Goal: Information Seeking & Learning: Check status

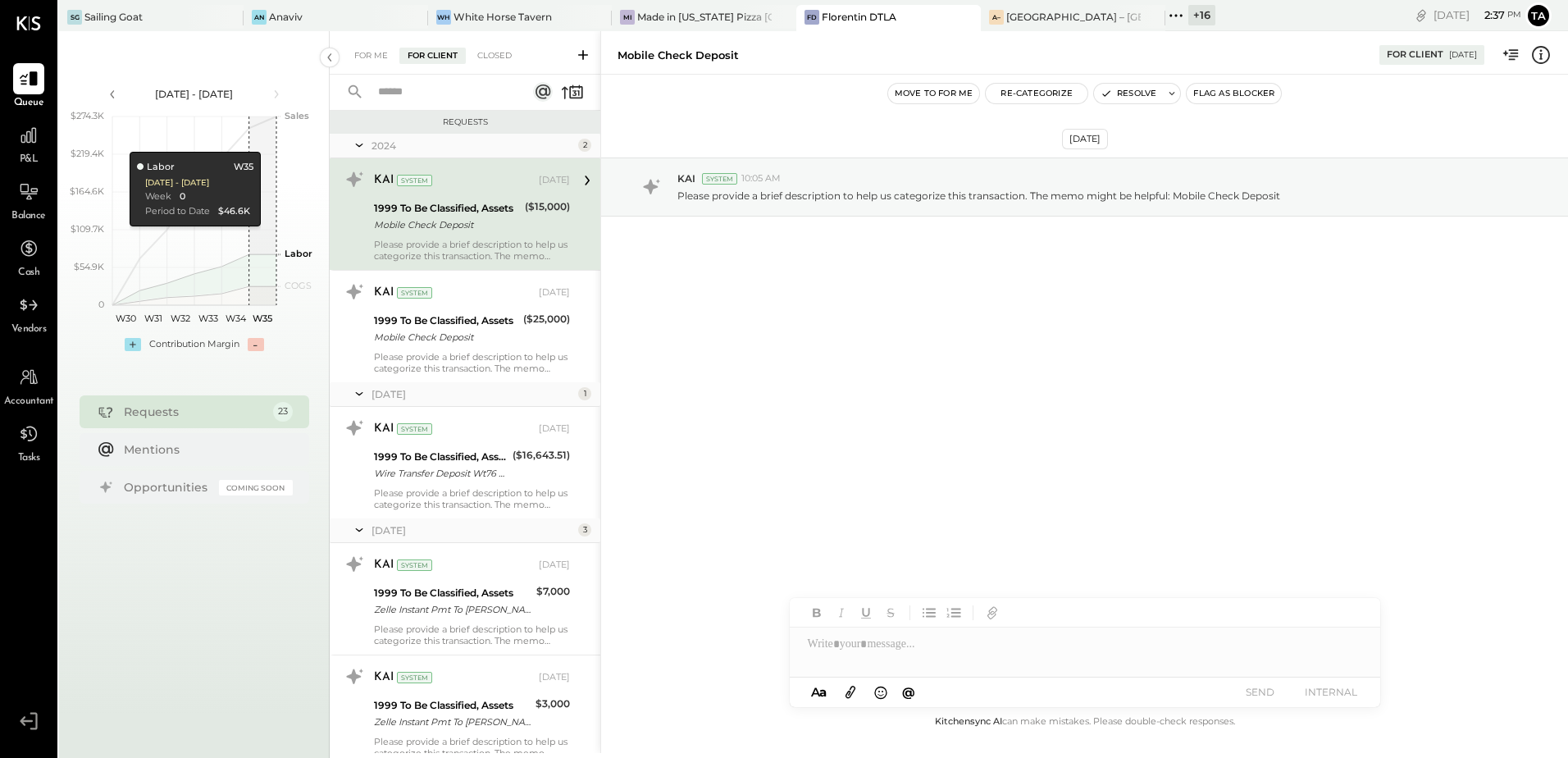
scroll to position [492, 0]
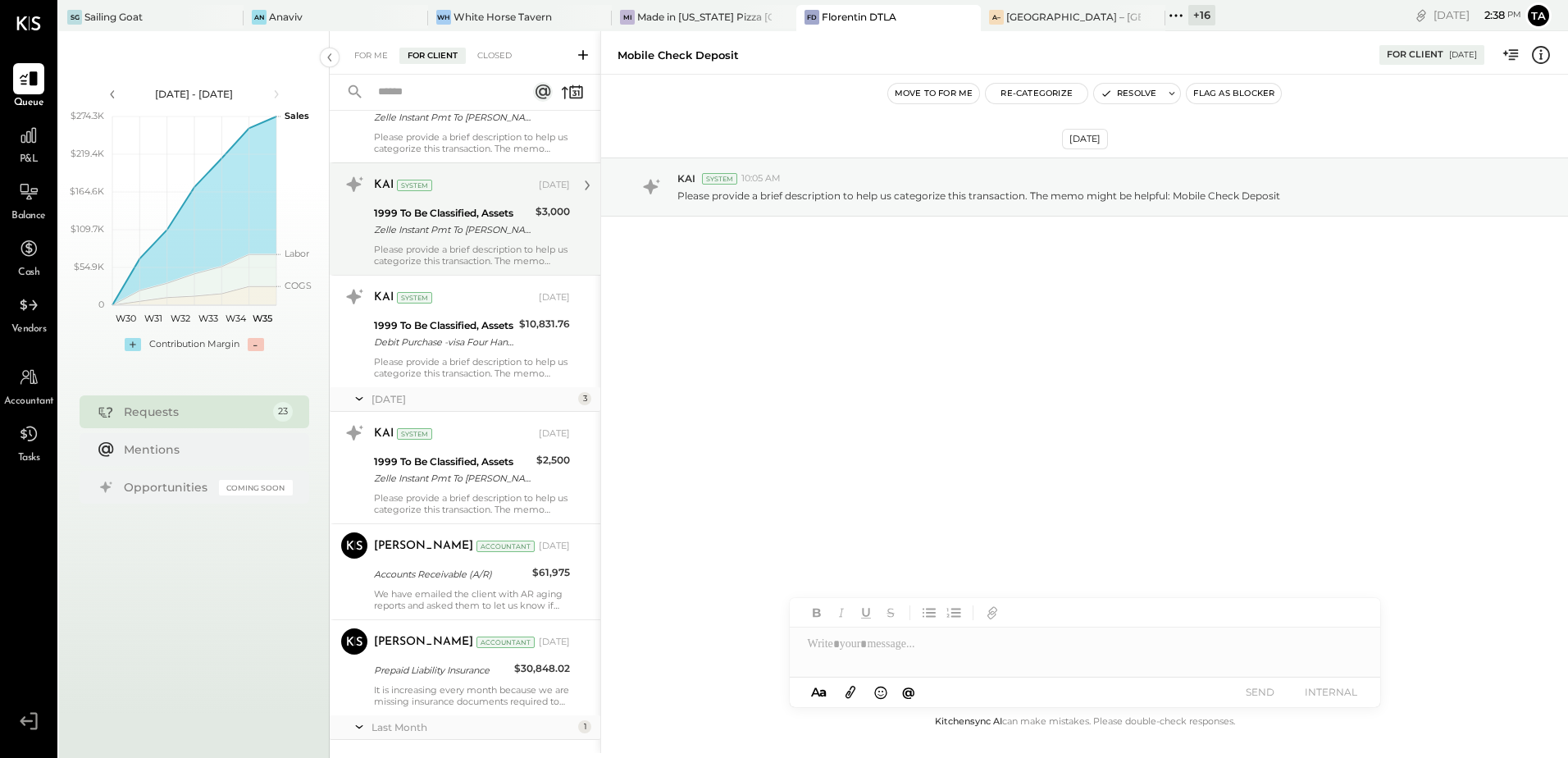
click at [471, 214] on div "1999 To Be Classified, Assets" at bounding box center [452, 212] width 156 height 16
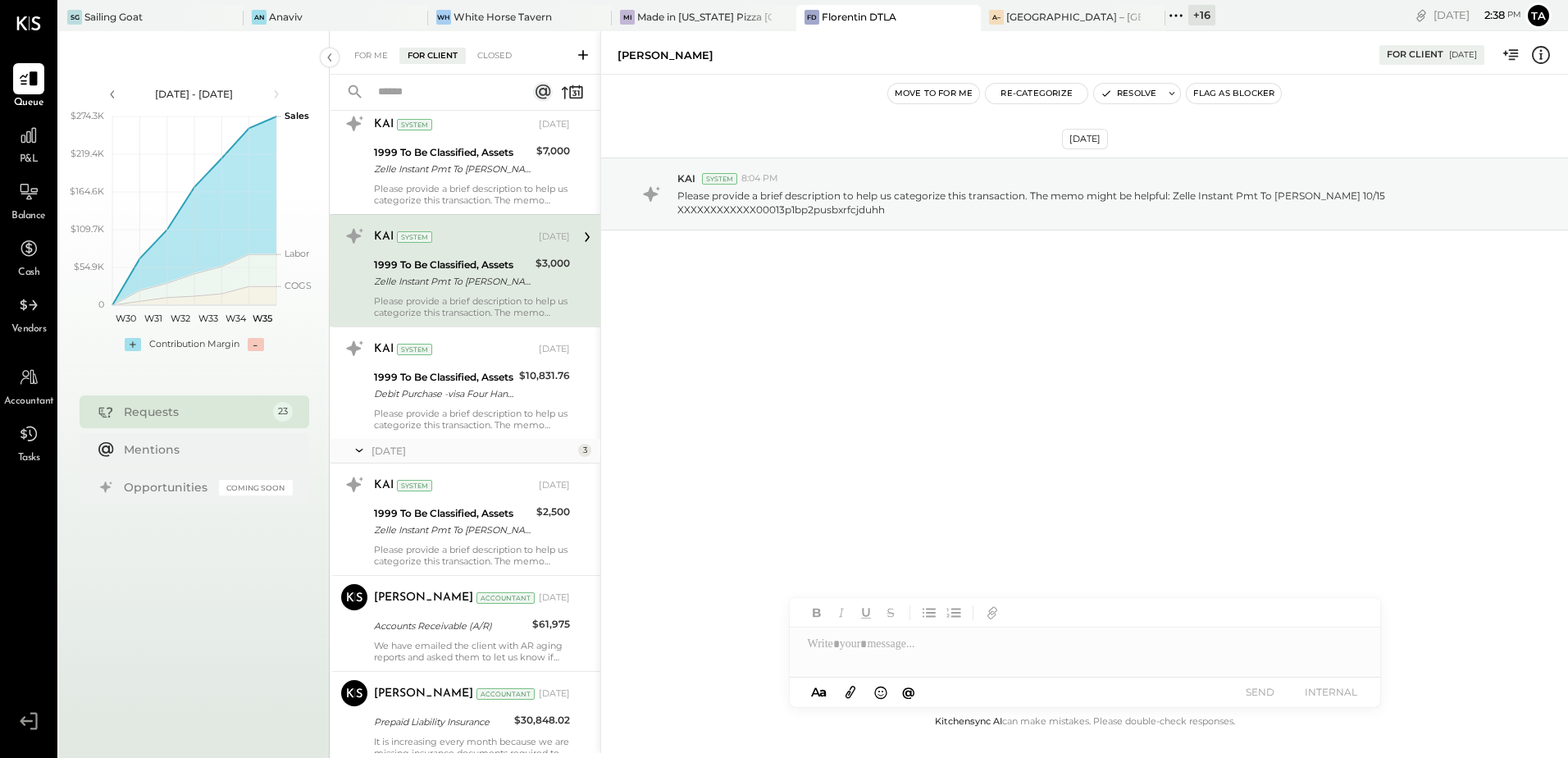
scroll to position [492, 0]
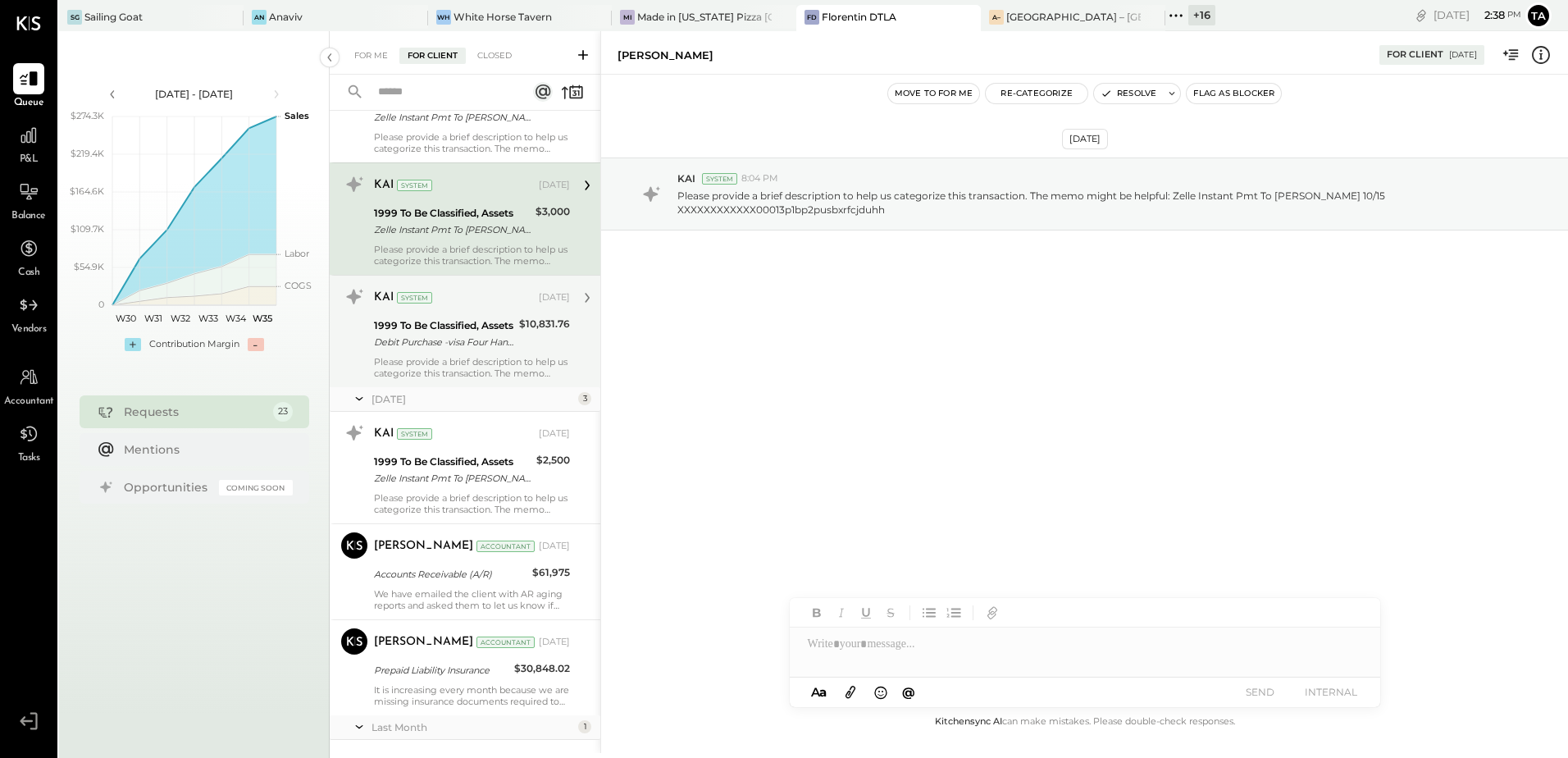
click at [467, 345] on div "Debit Purchase -visa Four Hands WholeXXX-XXXXXXX Tx XX/XX Card 6248" at bounding box center [444, 341] width 140 height 16
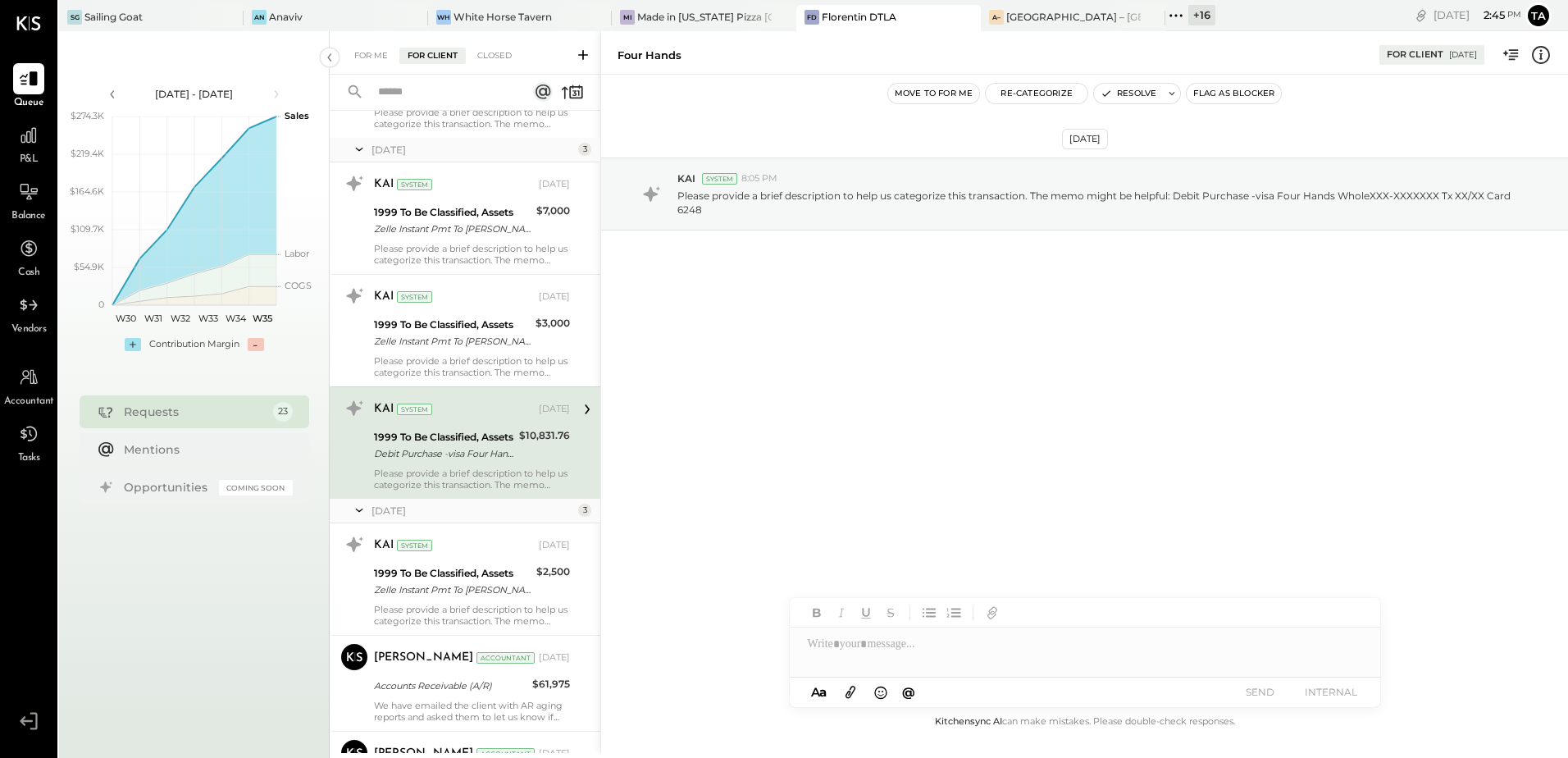
scroll to position [410, 0]
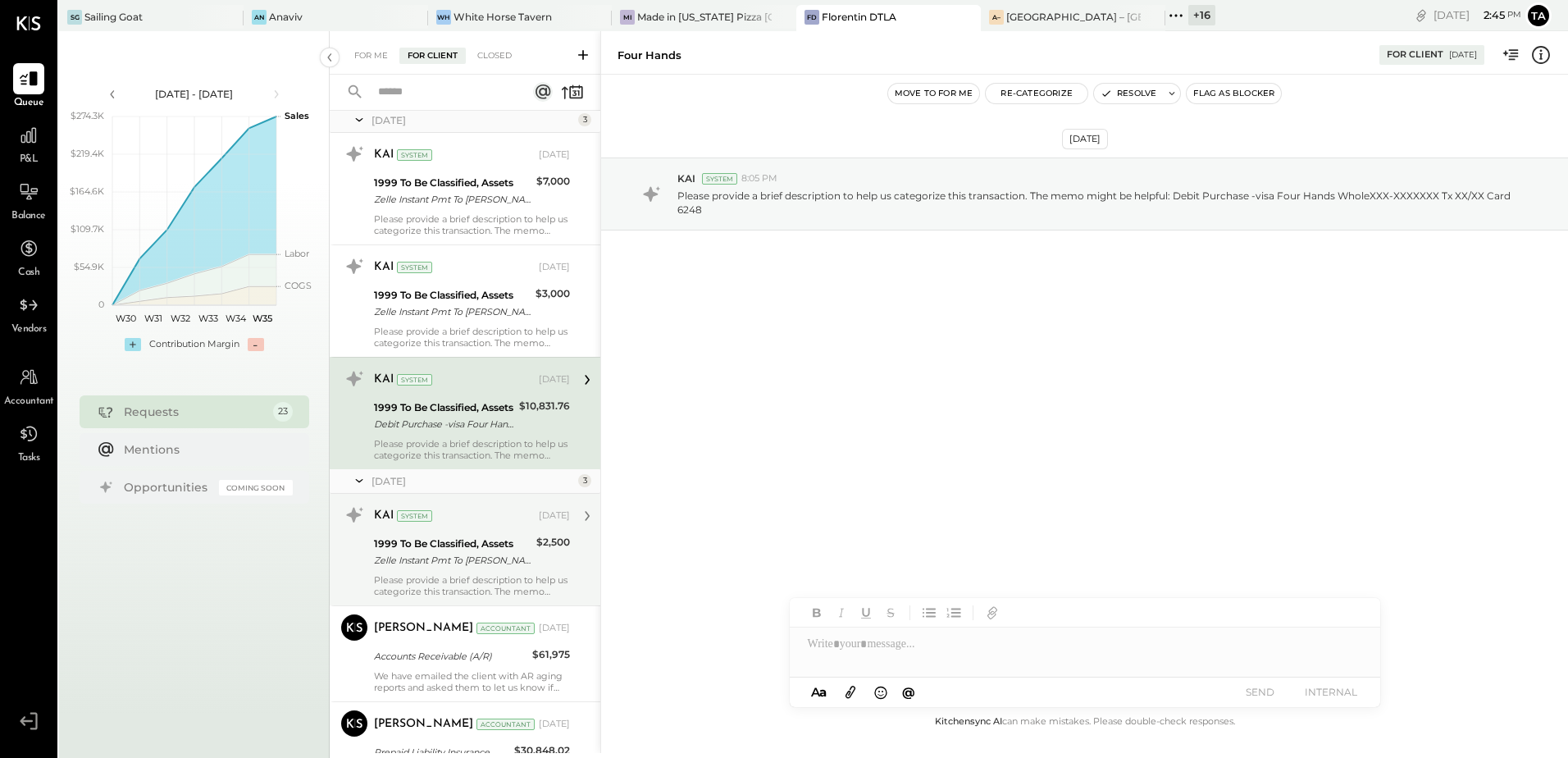
click at [486, 542] on div "1999 To Be Classified, Assets" at bounding box center [453, 543] width 157 height 16
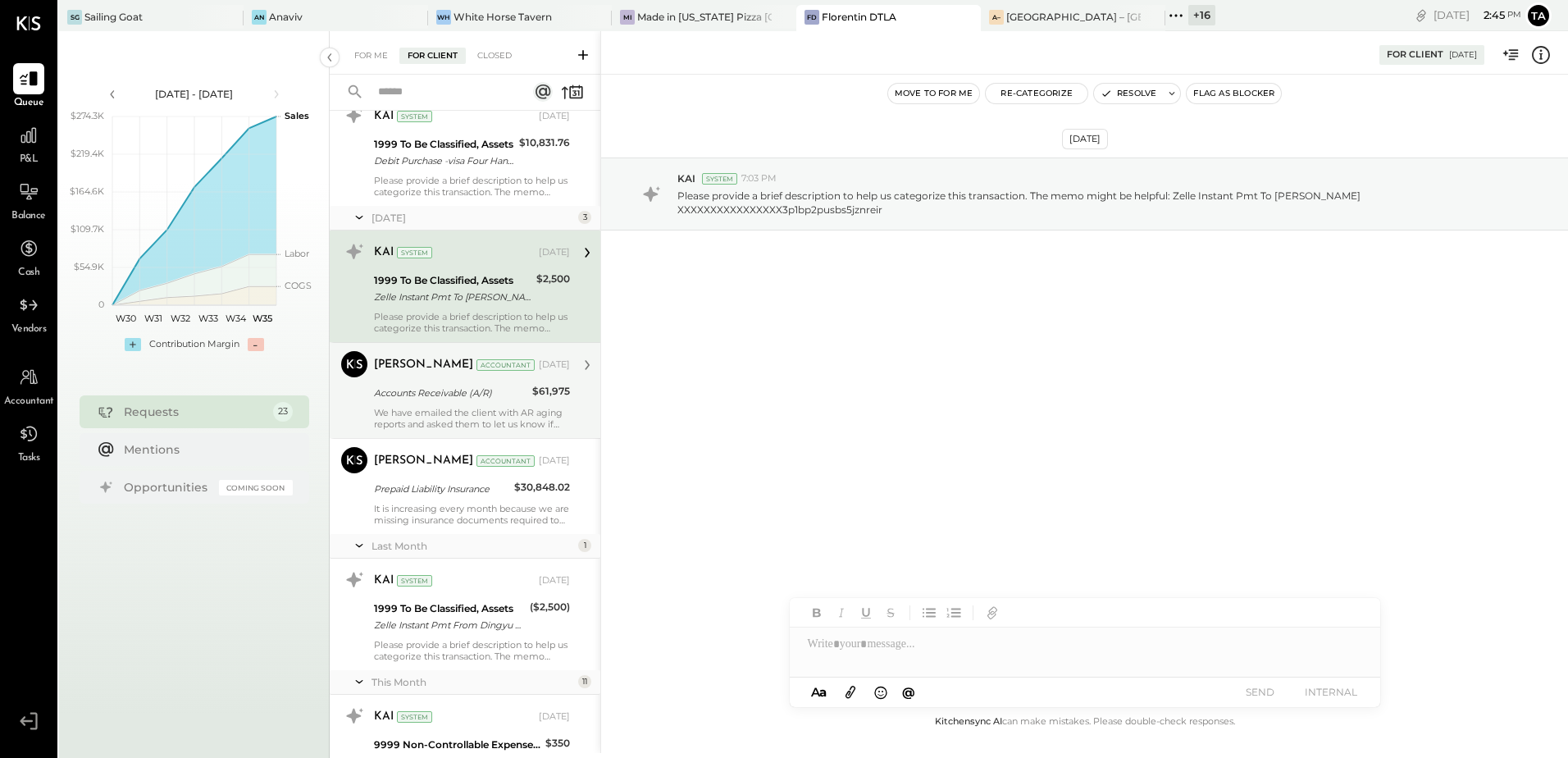
scroll to position [738, 0]
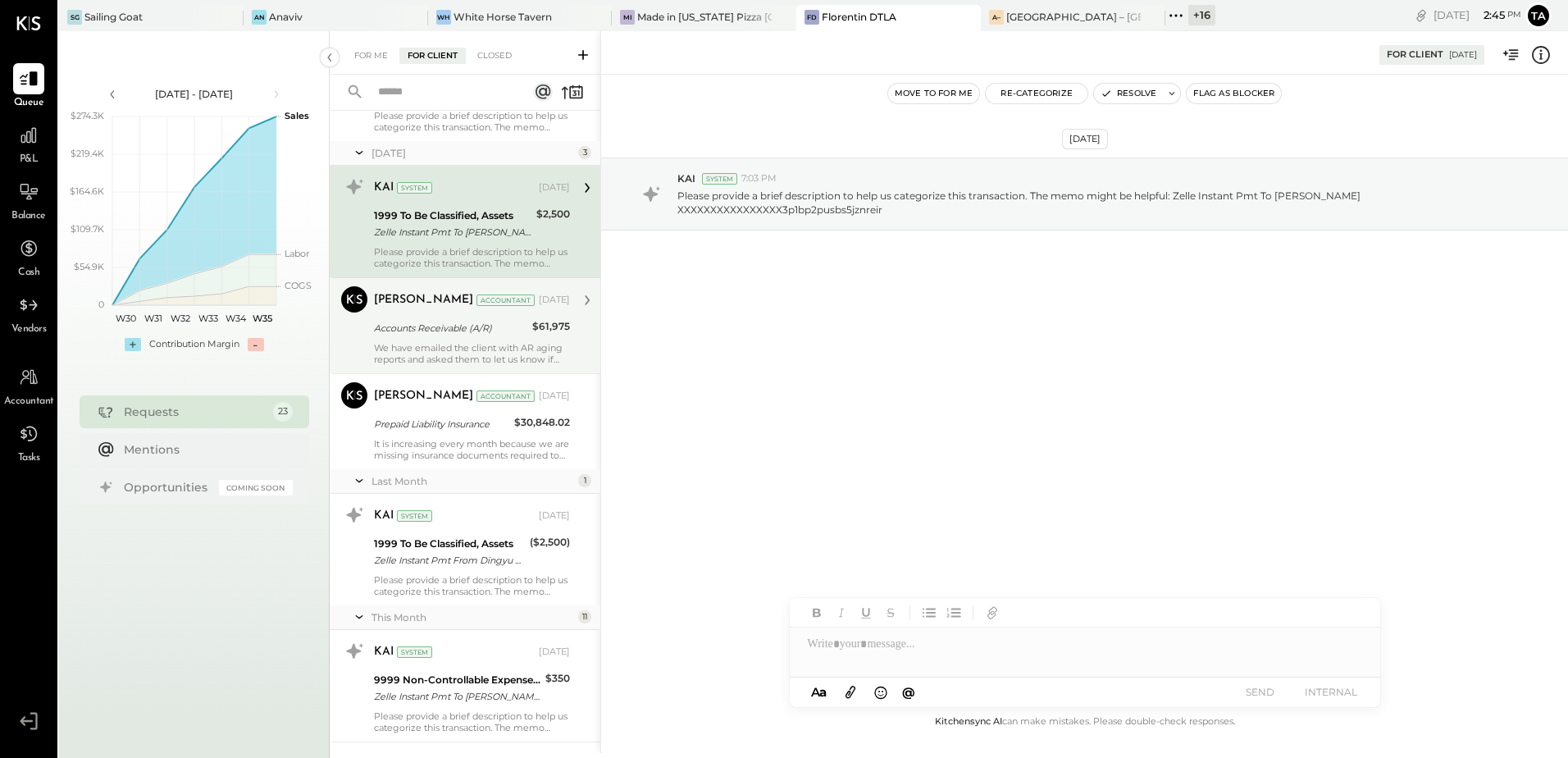
click at [512, 339] on div "[PERSON_NAME] Accountant [DATE] Accounts Receivable (A/R) $61,975 We have email…" at bounding box center [472, 325] width 196 height 79
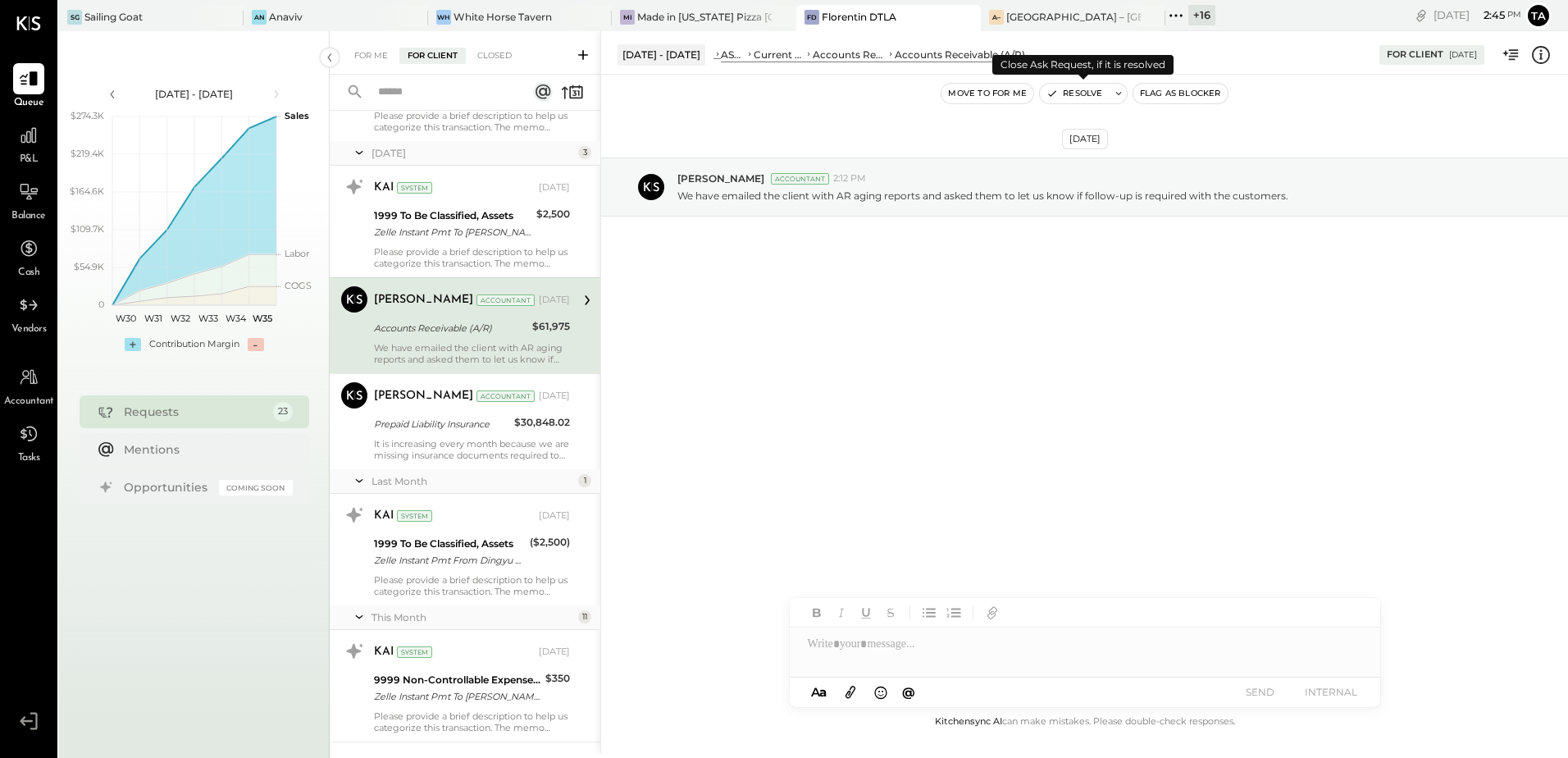
click at [1078, 91] on button "Resolve" at bounding box center [1074, 93] width 69 height 20
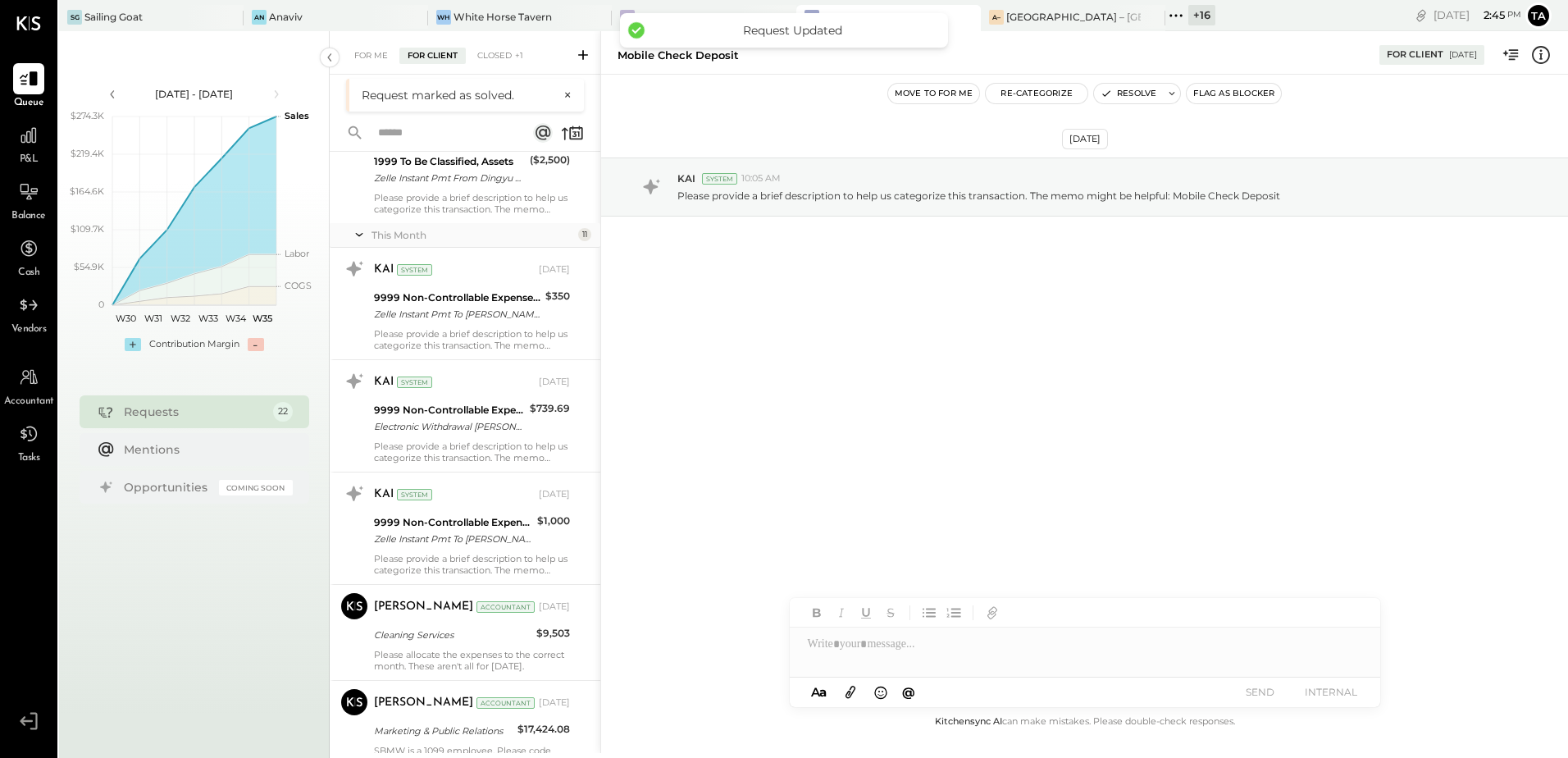
scroll to position [738, 0]
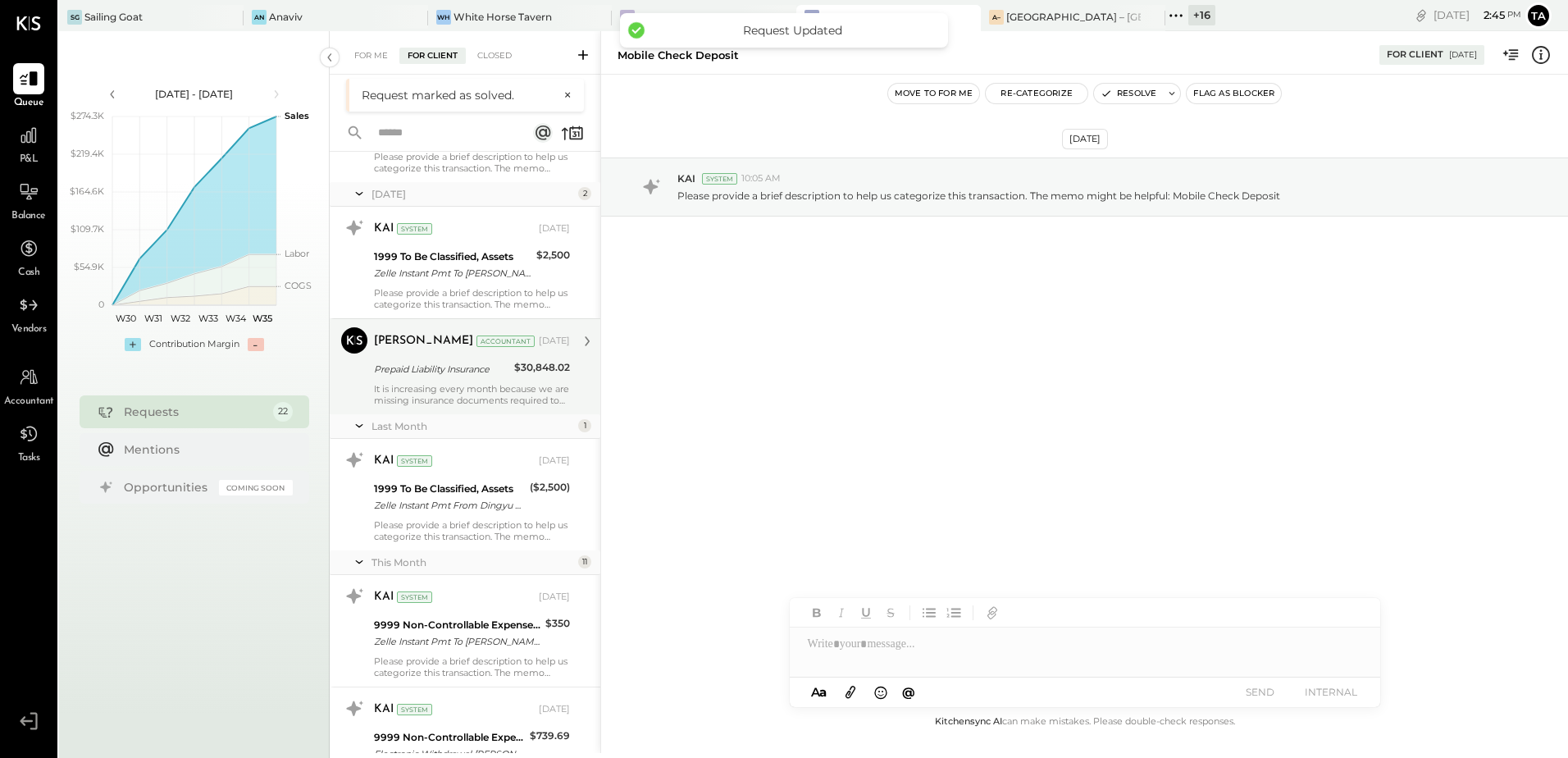
click at [464, 389] on div "It is increasing every month because we are missing insurance documents require…" at bounding box center [472, 394] width 196 height 23
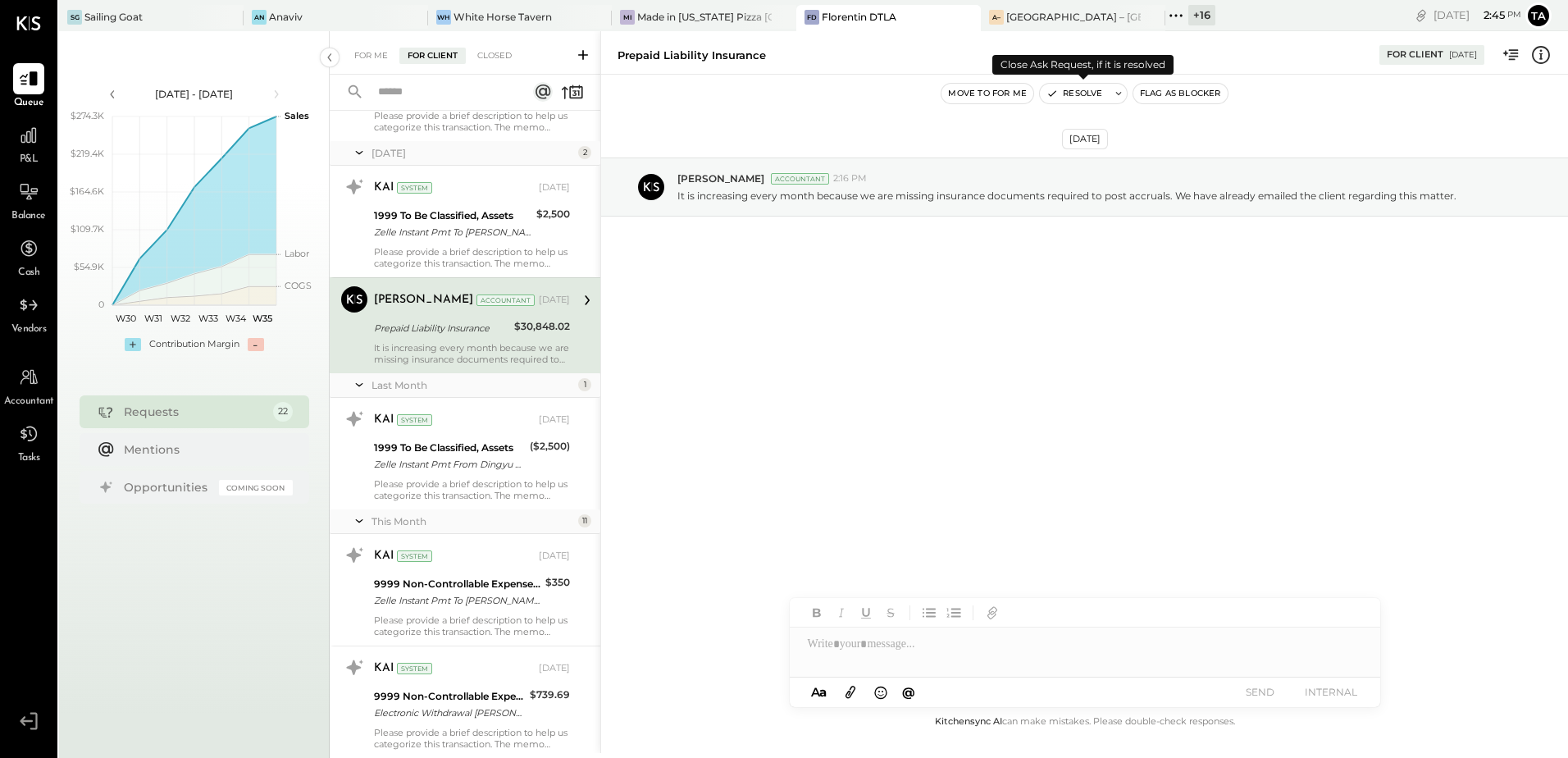
click at [1060, 97] on button "Resolve" at bounding box center [1074, 93] width 69 height 20
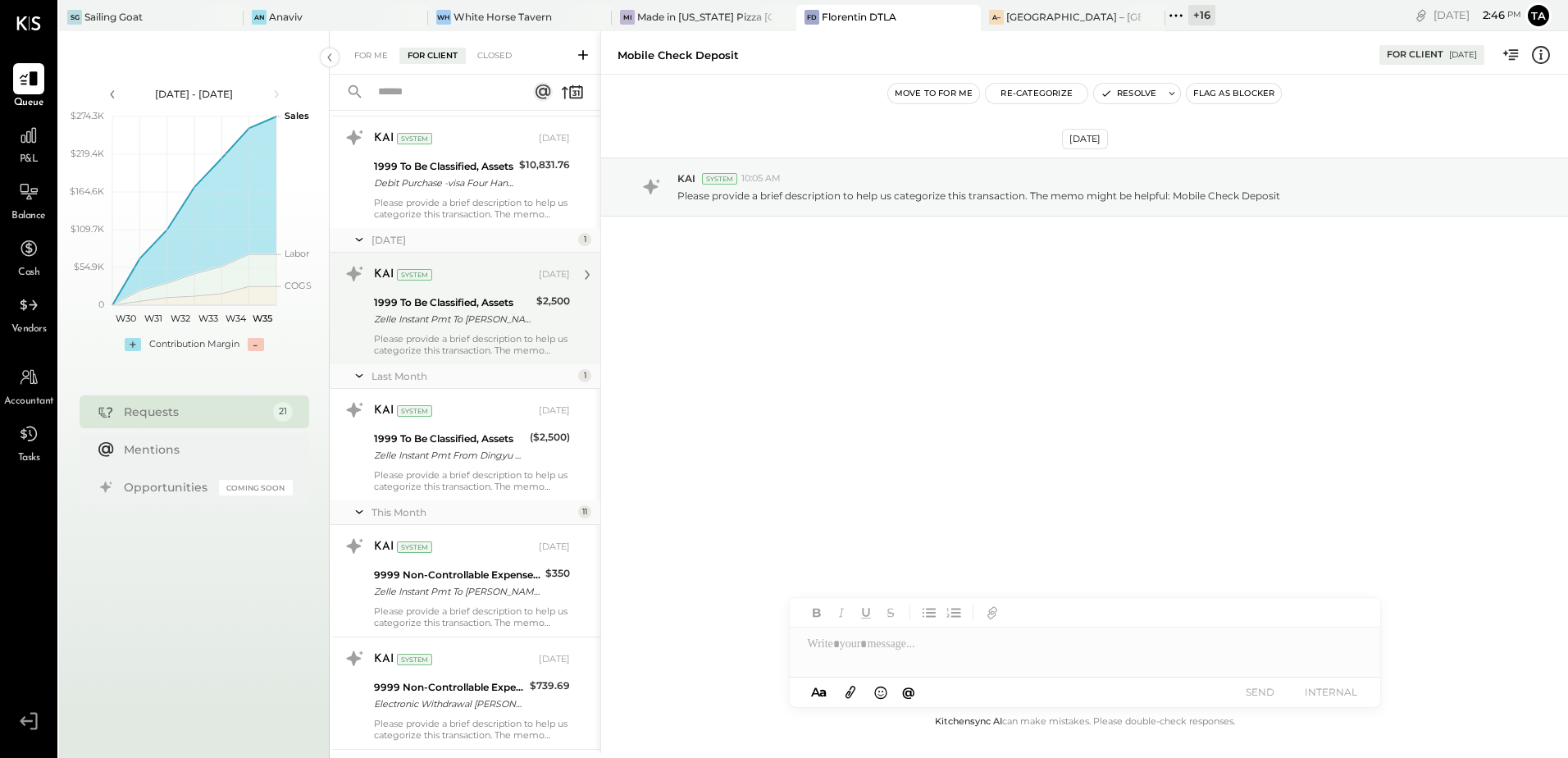
scroll to position [738, 0]
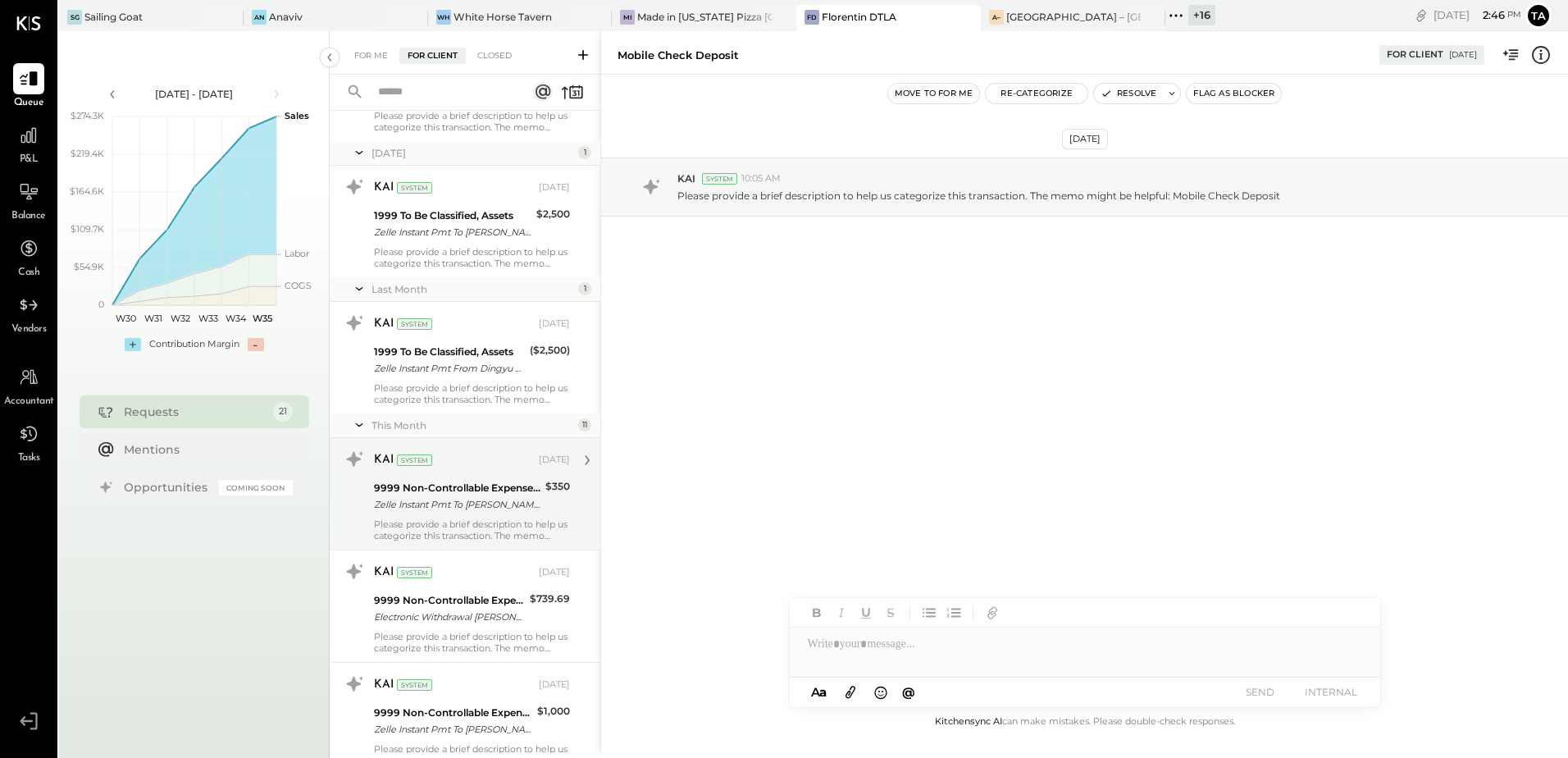
click at [476, 510] on div "Zelle Instant Pmt To [PERSON_NAME] XX/XX XXXXXXXXXXXXXXX13p1bp2pusbsrhintkuh" at bounding box center [458, 504] width 167 height 16
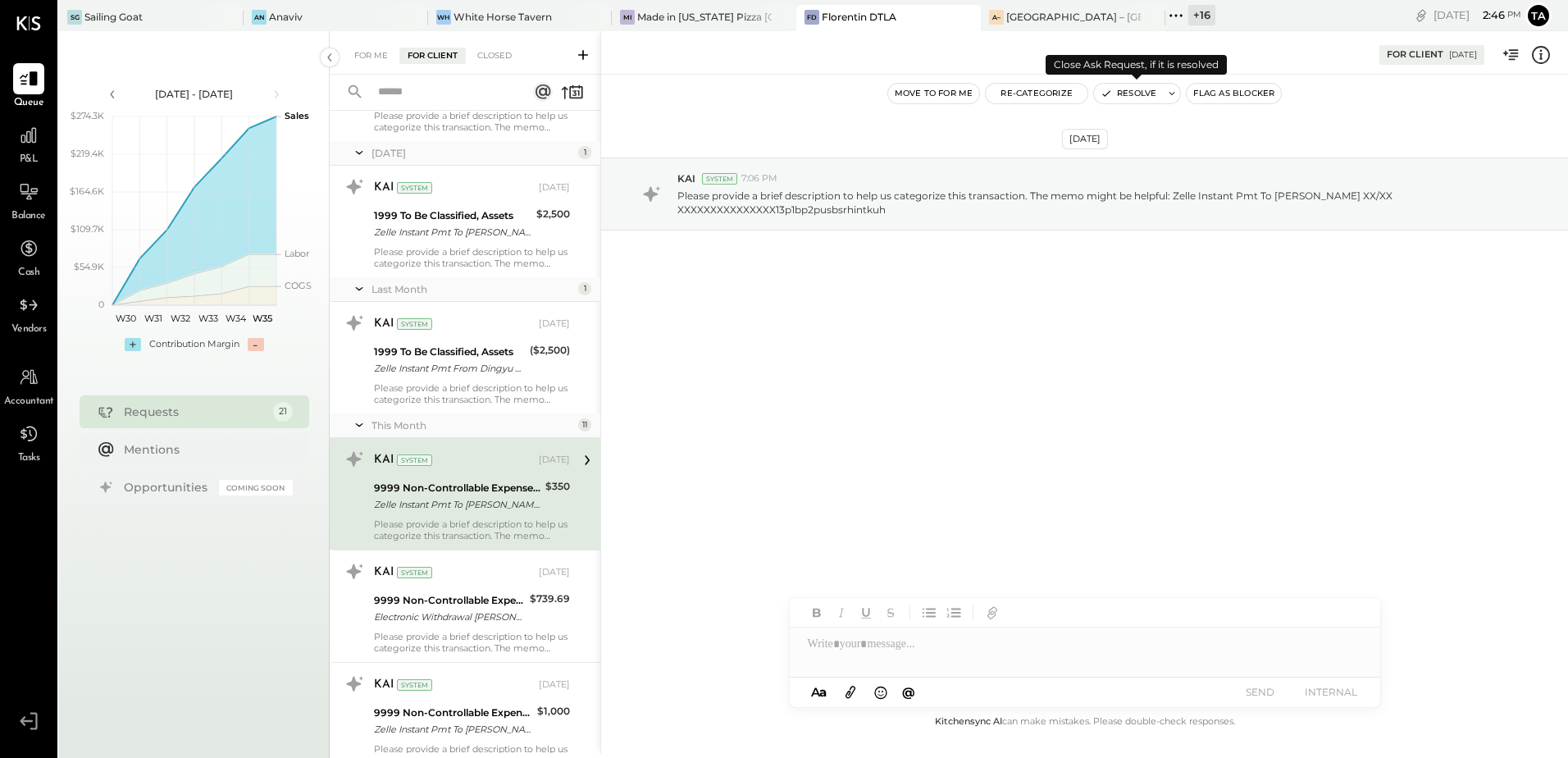
click at [1121, 88] on button "Resolve" at bounding box center [1128, 93] width 69 height 20
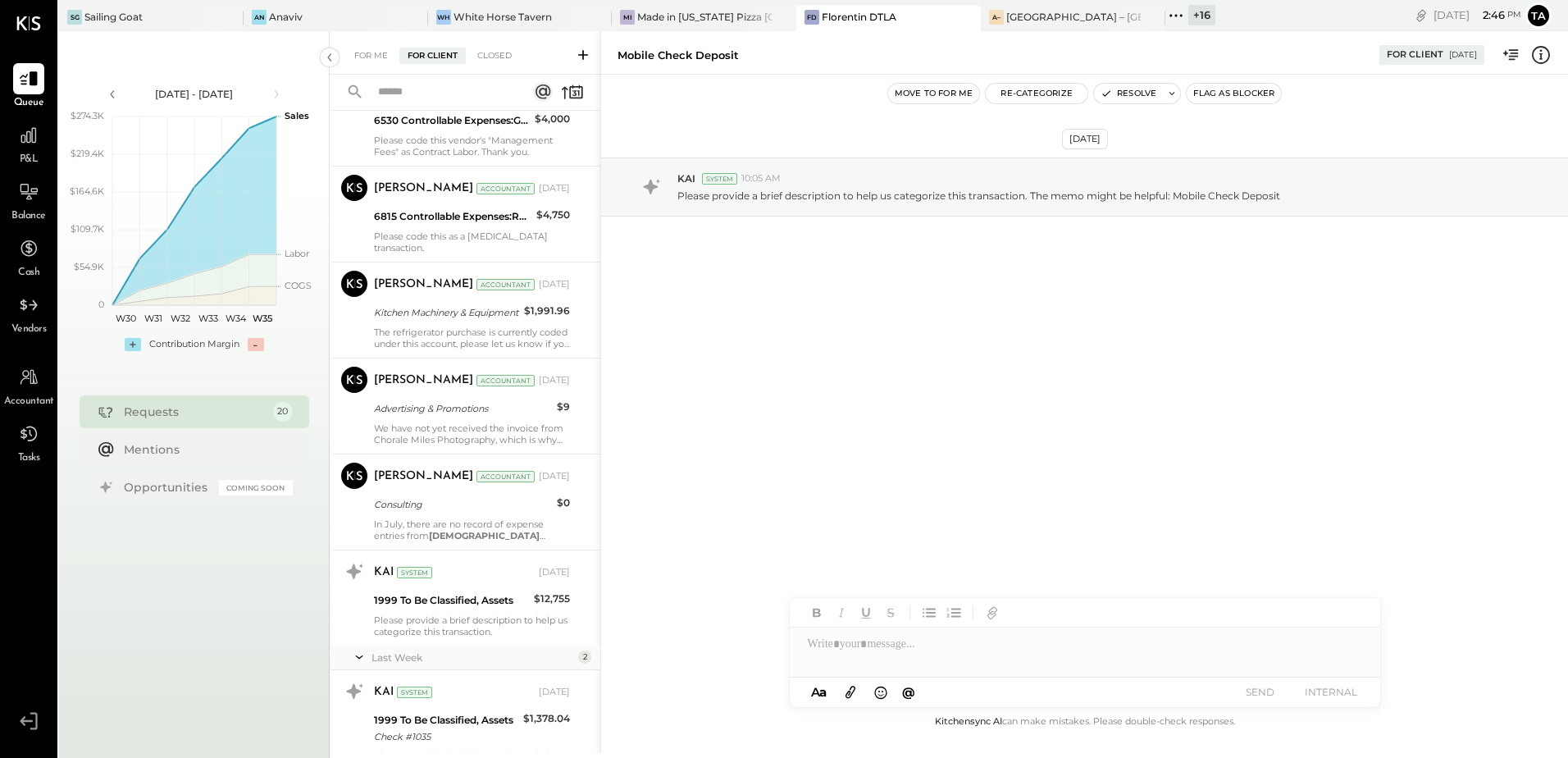
scroll to position [1453, 0]
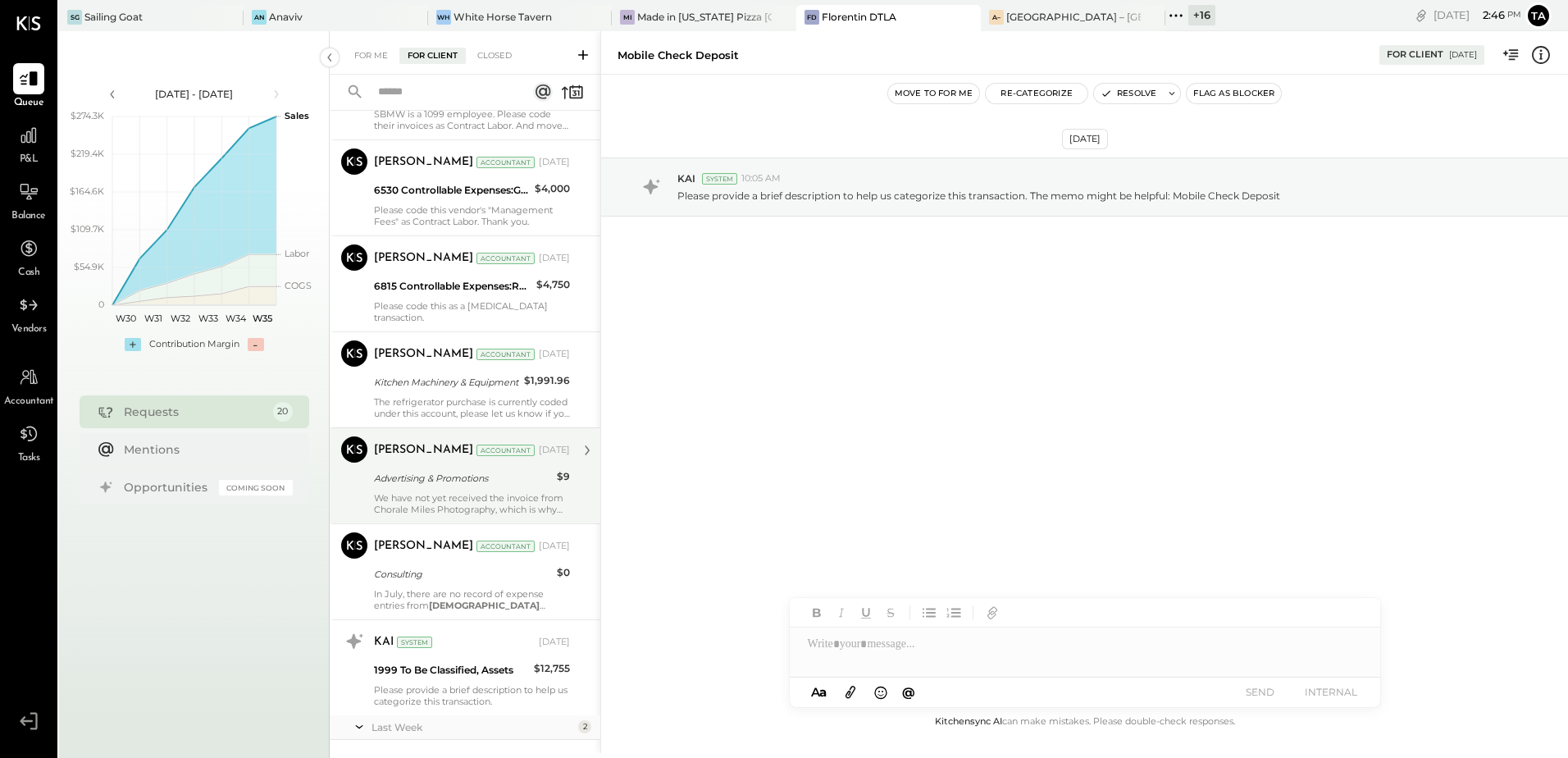
click at [477, 470] on div "Advertising & Promotions" at bounding box center [463, 478] width 178 height 16
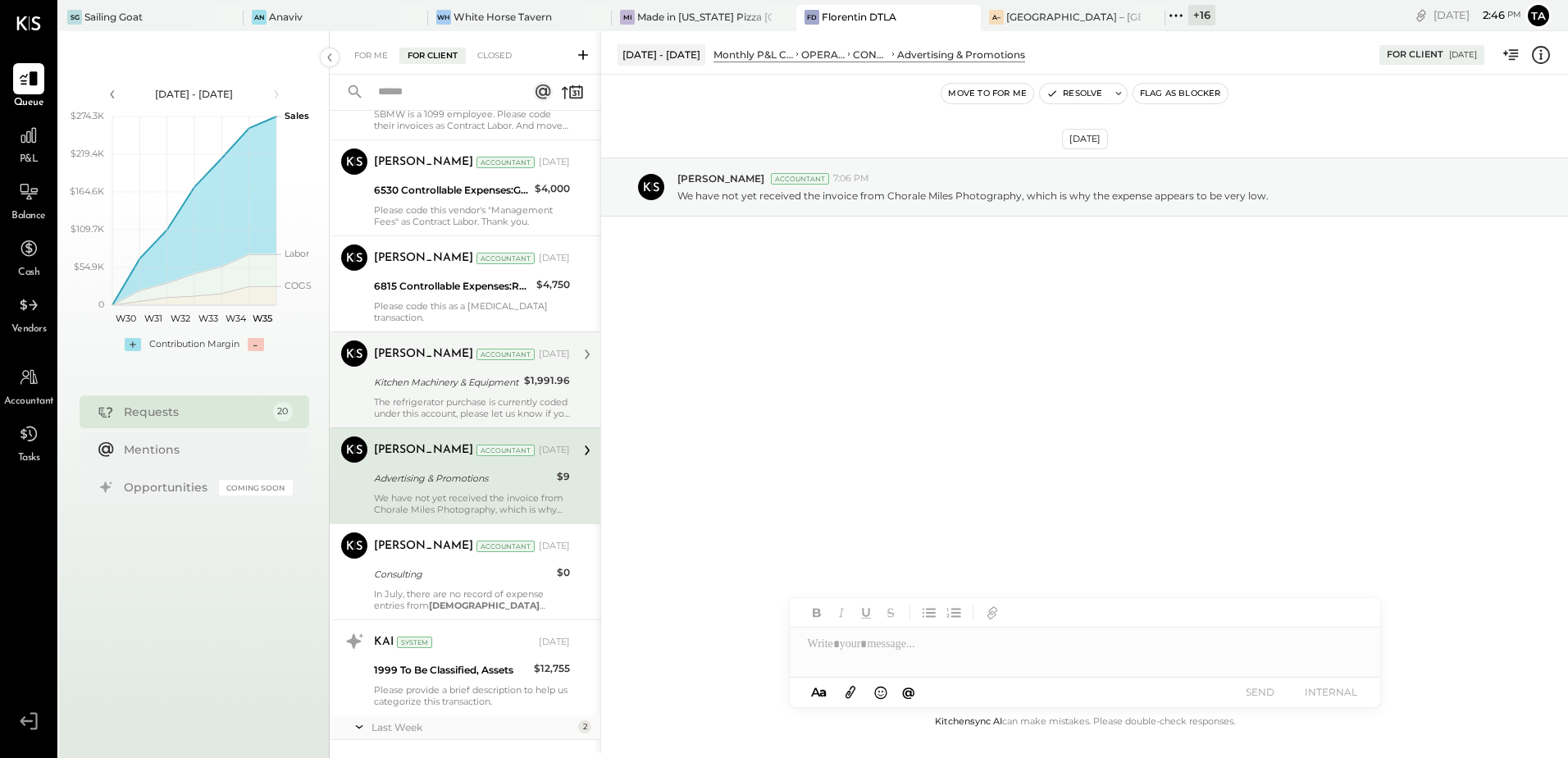
click at [493, 396] on div "The refrigerator purchase is currently coded under this account, please let us …" at bounding box center [472, 407] width 196 height 23
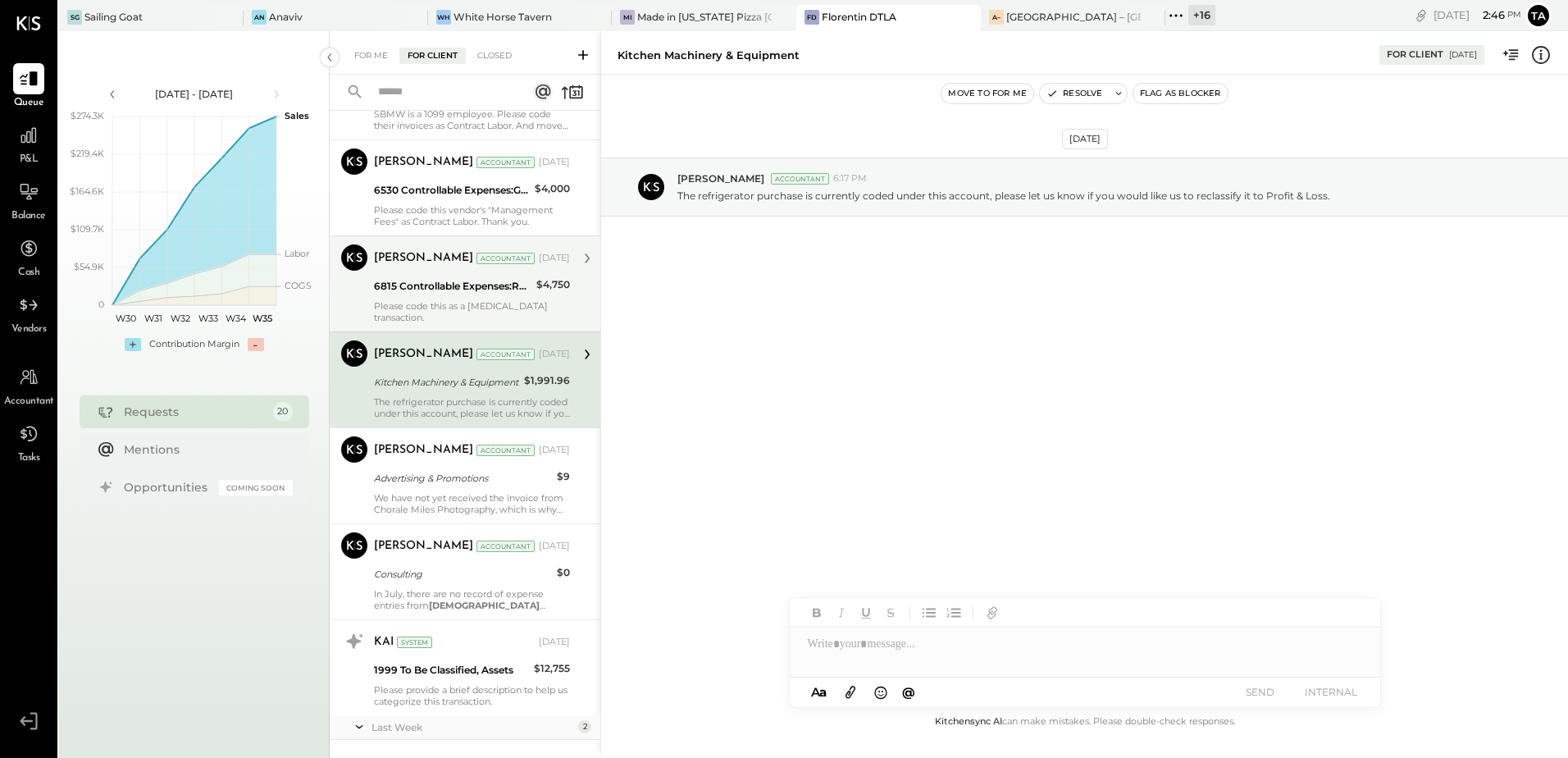
click at [418, 288] on div "6815 Controllable Expenses:Repairs & Maintenance:Repair & Maintenance, Facility" at bounding box center [453, 285] width 157 height 16
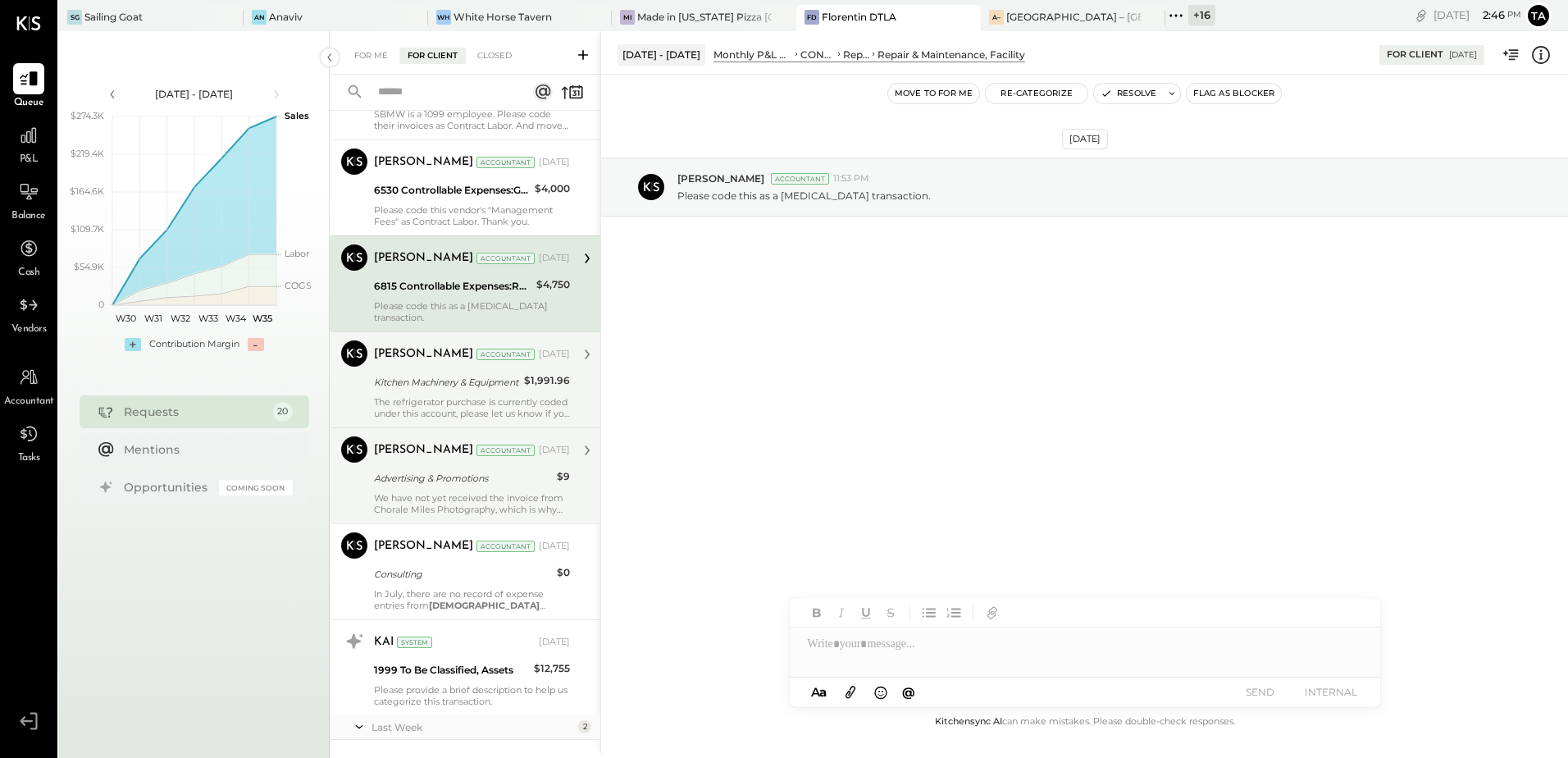
scroll to position [1371, 0]
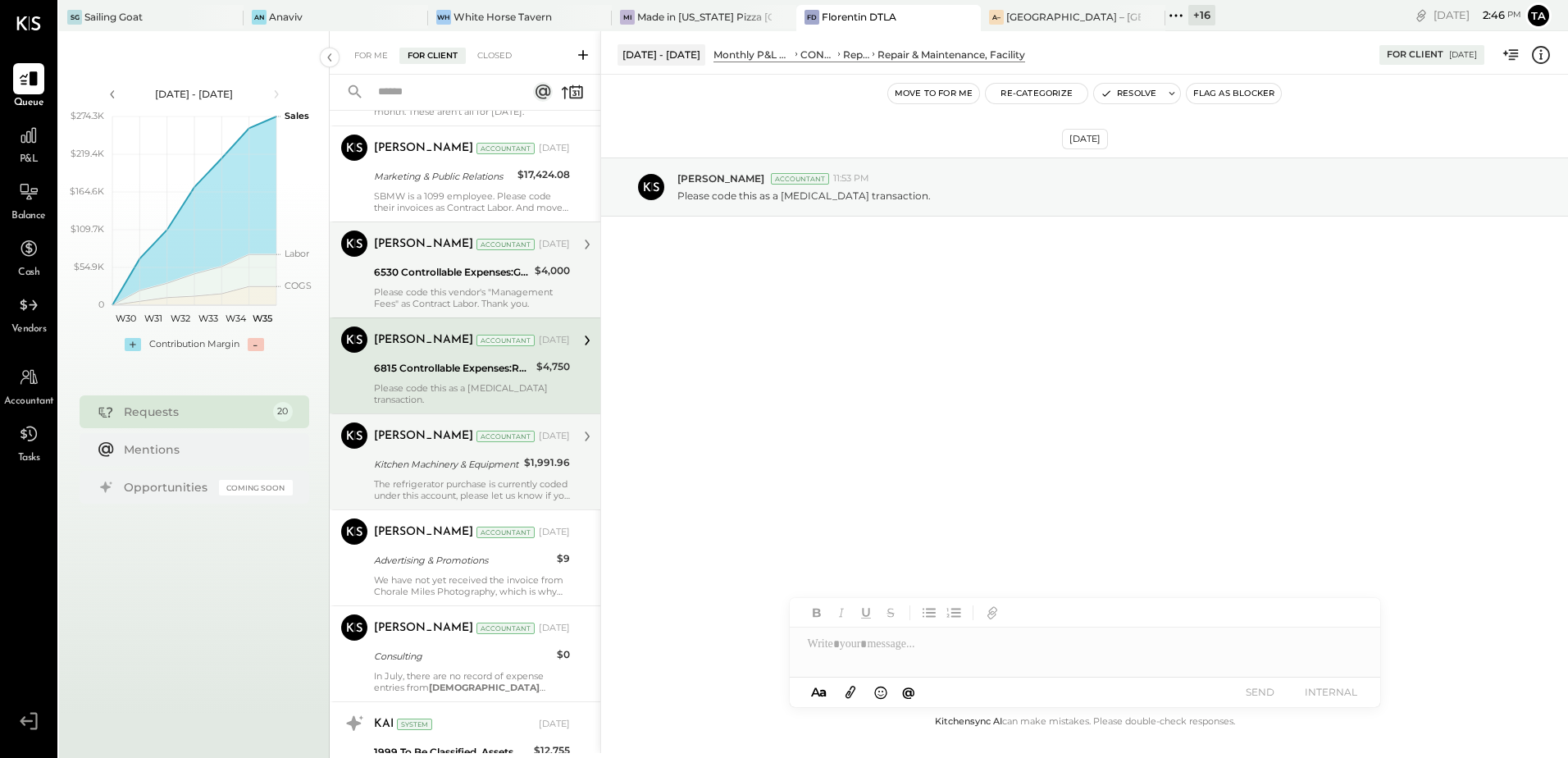
click at [471, 272] on div "6530 Controllable Expenses:General & Administrative Expenses:Management Fees" at bounding box center [452, 272] width 155 height 16
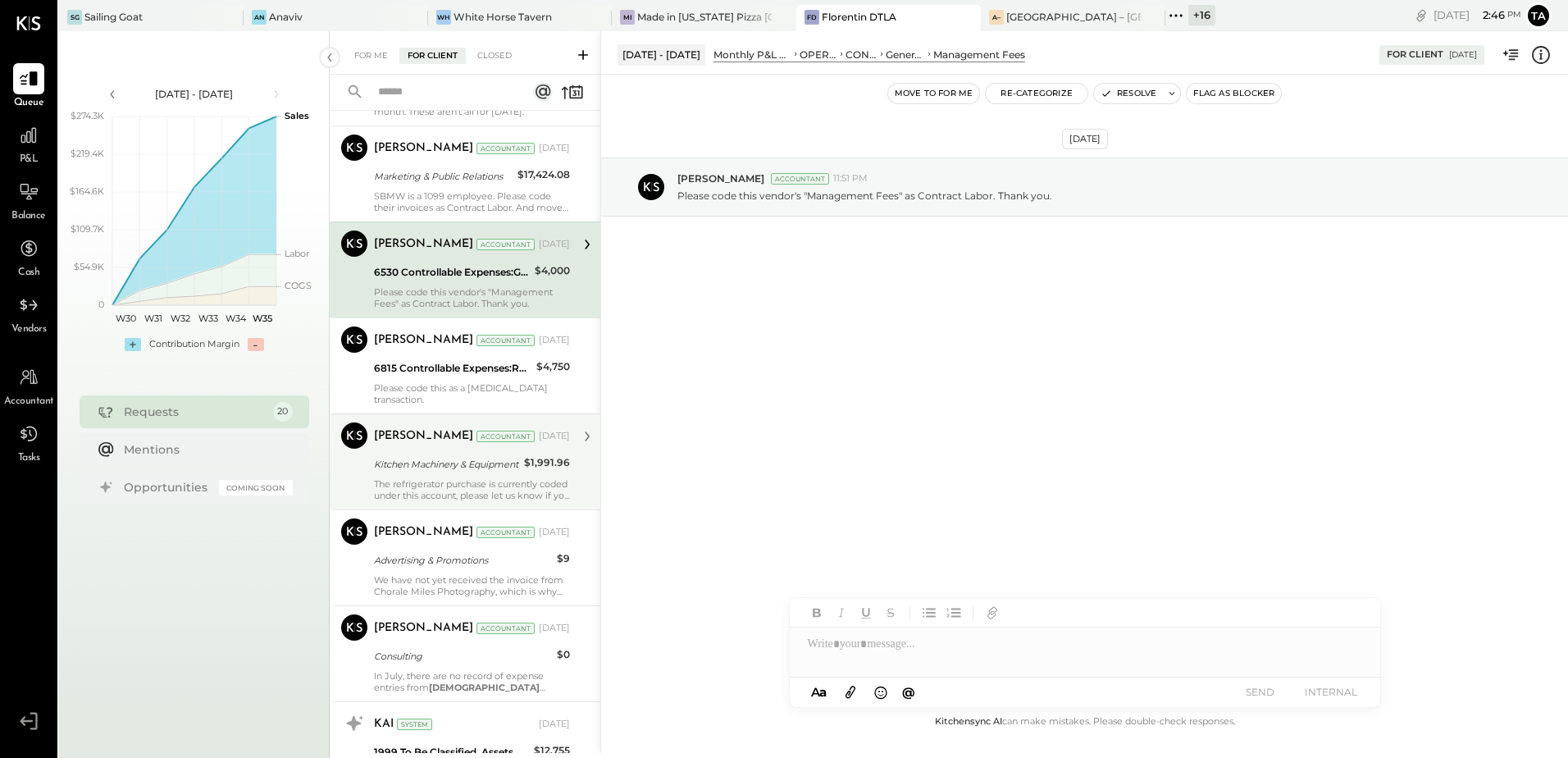
scroll to position [1289, 0]
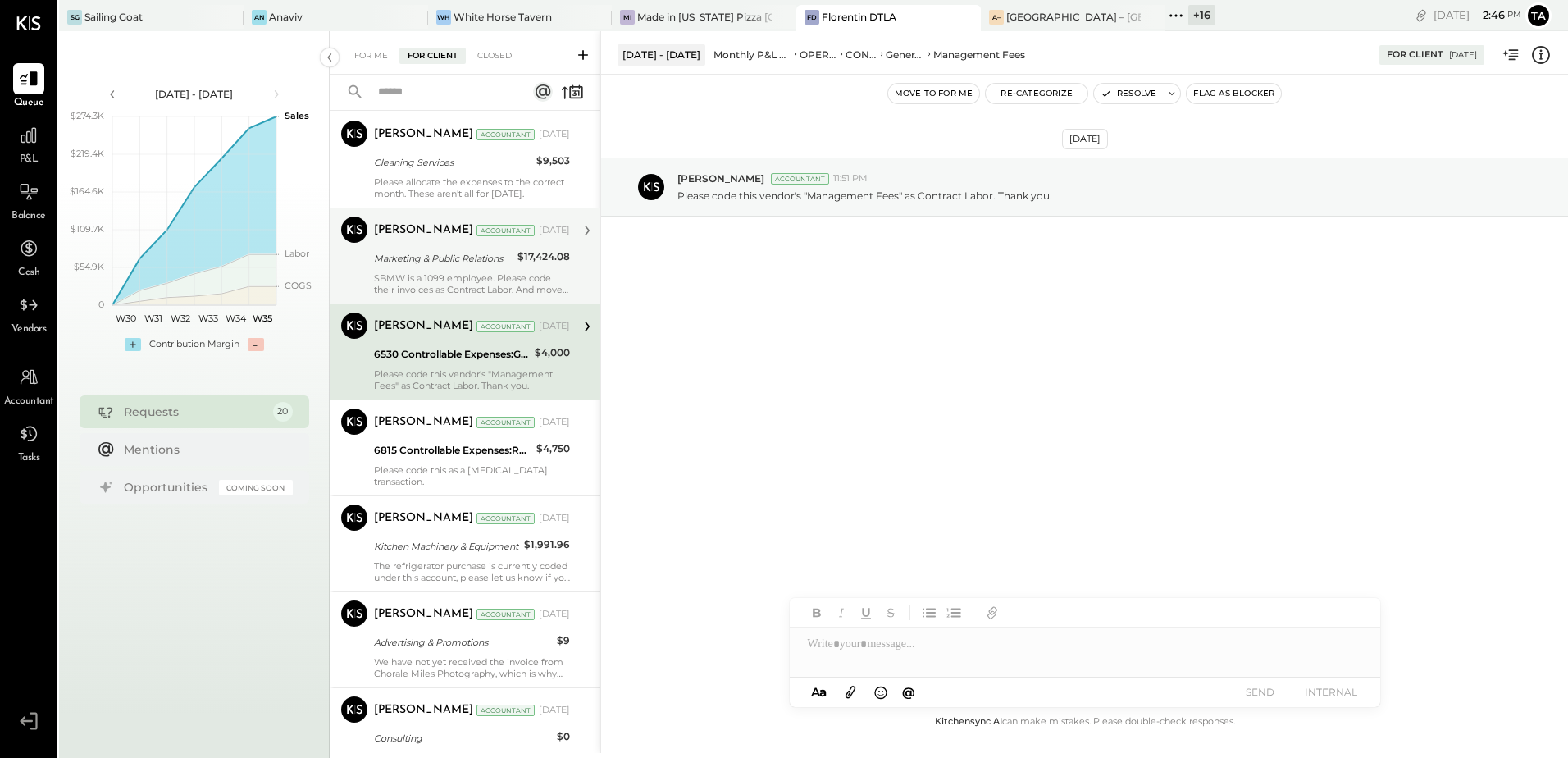
click at [513, 266] on div "Marketing & Public Relations $17,424.08" at bounding box center [472, 258] width 196 height 20
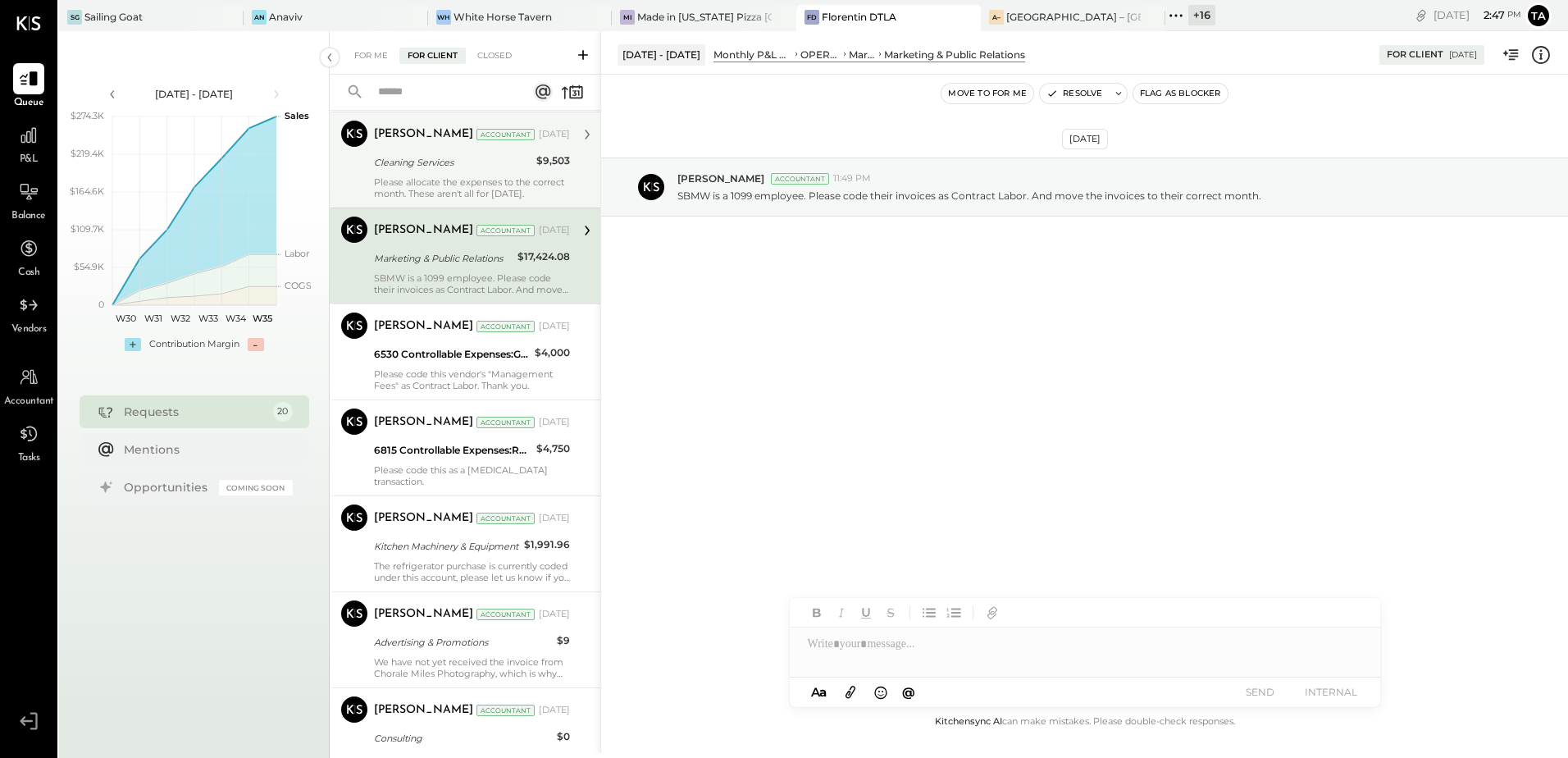
click at [389, 174] on div "[PERSON_NAME] Accountant [DATE] Cleaning Services $9,503 Please allocate the ex…" at bounding box center [472, 159] width 196 height 79
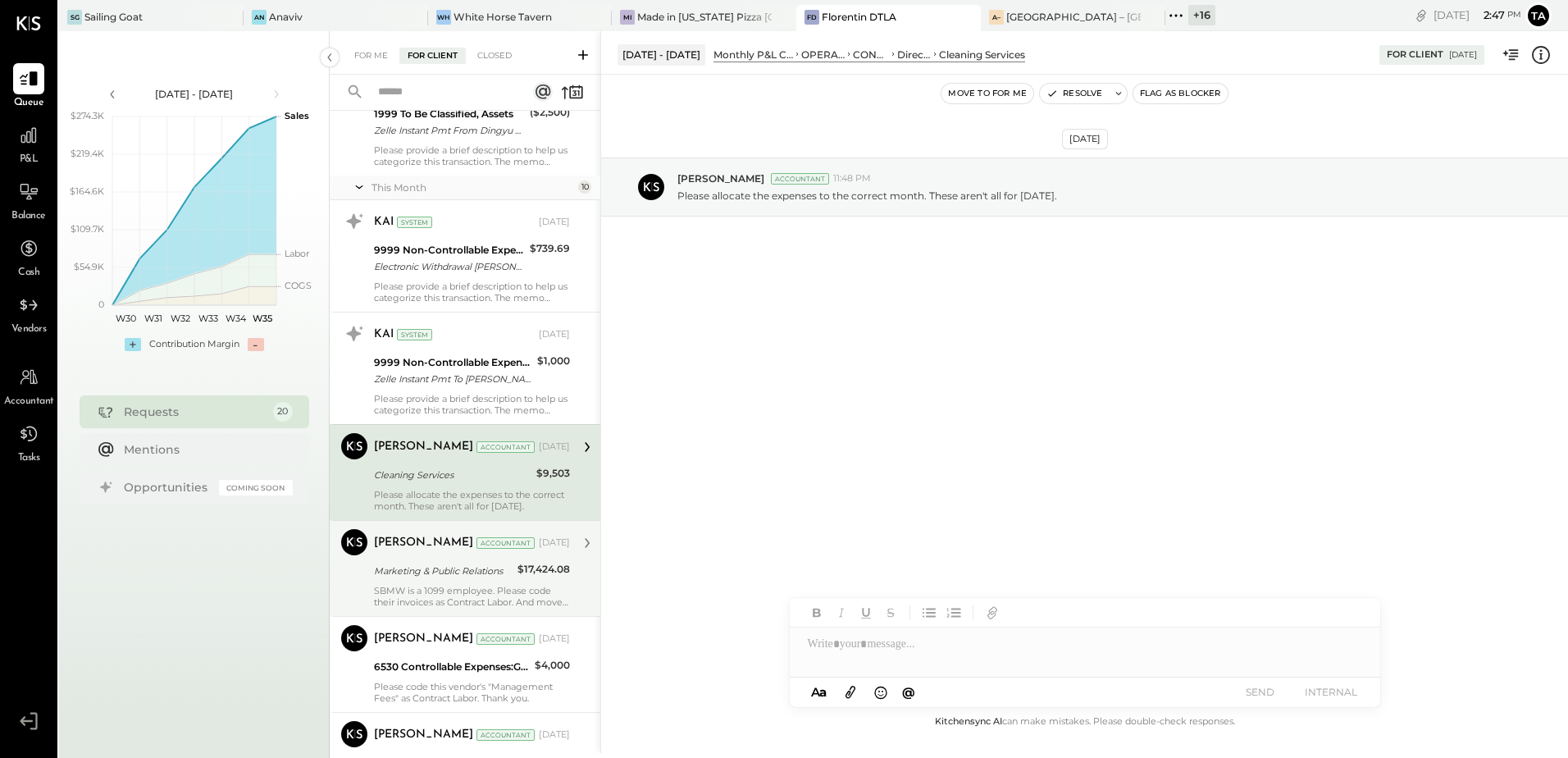
scroll to position [961, 0]
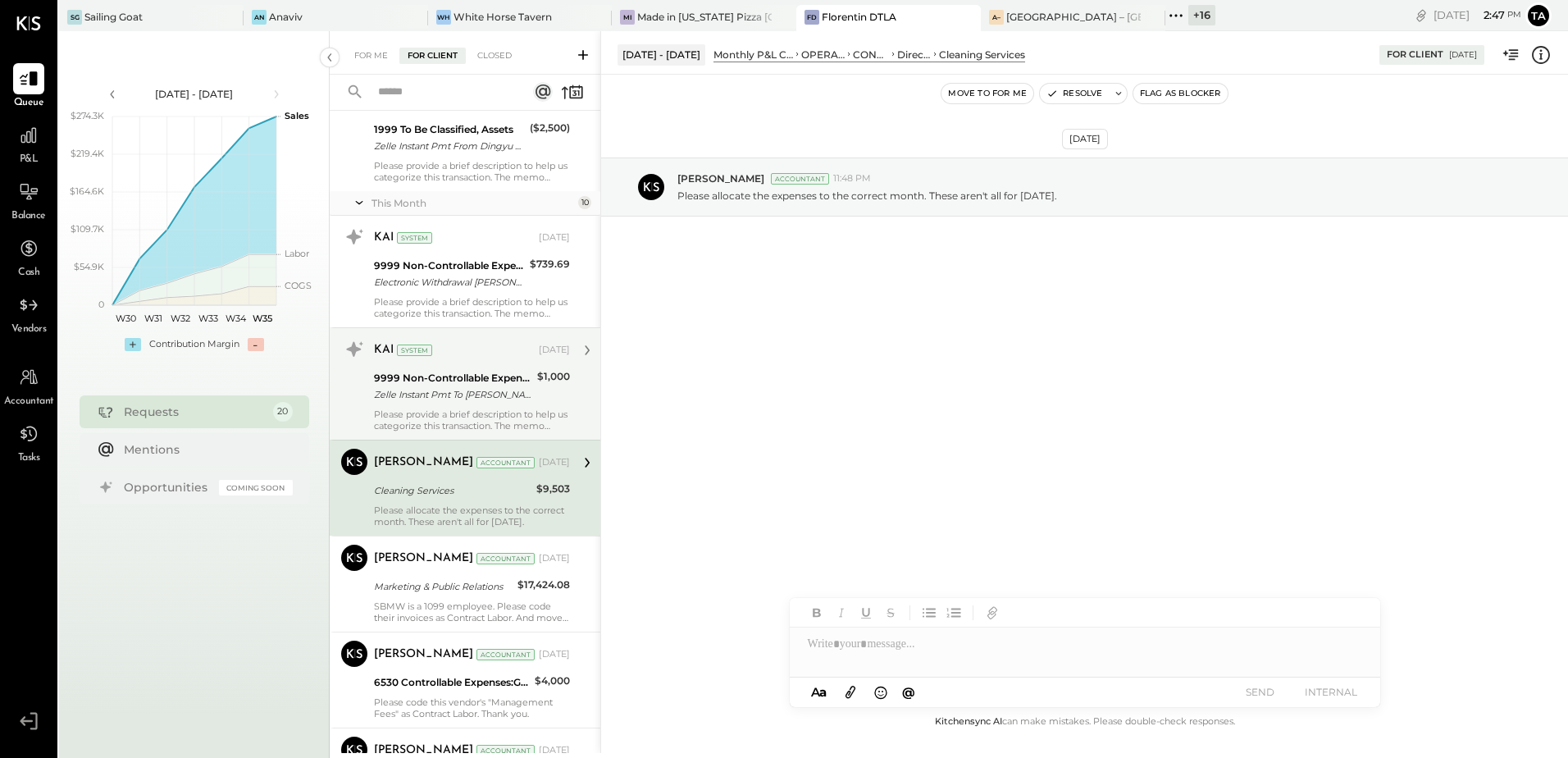
click at [440, 406] on div "KAI System [DATE] 9999 Non-Controllable Expenses:Other Income and Expenses:To B…" at bounding box center [472, 384] width 196 height 95
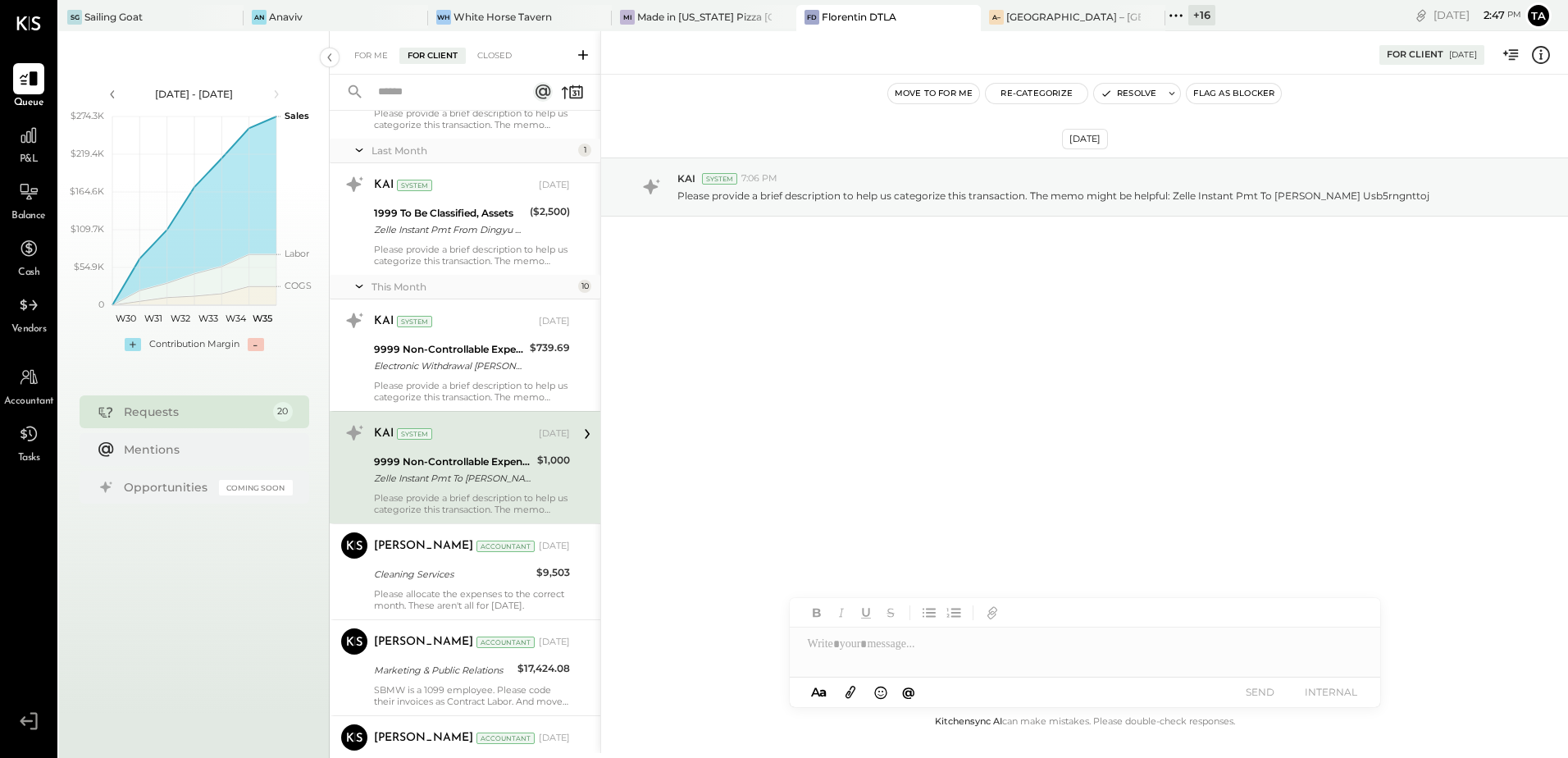
scroll to position [797, 0]
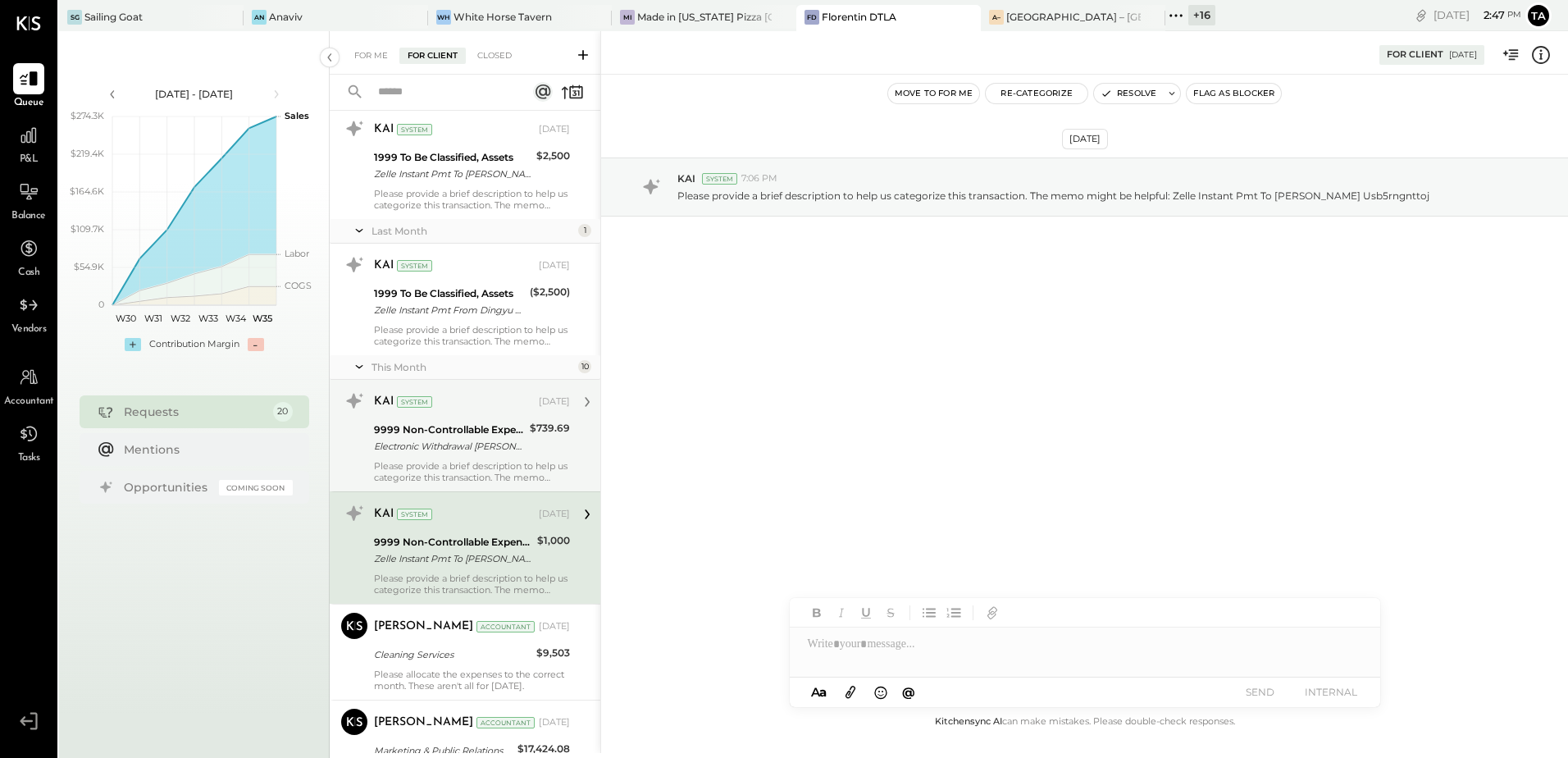
click at [471, 457] on div "KAI System [DATE] 9999 Non-Controllable Expenses:Other Income and Expenses:To B…" at bounding box center [472, 436] width 196 height 95
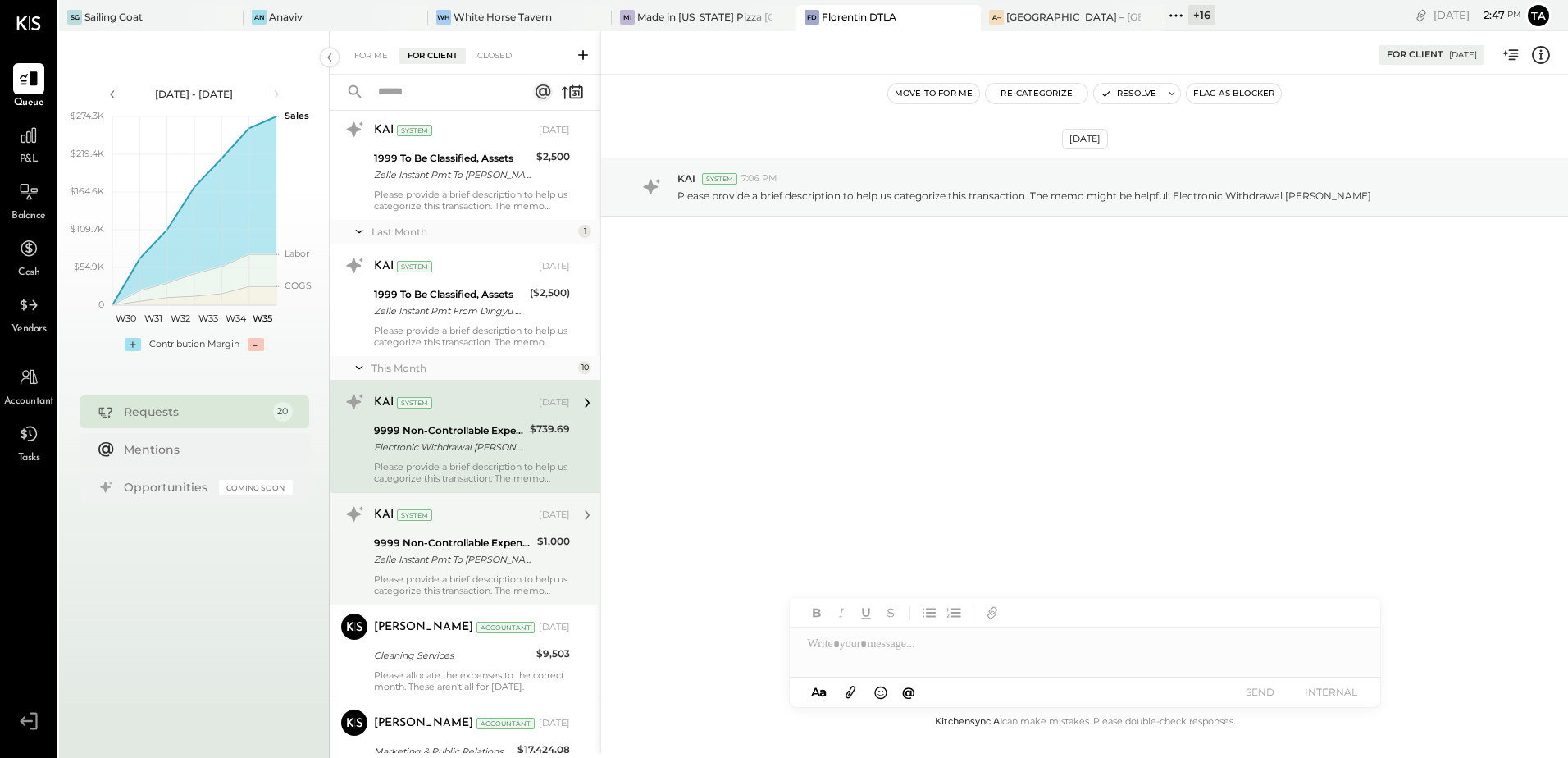
scroll to position [797, 0]
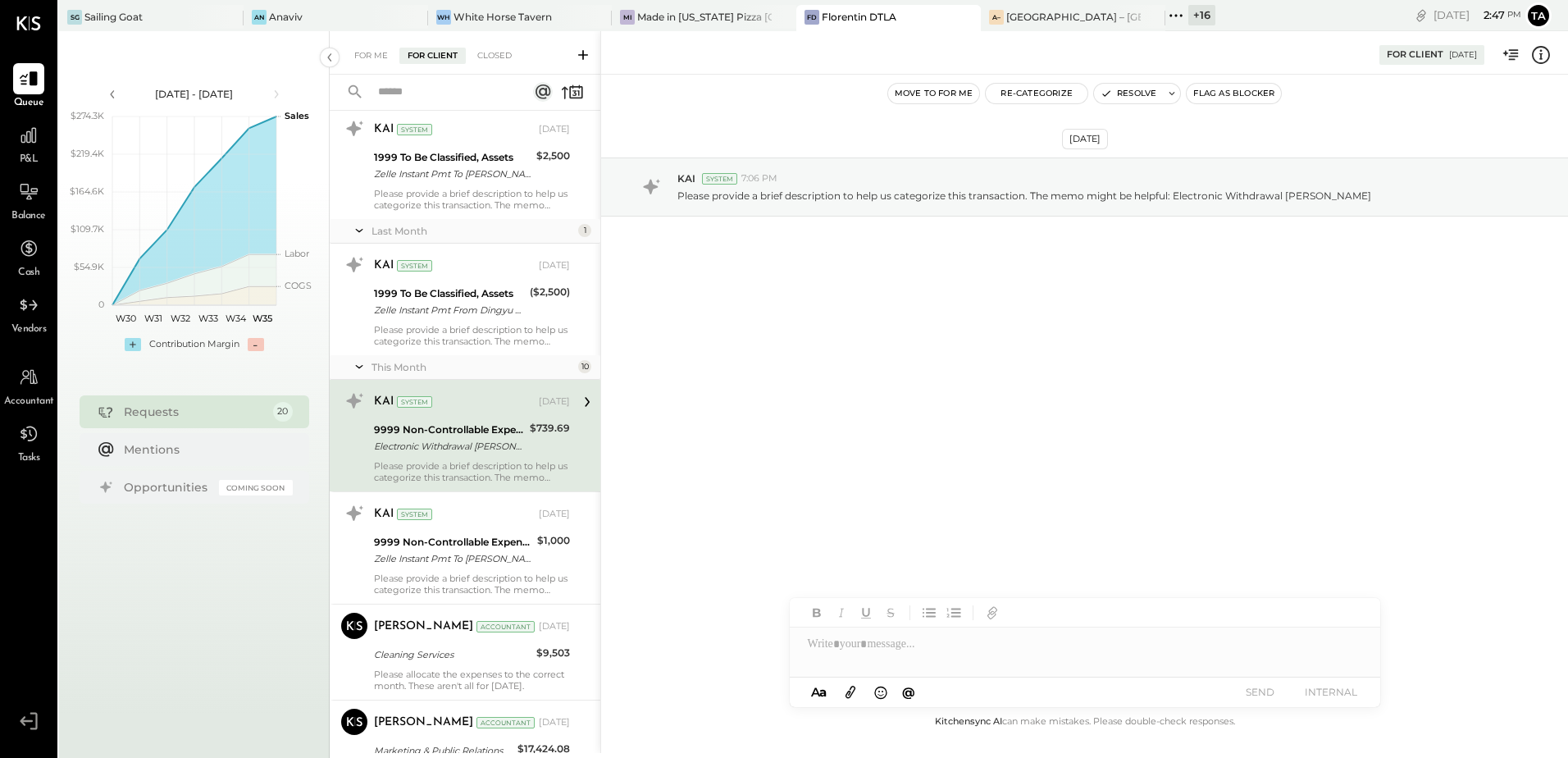
click at [482, 445] on div "Electronic Withdrawal [PERSON_NAME]" at bounding box center [449, 445] width 151 height 16
click at [1129, 93] on button "Resolve" at bounding box center [1128, 93] width 69 height 20
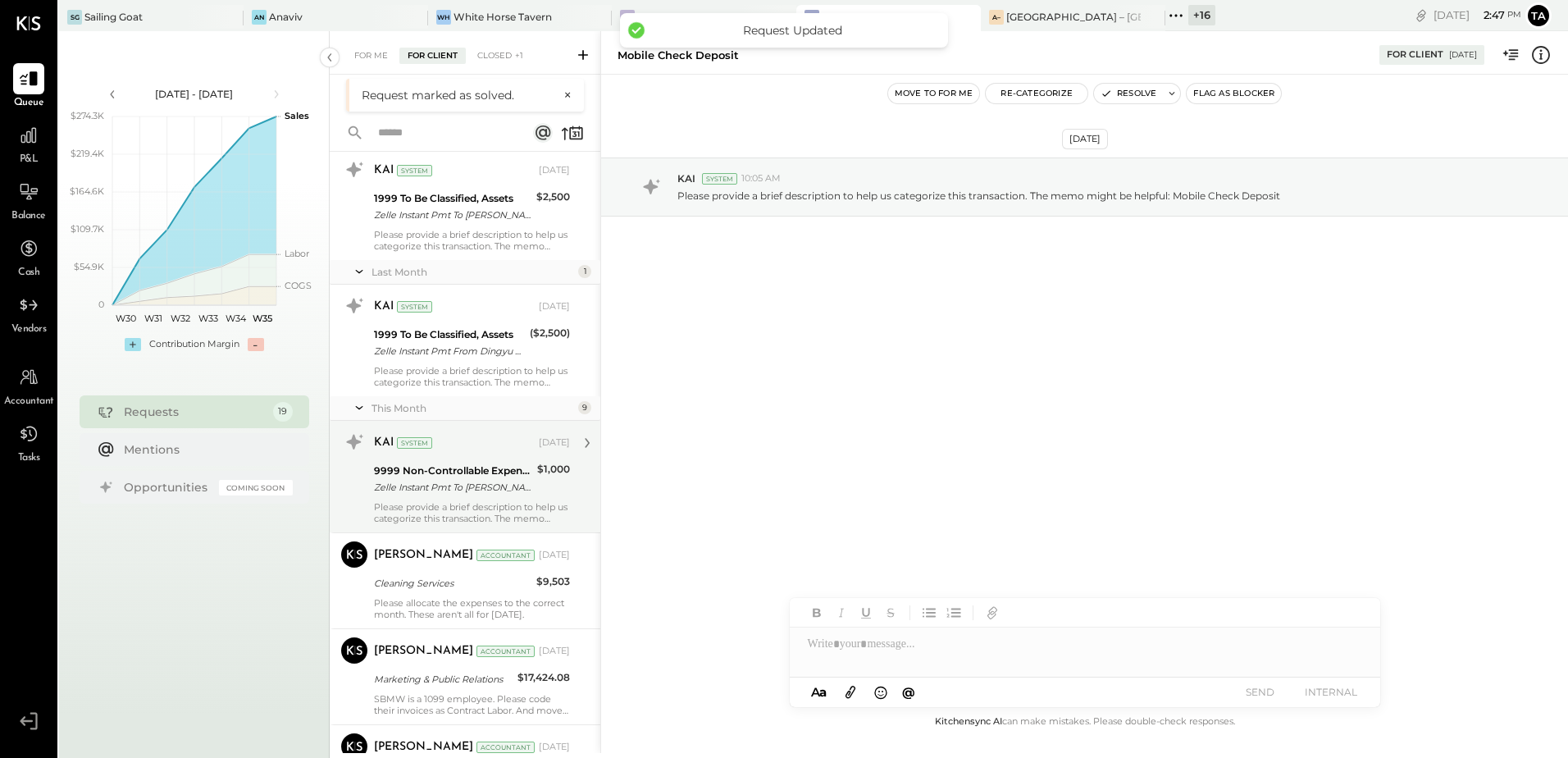
click at [441, 496] on div "9999 Non-Controllable Expenses:Other Income and Expenses:To Be Classified Zelle…" at bounding box center [453, 479] width 158 height 36
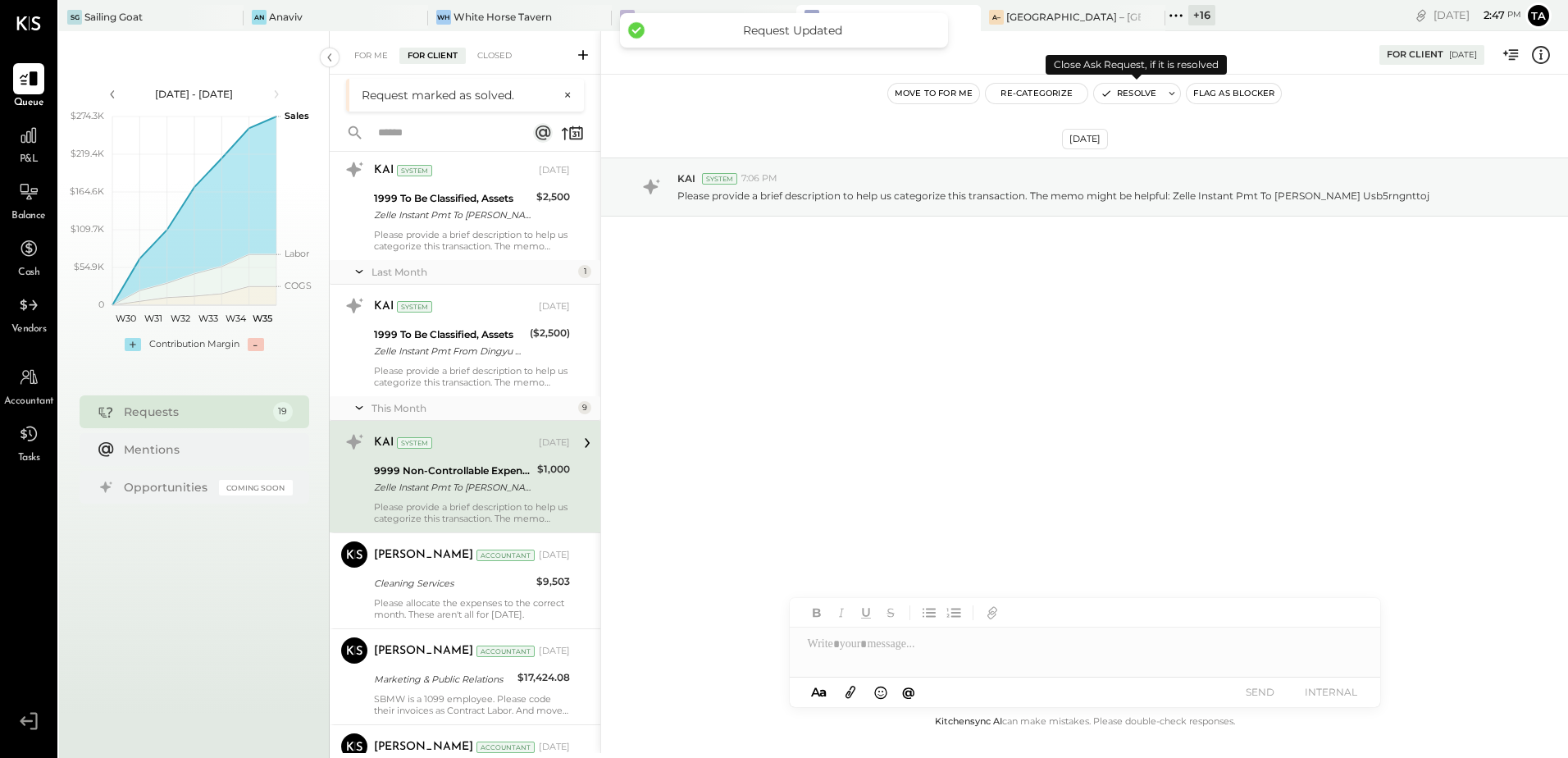
click at [1116, 99] on button "Resolve" at bounding box center [1128, 93] width 69 height 20
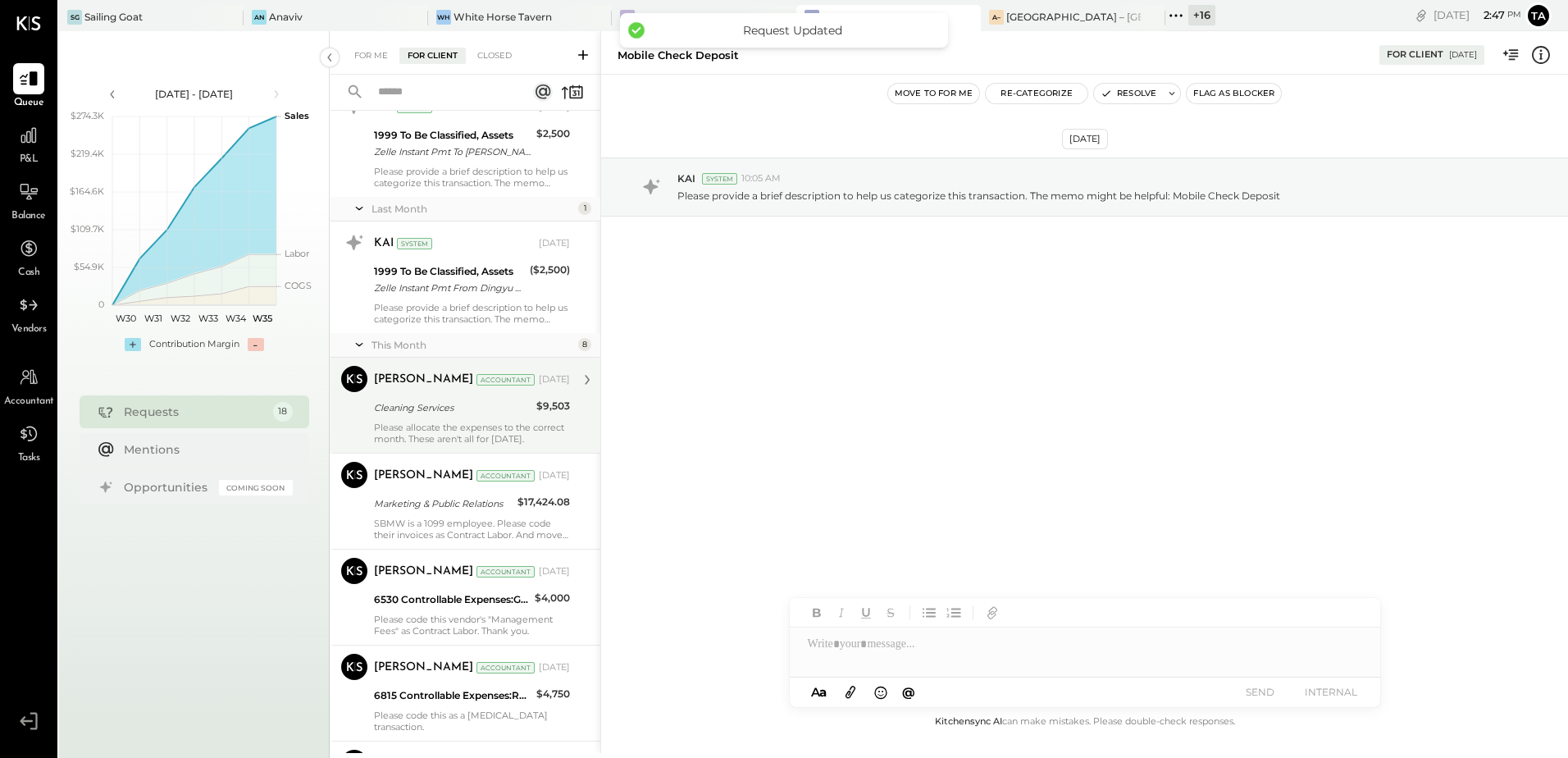
scroll to position [821, 0]
click at [487, 410] on div "Cleaning Services" at bounding box center [453, 406] width 157 height 16
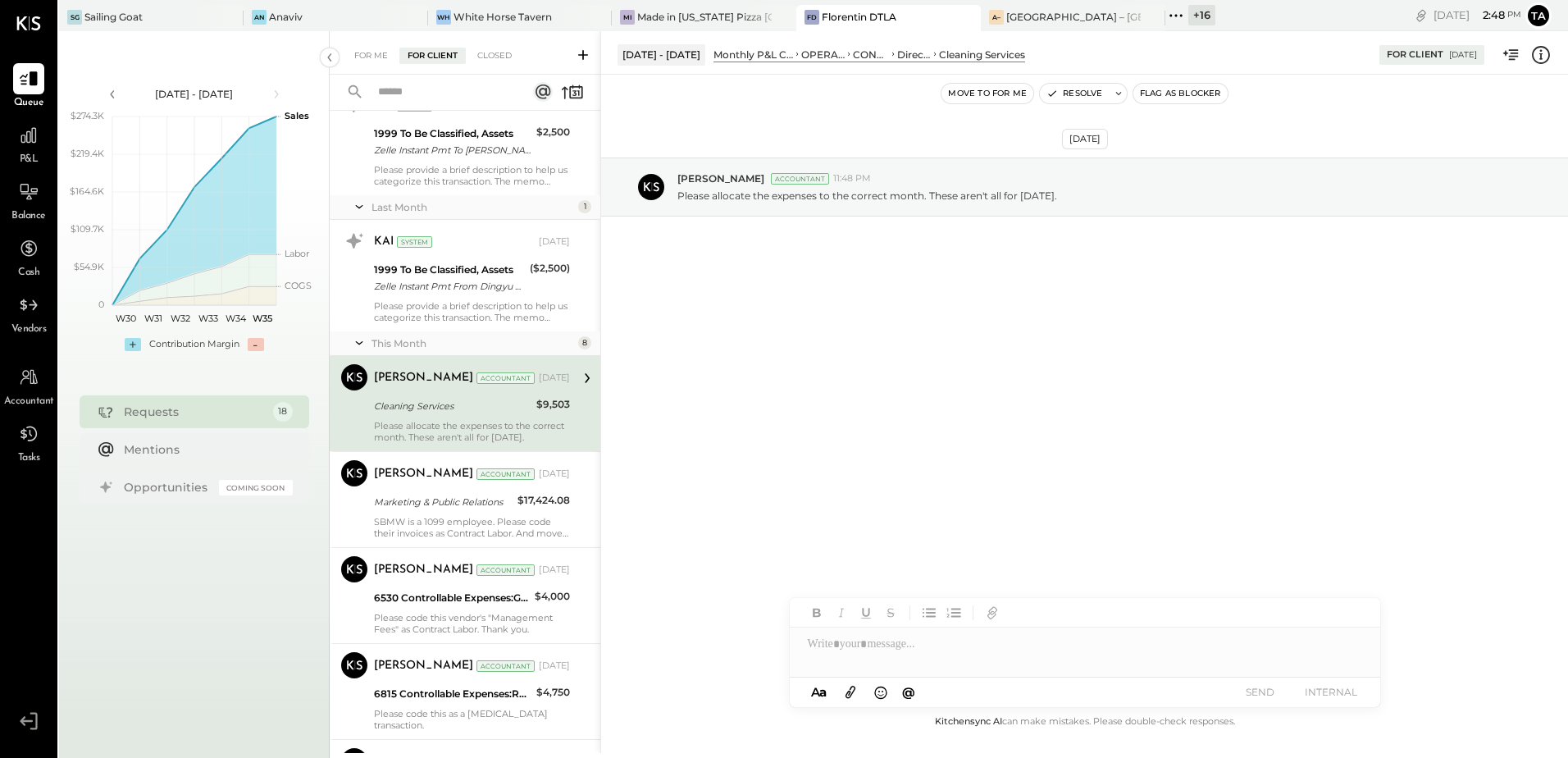
click at [484, 427] on div "Please allocate the expenses to the correct month. These aren't all for [DATE]." at bounding box center [472, 431] width 196 height 23
click at [500, 415] on div "Cleaning Services" at bounding box center [453, 406] width 157 height 20
click at [449, 398] on div "Cleaning Services" at bounding box center [453, 406] width 157 height 16
click at [1117, 95] on icon at bounding box center [1118, 93] width 6 height 3
type textarea "**********"
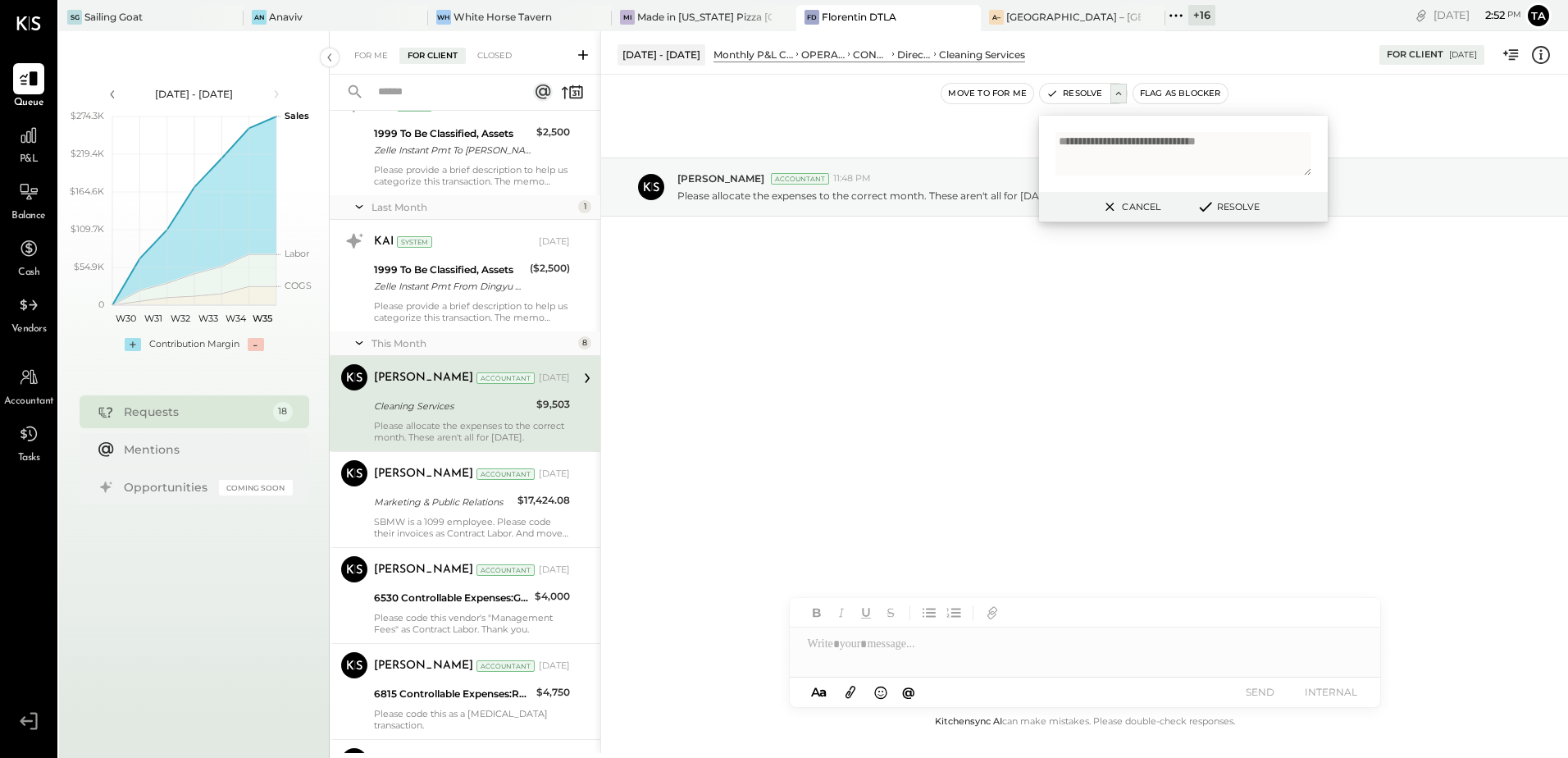
click at [1220, 214] on button "Resolve" at bounding box center [1228, 207] width 74 height 20
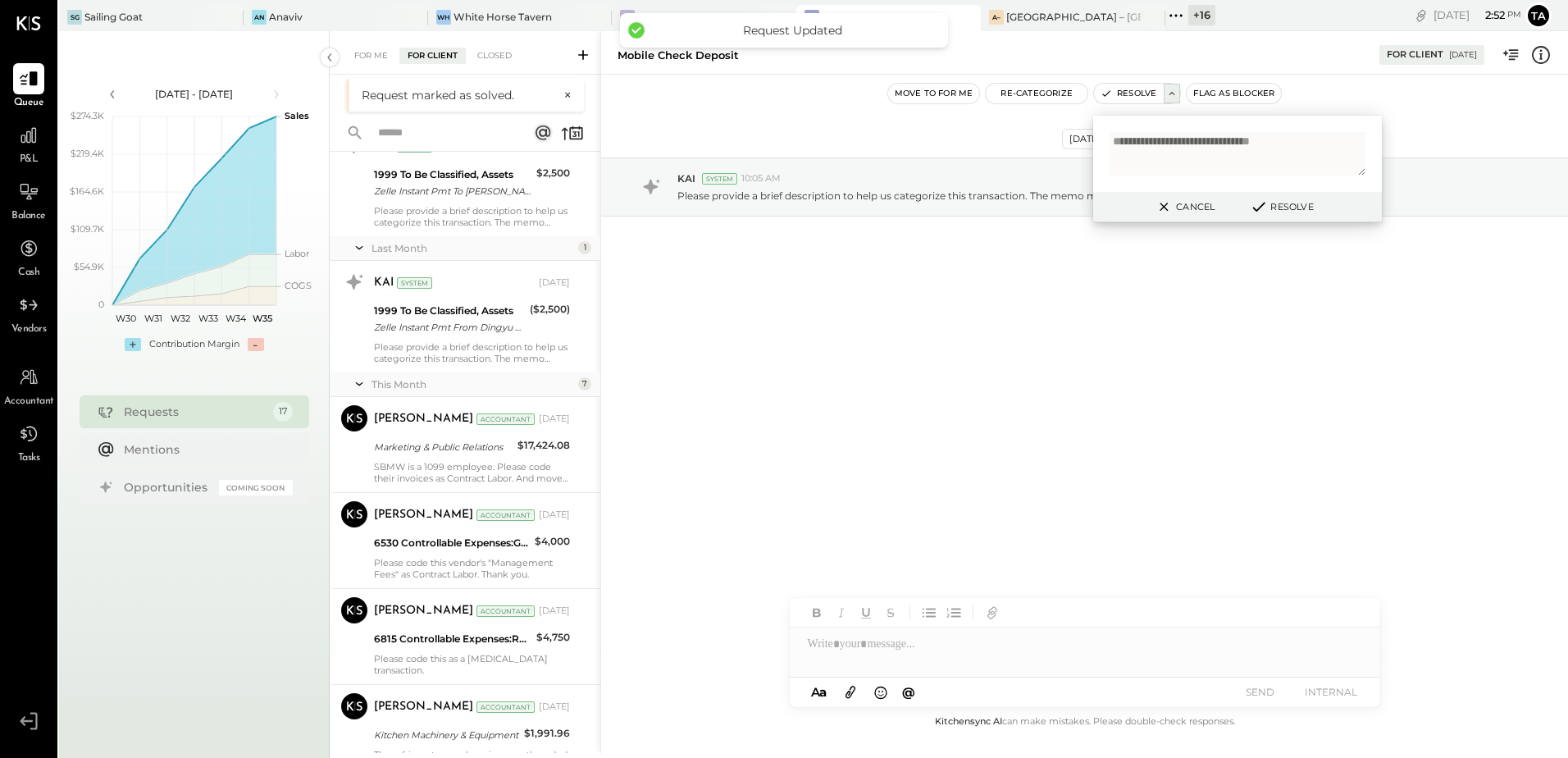
click at [1178, 207] on button "Cancel" at bounding box center [1184, 207] width 70 height 22
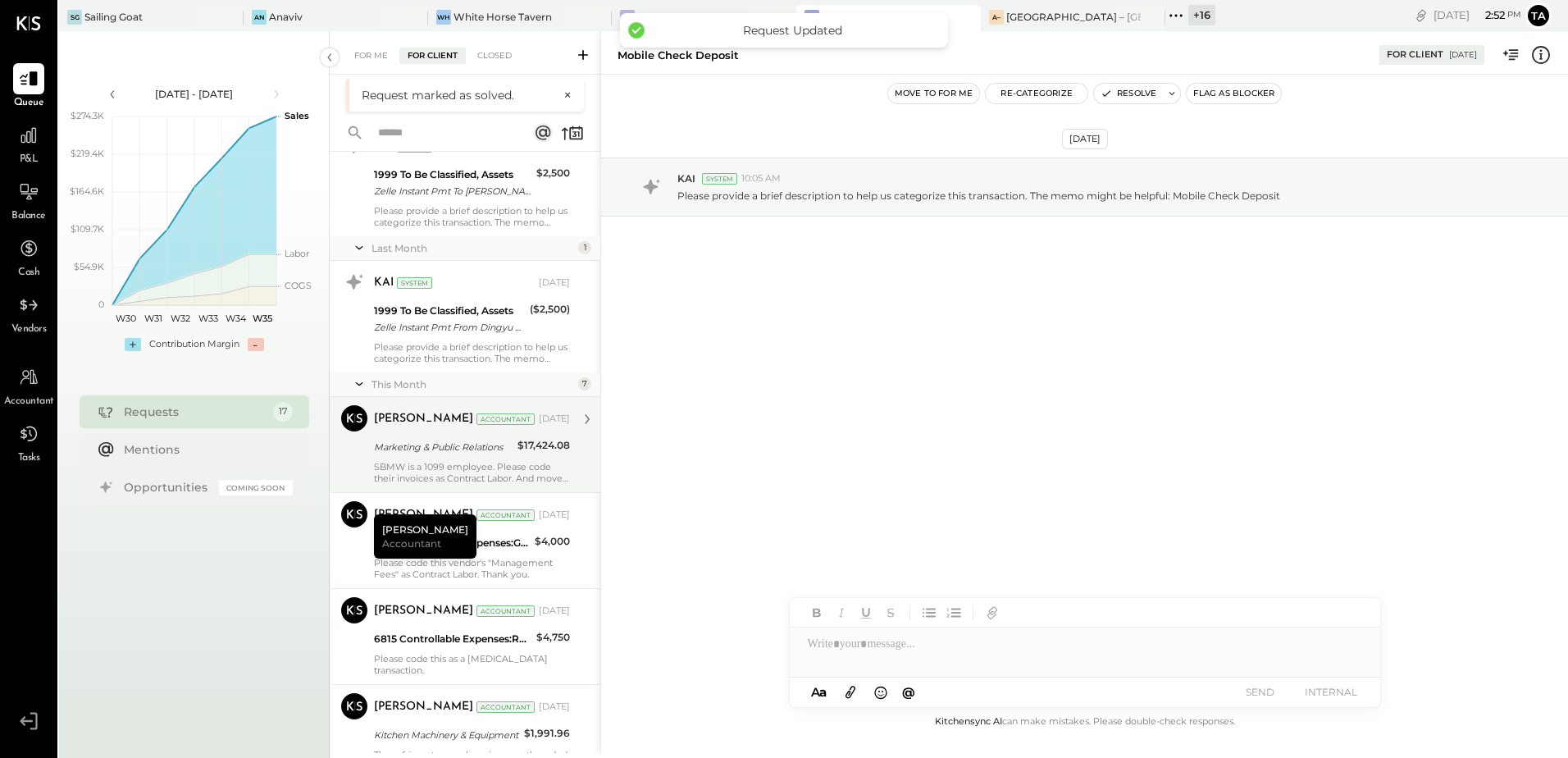
click at [381, 461] on div "SBMW is a 1099 employee. Please code their invoices as Contract Labor. And move…" at bounding box center [472, 473] width 196 height 23
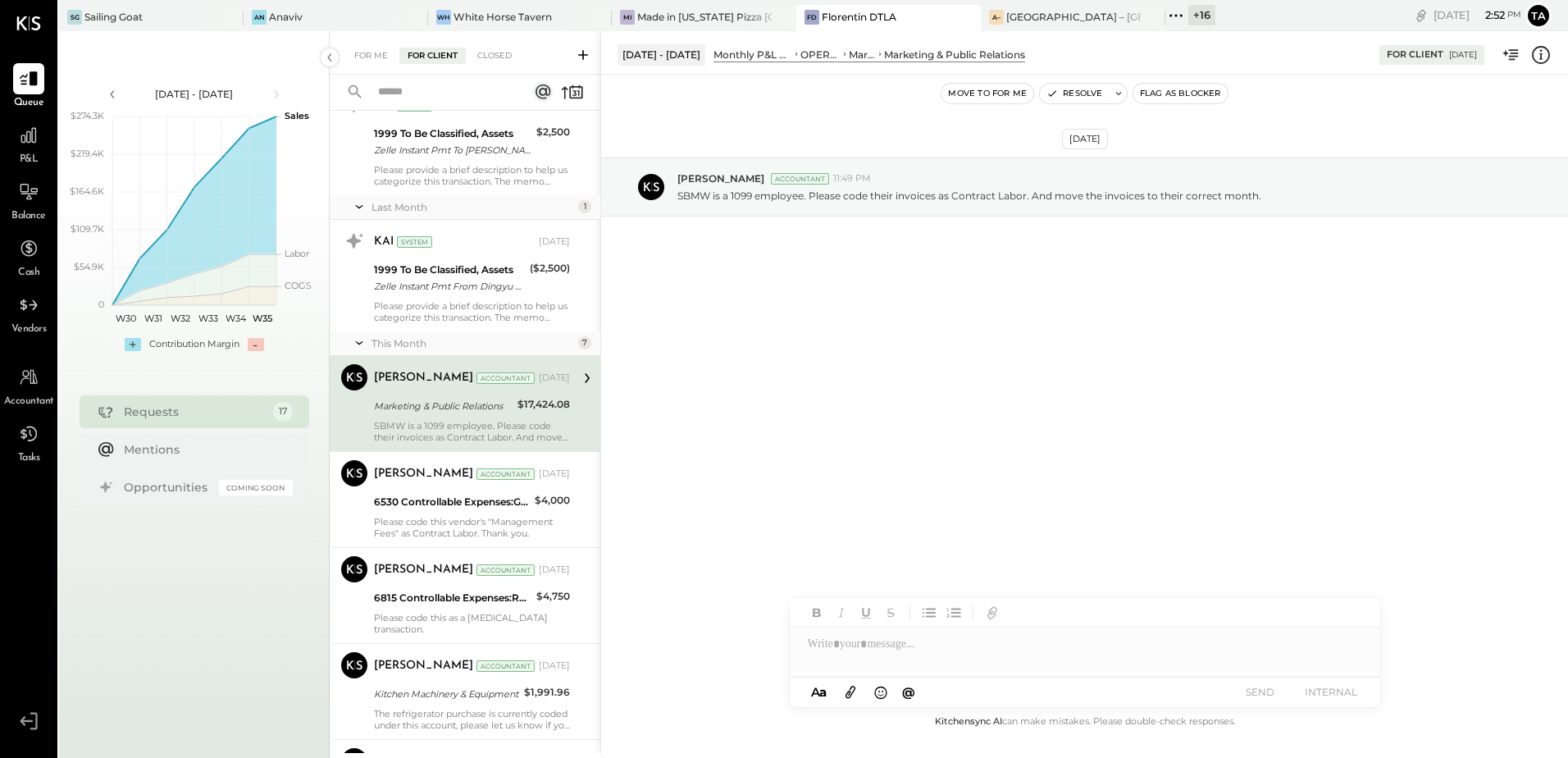
click at [402, 415] on div "Marketing & Public Relations" at bounding box center [443, 406] width 138 height 20
click at [881, 426] on div "[DATE] [PERSON_NAME] Accountant 11:49 PM SBMW is a 1099 employee. Please code t…" at bounding box center [1085, 393] width 967 height 638
click at [486, 431] on div "SBMW is a 1099 employee. Please code their invoices as Contract Labor. And move…" at bounding box center [472, 431] width 196 height 23
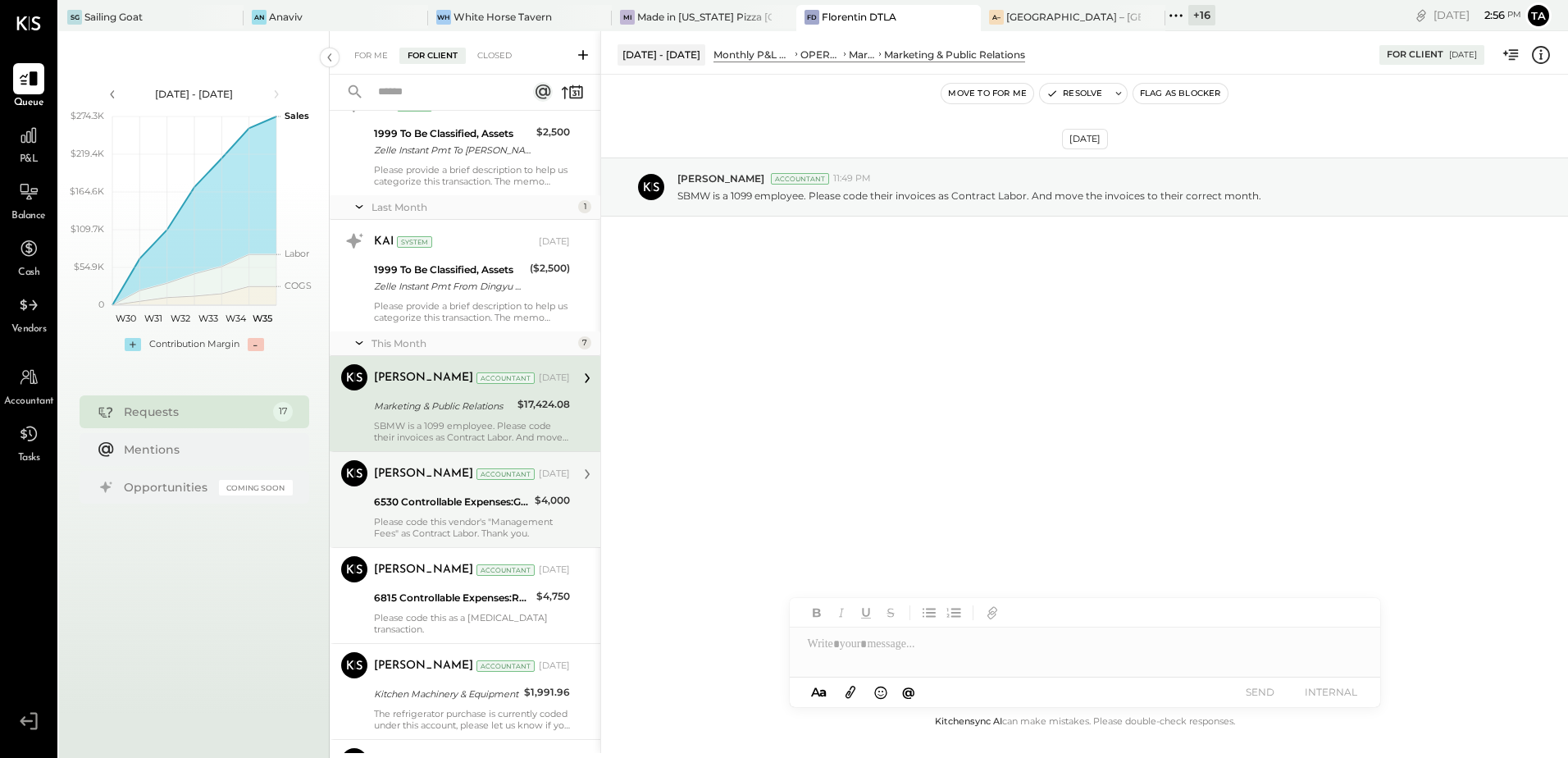
scroll to position [902, 0]
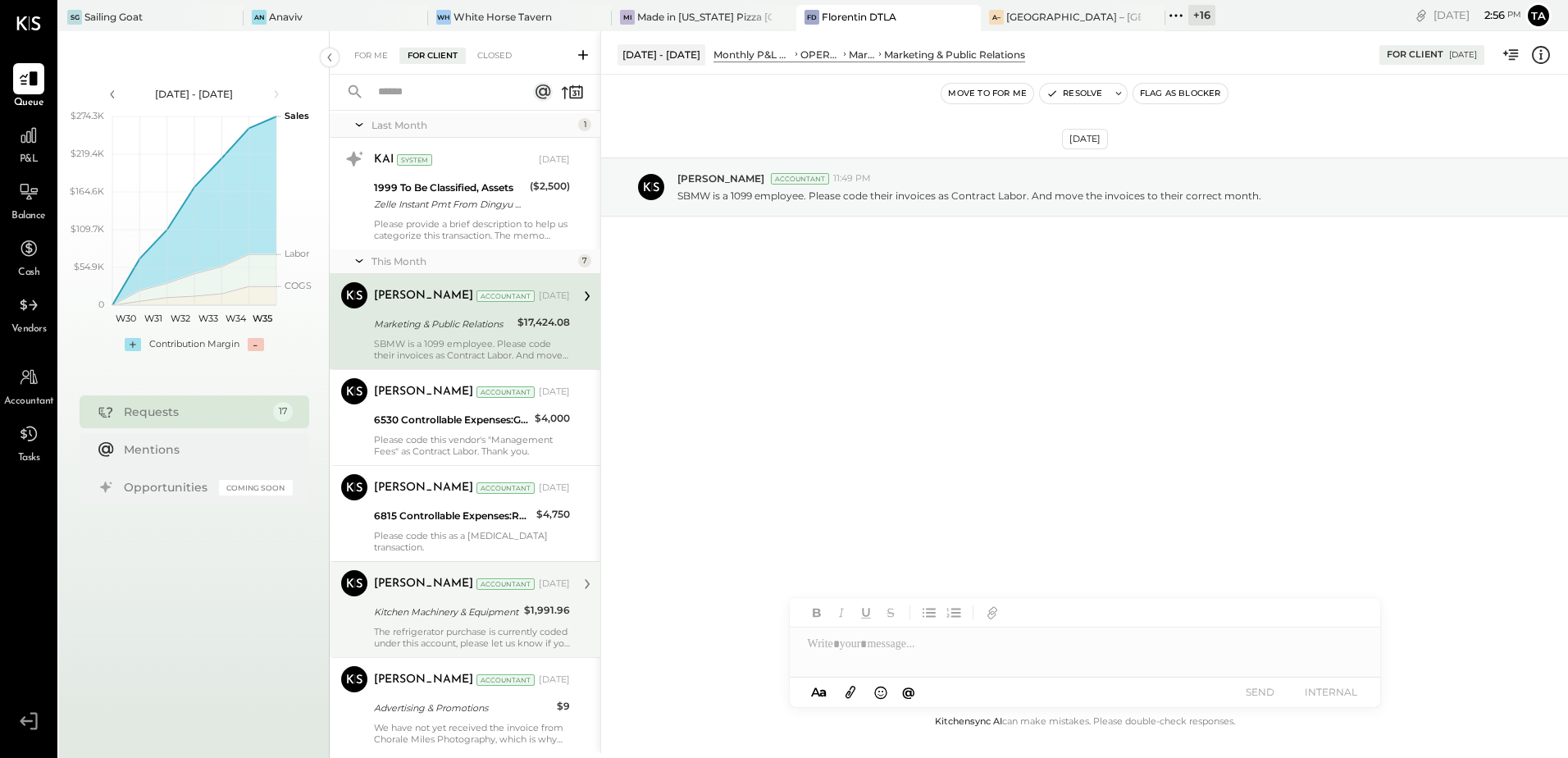
click at [434, 626] on div "The refrigerator purchase is currently coded under this account, please let us …" at bounding box center [472, 638] width 196 height 23
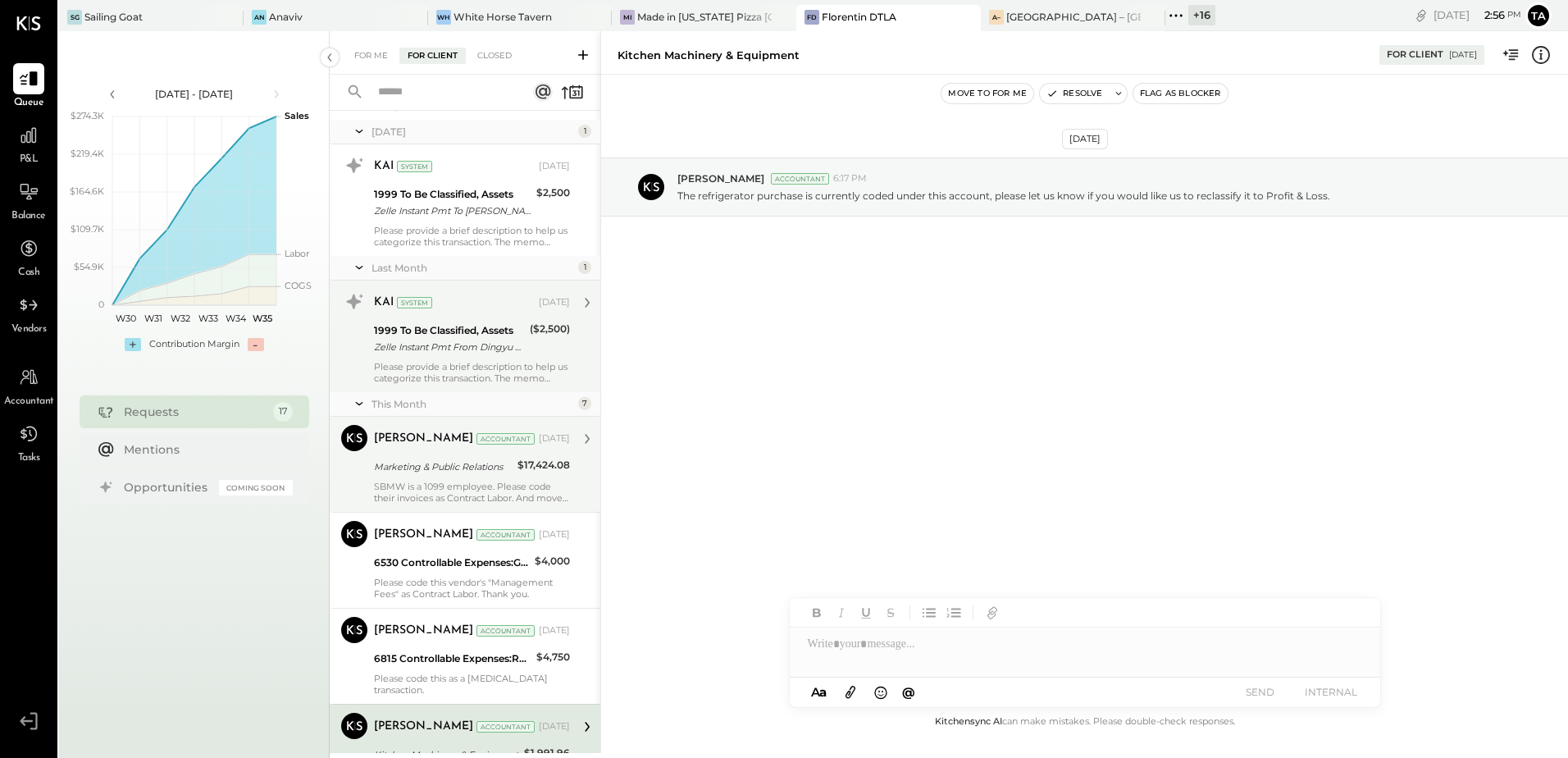
scroll to position [738, 0]
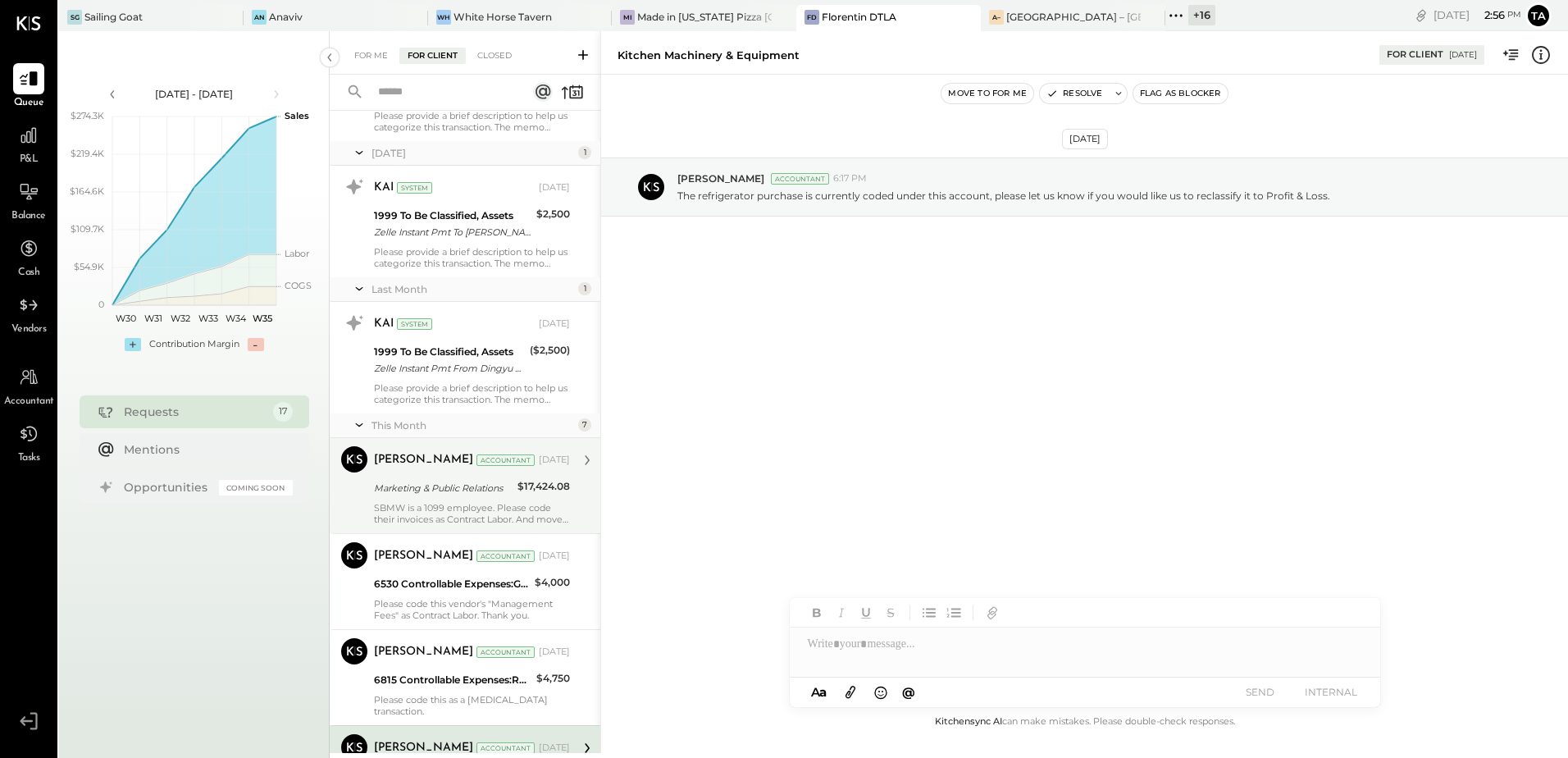
click at [469, 497] on div "Marketing & Public Relations" at bounding box center [443, 488] width 138 height 20
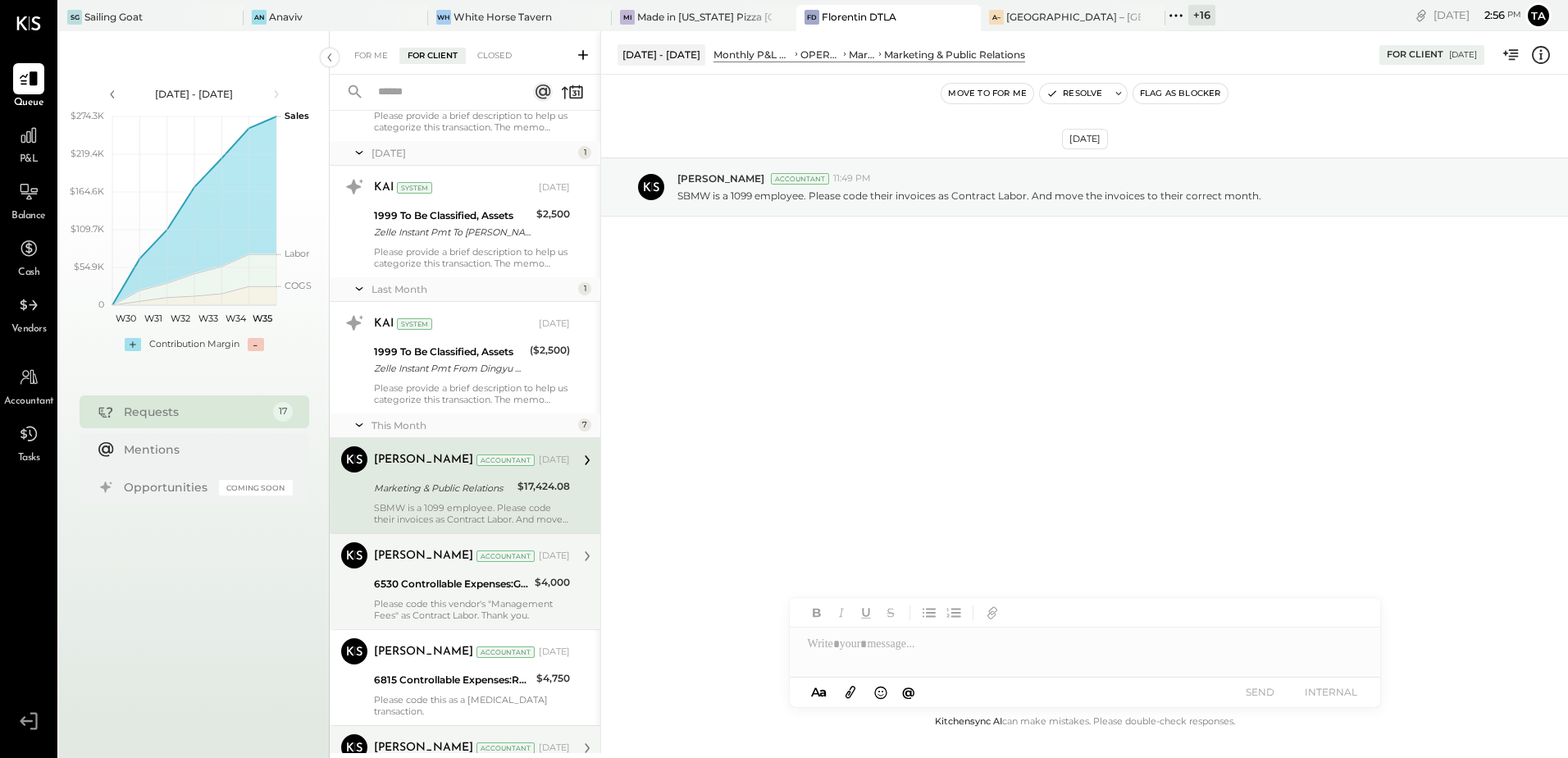
click at [449, 607] on div "Please code this vendor's "Management Fees" as Contract Labor. Thank you." at bounding box center [472, 609] width 196 height 23
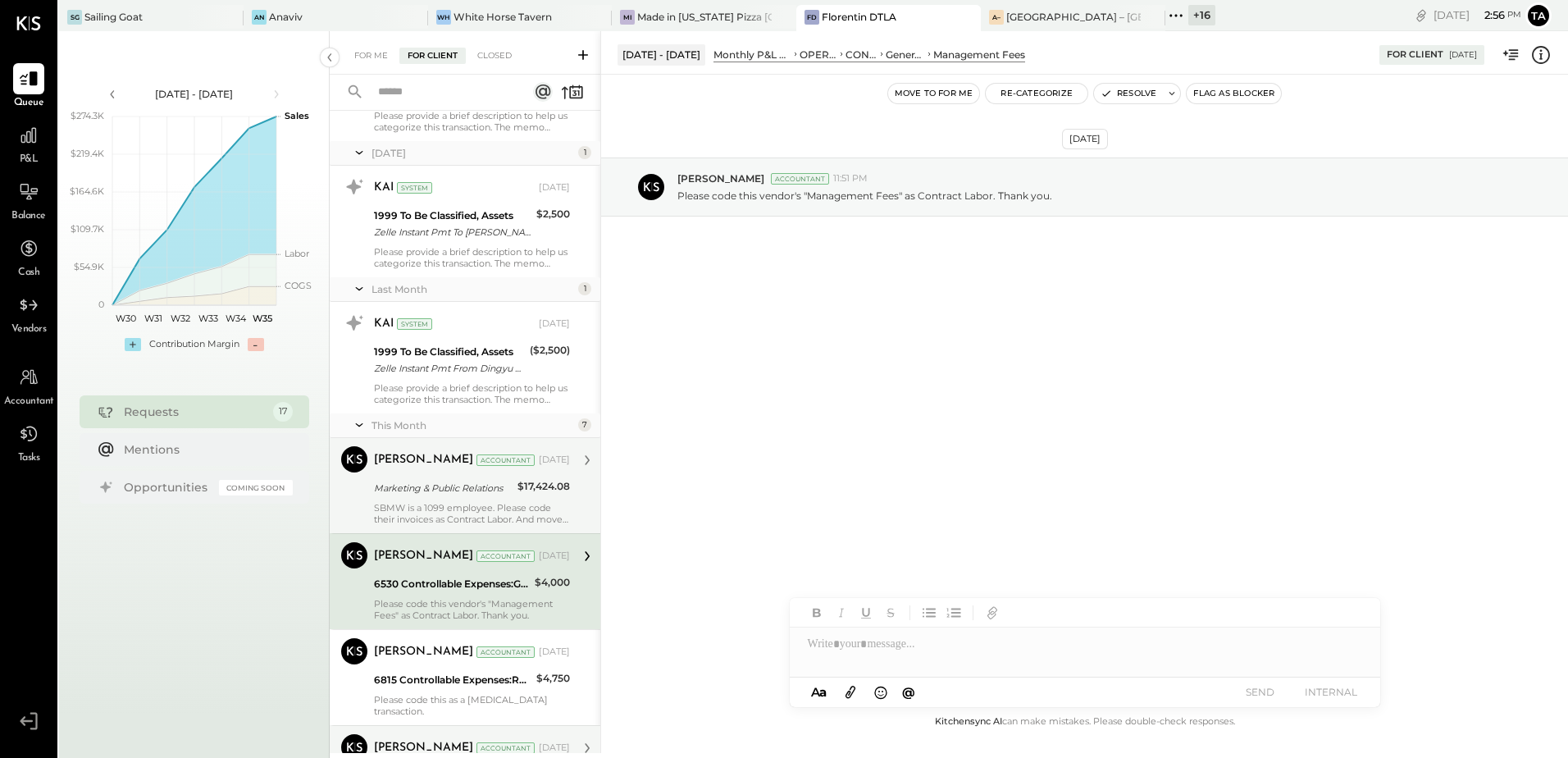
click at [446, 509] on div "SBMW is a 1099 employee. Please code their invoices as Contract Labor. And move…" at bounding box center [472, 514] width 196 height 23
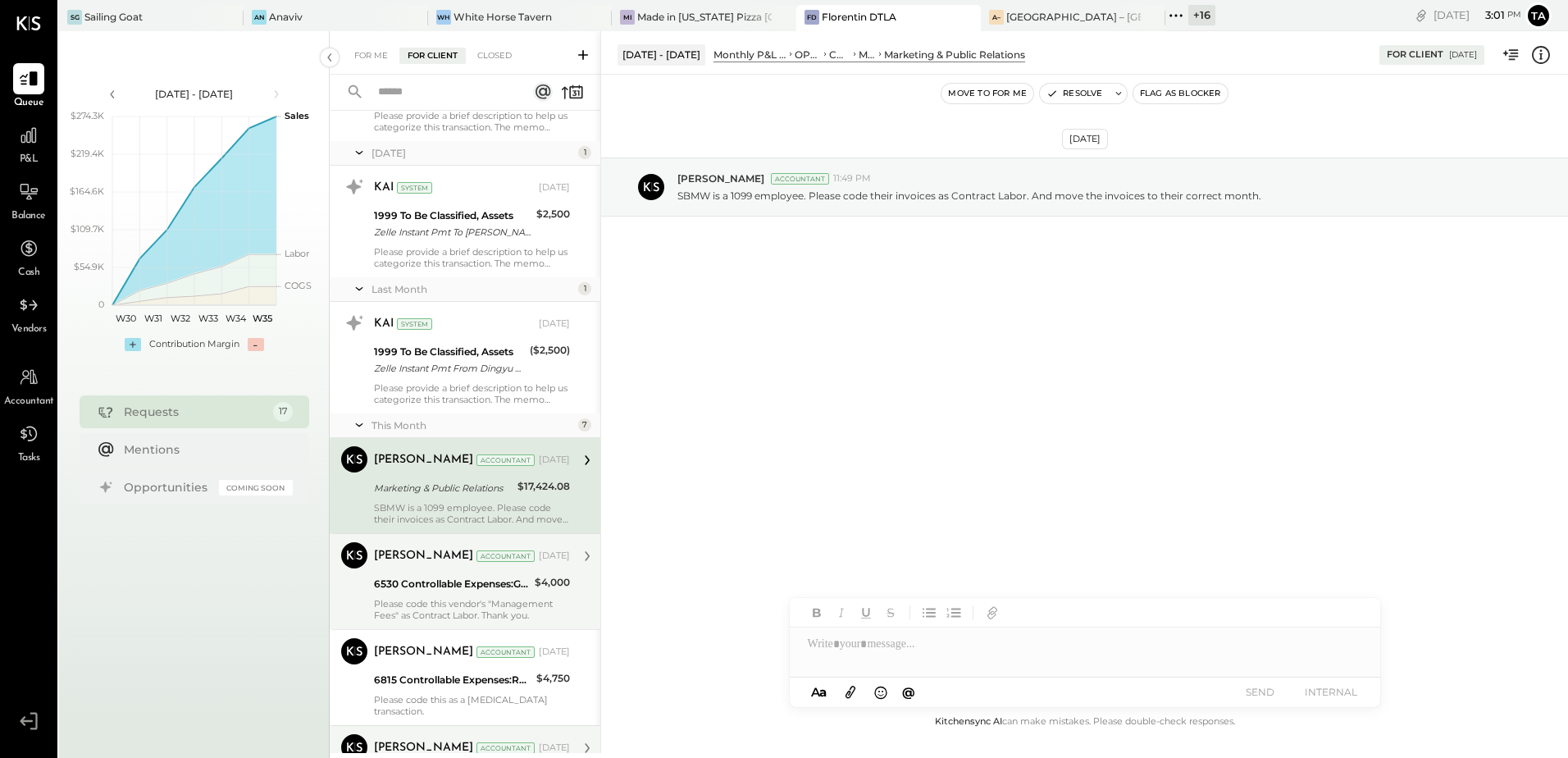
click at [435, 503] on div "SBMW is a 1099 employee. Please code their invoices as Contract Labor. And move…" at bounding box center [472, 514] width 196 height 23
click at [905, 365] on div "[DATE] [PERSON_NAME] Accountant 11:49 PM SBMW is a 1099 employee. Please code t…" at bounding box center [1085, 393] width 967 height 638
click at [743, 327] on div "[DATE] [PERSON_NAME] Accountant 11:49 PM SBMW is a 1099 employee. Please code t…" at bounding box center [1085, 227] width 967 height 224
drag, startPoint x: 748, startPoint y: 201, endPoint x: 777, endPoint y: 196, distance: 29.4
click at [777, 196] on p "SBMW is a 1099 employee. Please code their invoices as Contract Labor. And move…" at bounding box center [969, 195] width 584 height 14
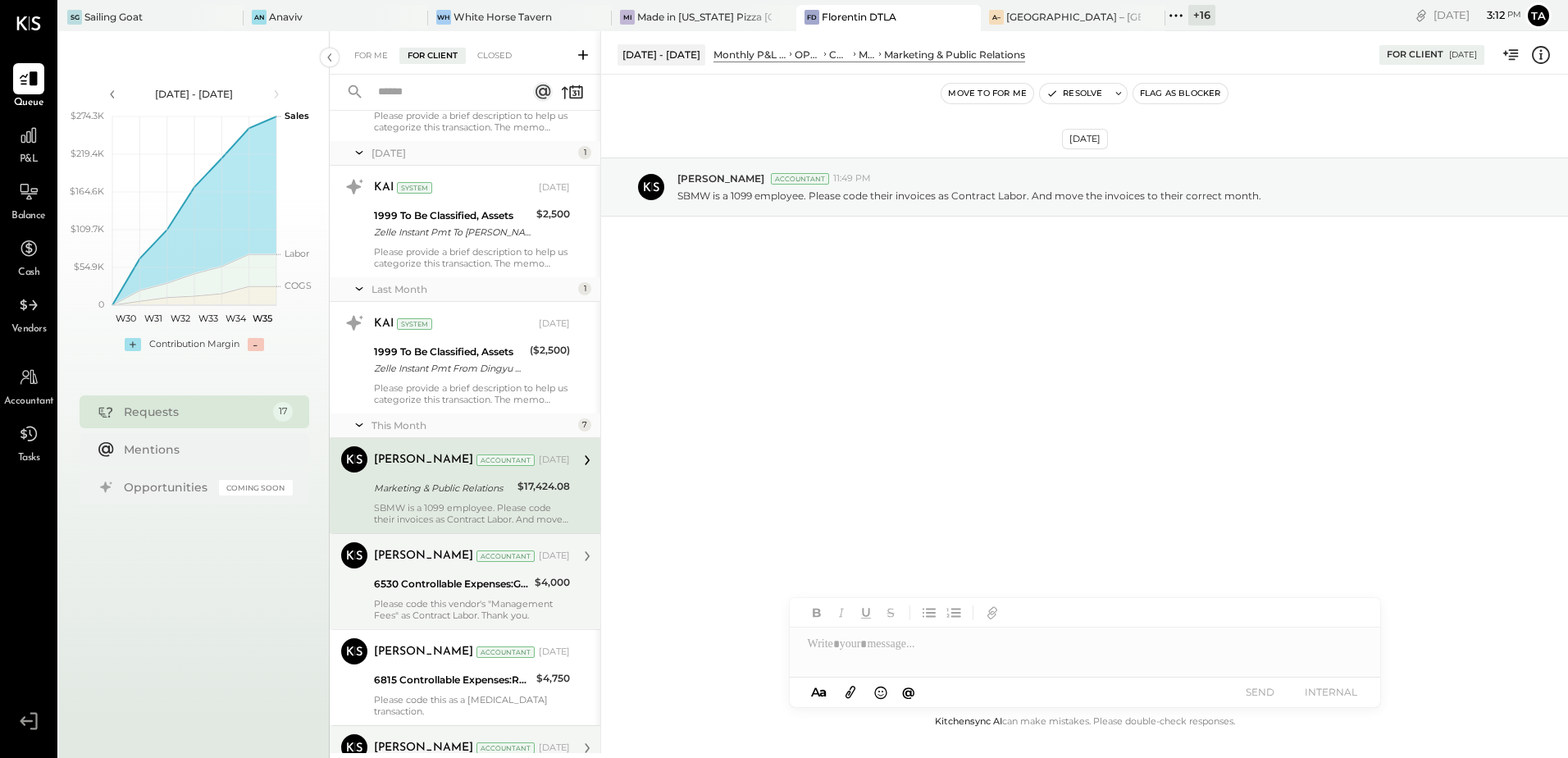
click at [850, 352] on div "[DATE] [PERSON_NAME] Accountant 11:49 PM SBMW is a 1099 employee. Please code t…" at bounding box center [1085, 393] width 967 height 638
drag, startPoint x: 954, startPoint y: 199, endPoint x: 1025, endPoint y: 197, distance: 71.0
click at [1025, 197] on p "SBMW is a 1099 employee. Please code their invoices as Contract Labor. And move…" at bounding box center [969, 195] width 584 height 14
click at [811, 435] on div "[DATE] [PERSON_NAME] Accountant 11:49 PM SBMW is a 1099 employee. Please code t…" at bounding box center [1085, 393] width 967 height 638
click at [846, 393] on div "[DATE] [PERSON_NAME] Accountant 11:49 PM SBMW is a 1099 employee. Please code t…" at bounding box center [1085, 393] width 967 height 638
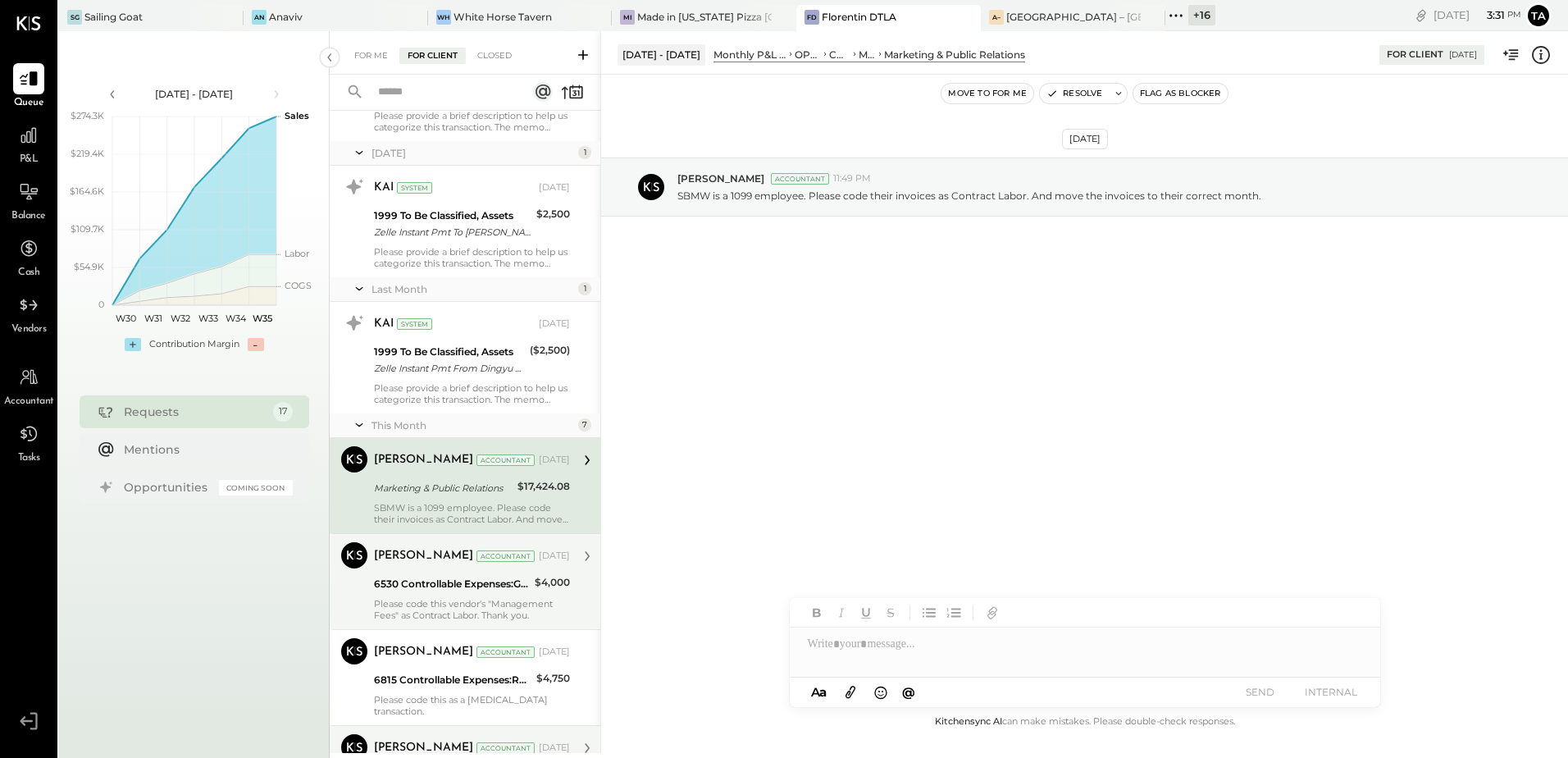
click at [448, 513] on div "SBMW is a 1099 employee. Please code their invoices as Contract Labor. And move…" at bounding box center [472, 514] width 196 height 23
click at [412, 507] on div "SBMW is a 1099 employee. Please code their invoices as Contract Labor. And move…" at bounding box center [472, 514] width 196 height 23
click at [858, 503] on div "[DATE] [PERSON_NAME] Accountant 11:49 PM SBMW is a 1099 employee. Please code t…" at bounding box center [1085, 393] width 967 height 638
click at [456, 493] on div "Marketing & Public Relations" at bounding box center [443, 487] width 138 height 16
click at [906, 524] on div "[DATE] [PERSON_NAME] Accountant 11:49 PM SBMW is a 1099 employee. Please code t…" at bounding box center [1085, 393] width 967 height 638
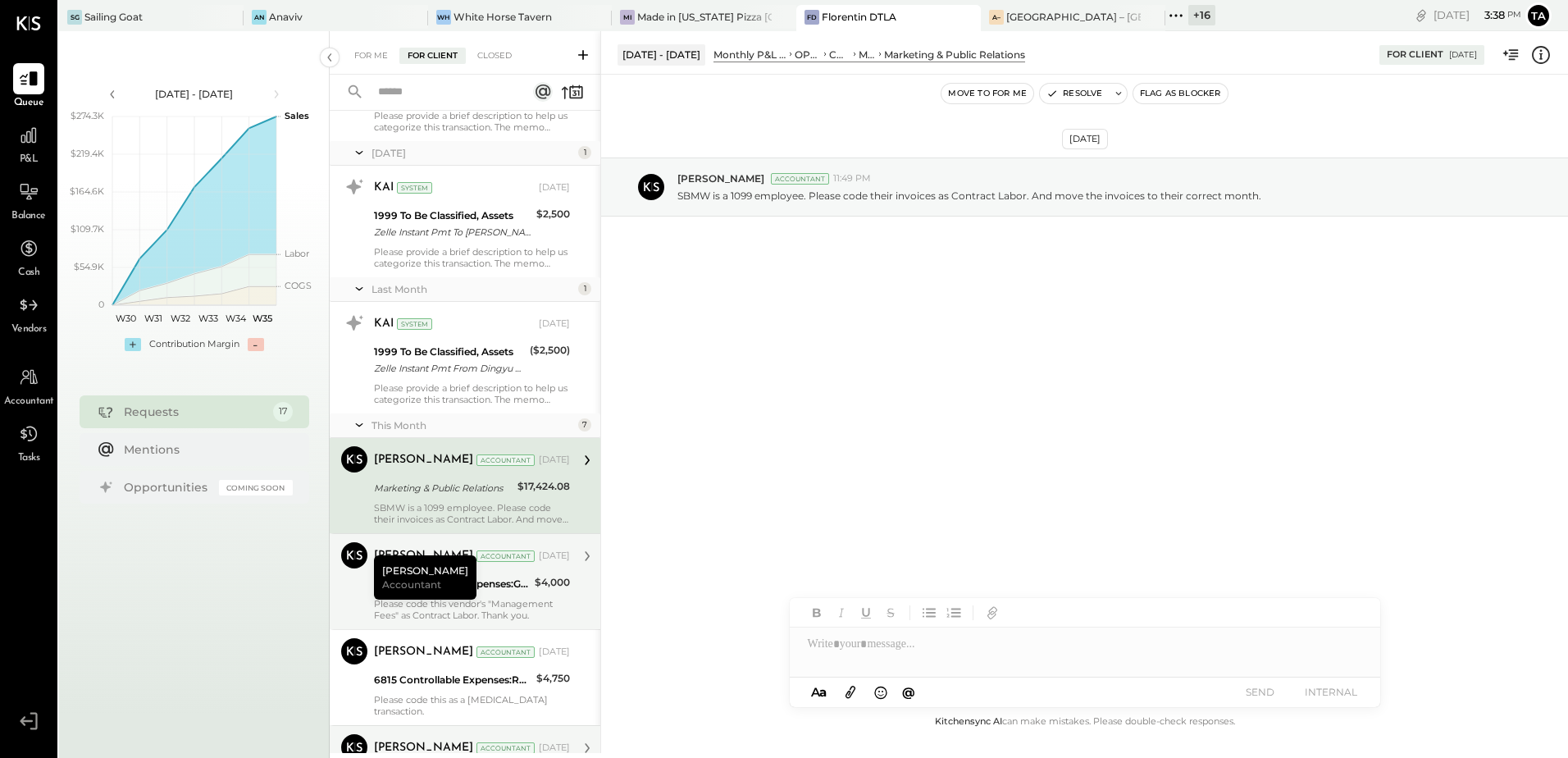
click at [446, 508] on div "SBMW is a 1099 employee. Please code their invoices as Contract Labor. And move…" at bounding box center [472, 514] width 196 height 23
click at [901, 388] on div "[DATE] [PERSON_NAME] Accountant 11:49 PM SBMW is a 1099 employee. Please code t…" at bounding box center [1085, 393] width 967 height 638
click at [475, 487] on div "Marketing & Public Relations" at bounding box center [443, 487] width 138 height 16
click at [1080, 95] on button "Resolve" at bounding box center [1074, 93] width 69 height 20
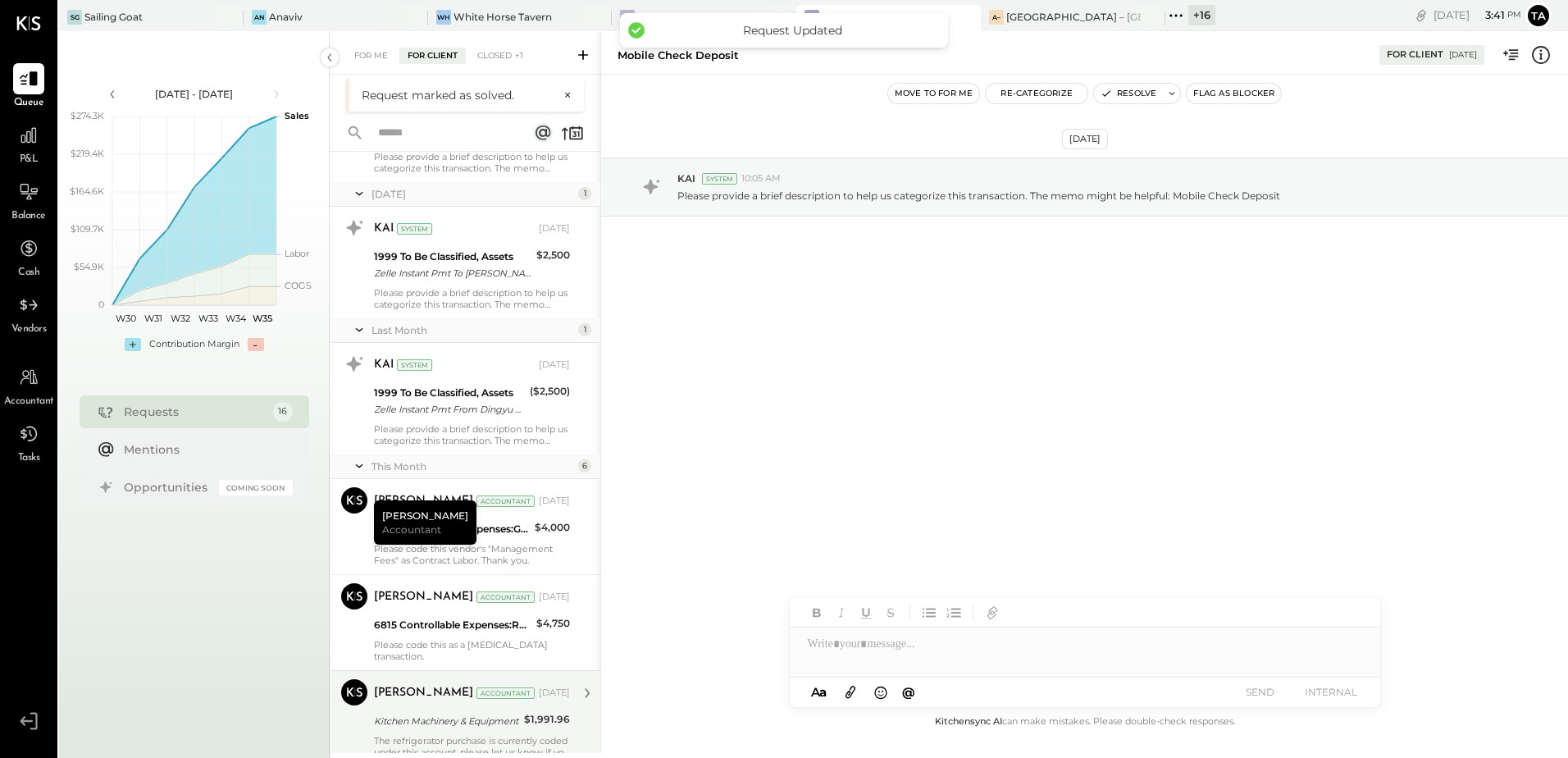
click at [481, 529] on div "6530 Controllable Expenses:General & Administrative Expenses:Management Fees" at bounding box center [452, 529] width 155 height 16
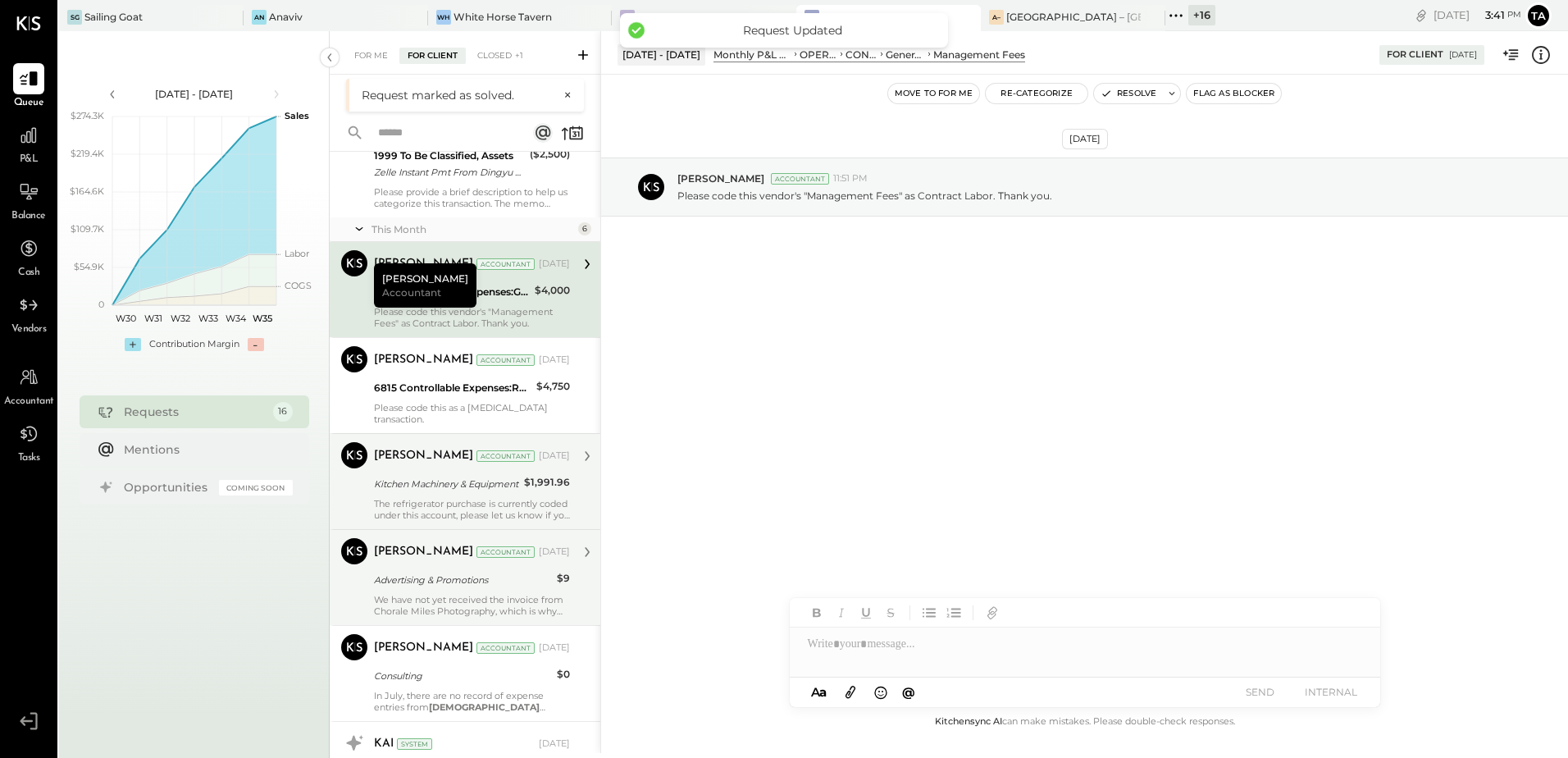
scroll to position [984, 0]
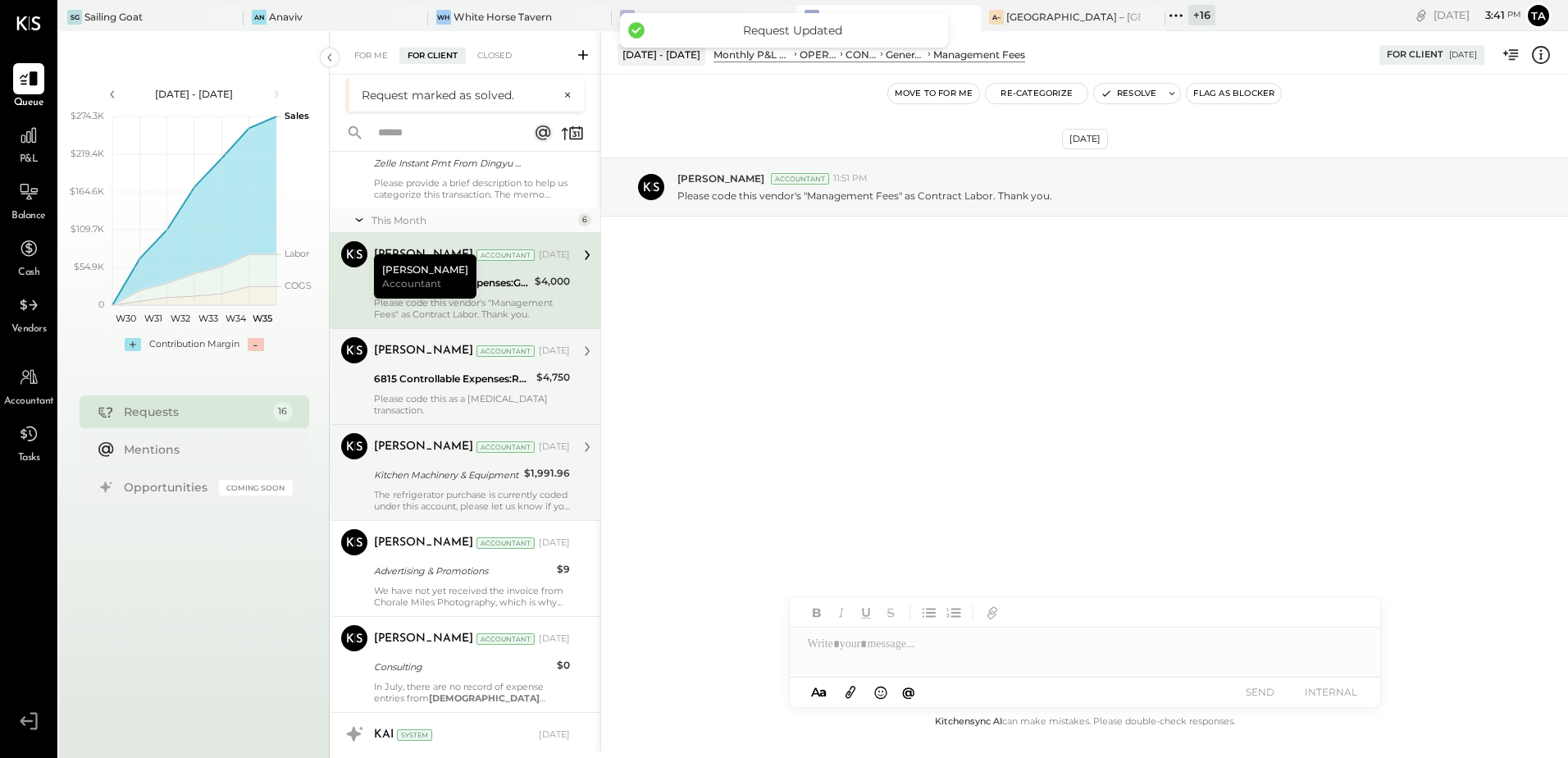
click at [412, 391] on div "[PERSON_NAME] Accountant [DATE] 6815 Controllable Expenses:Repairs & Maintenanc…" at bounding box center [472, 376] width 196 height 79
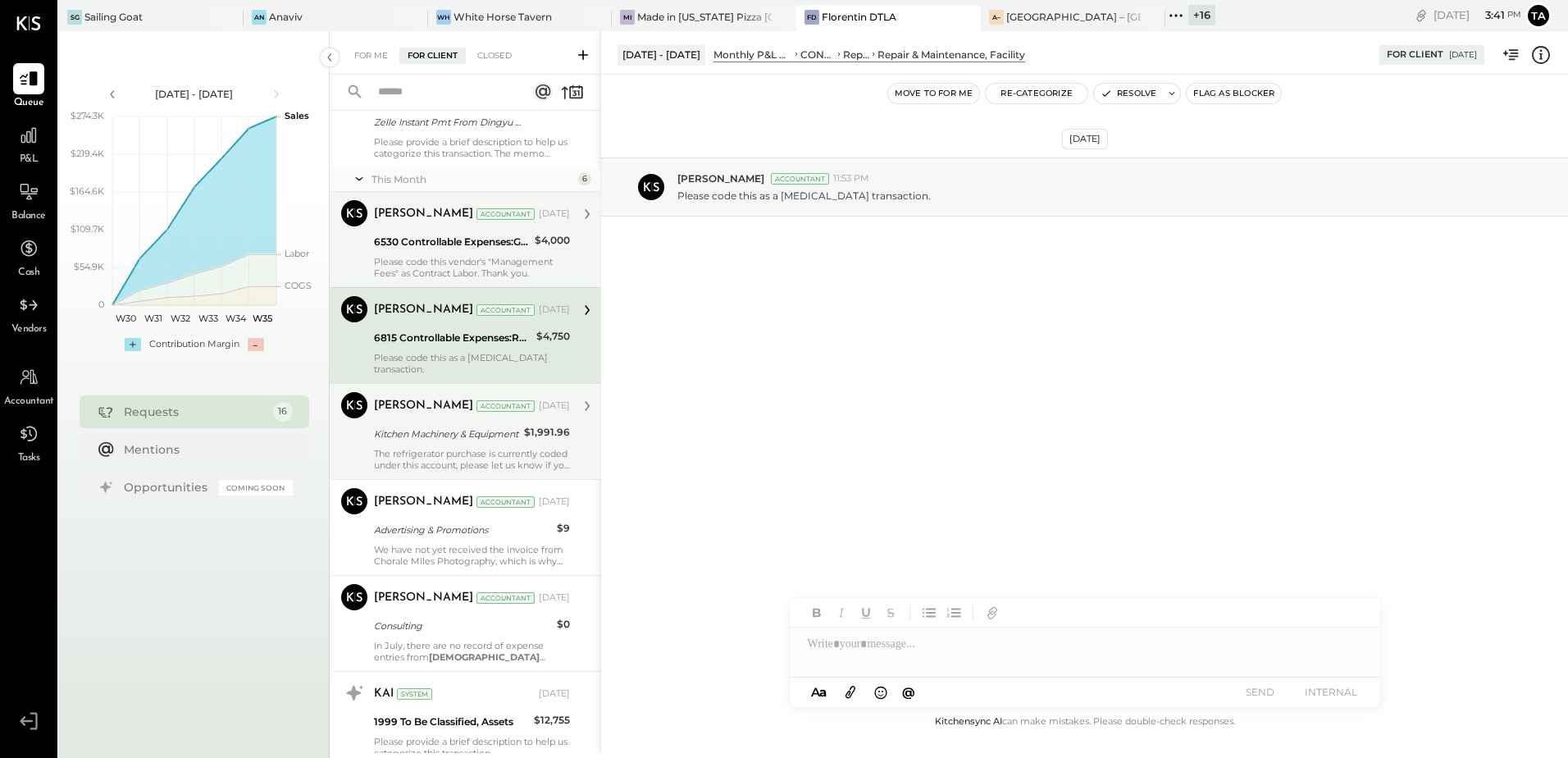
click at [414, 256] on div "Please code this vendor's "Management Fees" as Contract Labor. Thank you." at bounding box center [472, 267] width 196 height 23
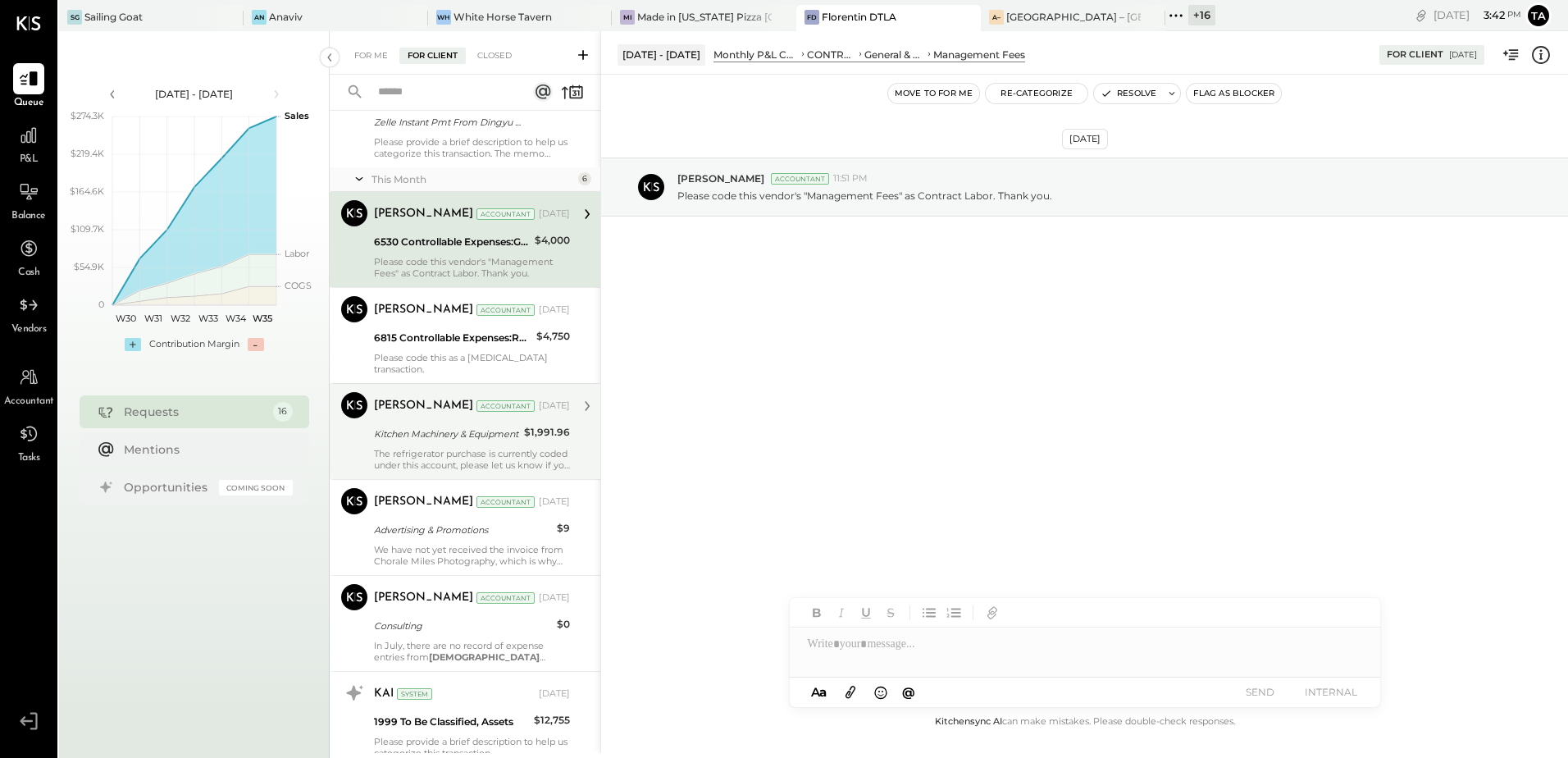
click at [922, 345] on div "[DATE] [PERSON_NAME] Accountant 11:51 PM Please code this vendor's "Management …" at bounding box center [1085, 393] width 967 height 638
drag, startPoint x: 1030, startPoint y: 427, endPoint x: 956, endPoint y: 183, distance: 255.0
click at [1030, 427] on div "[DATE] [PERSON_NAME] Accountant 11:51 PM Please code this vendor's "Management …" at bounding box center [1085, 393] width 967 height 638
click at [1135, 94] on button "Resolve" at bounding box center [1128, 93] width 69 height 20
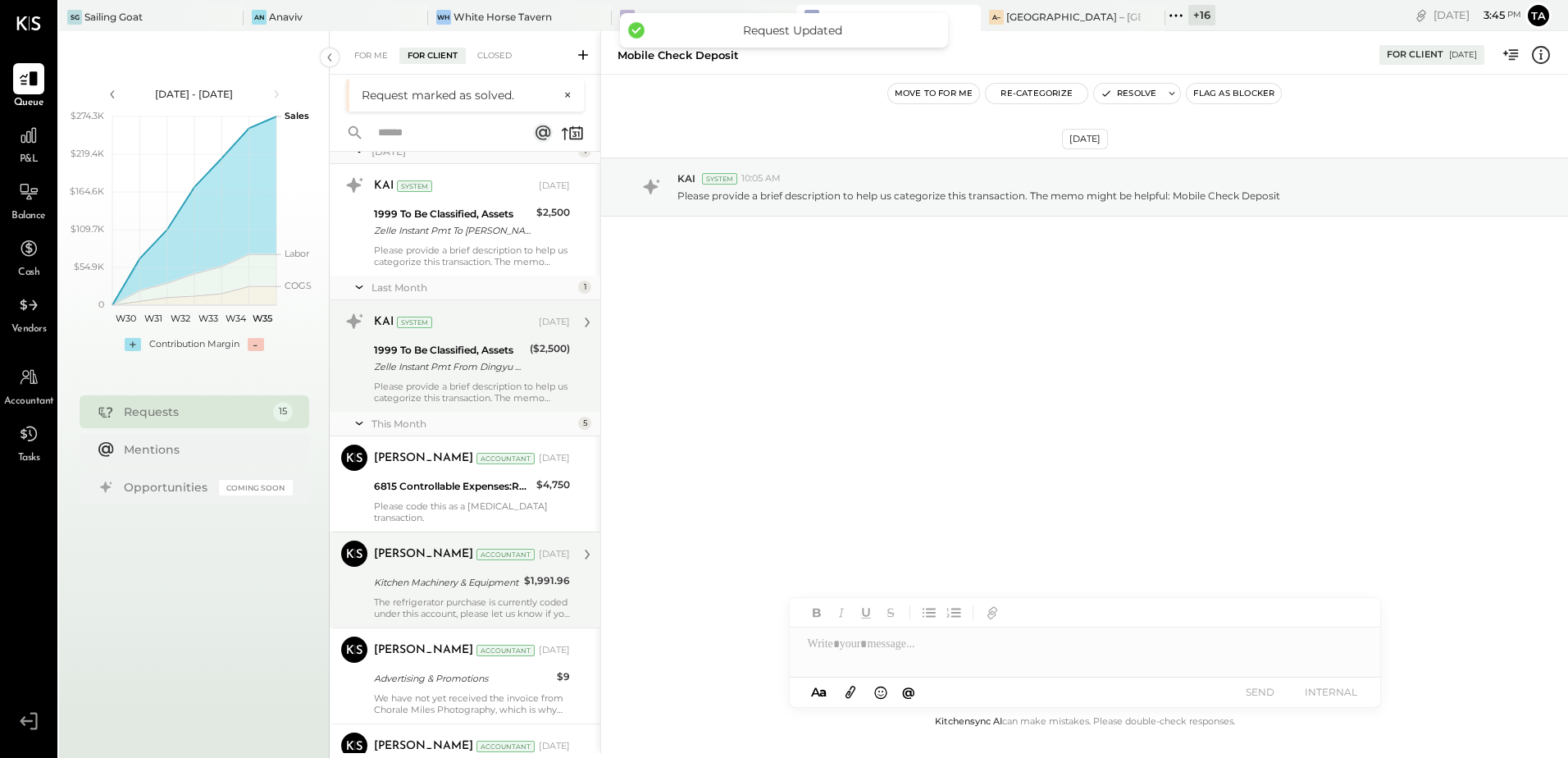
scroll to position [821, 0]
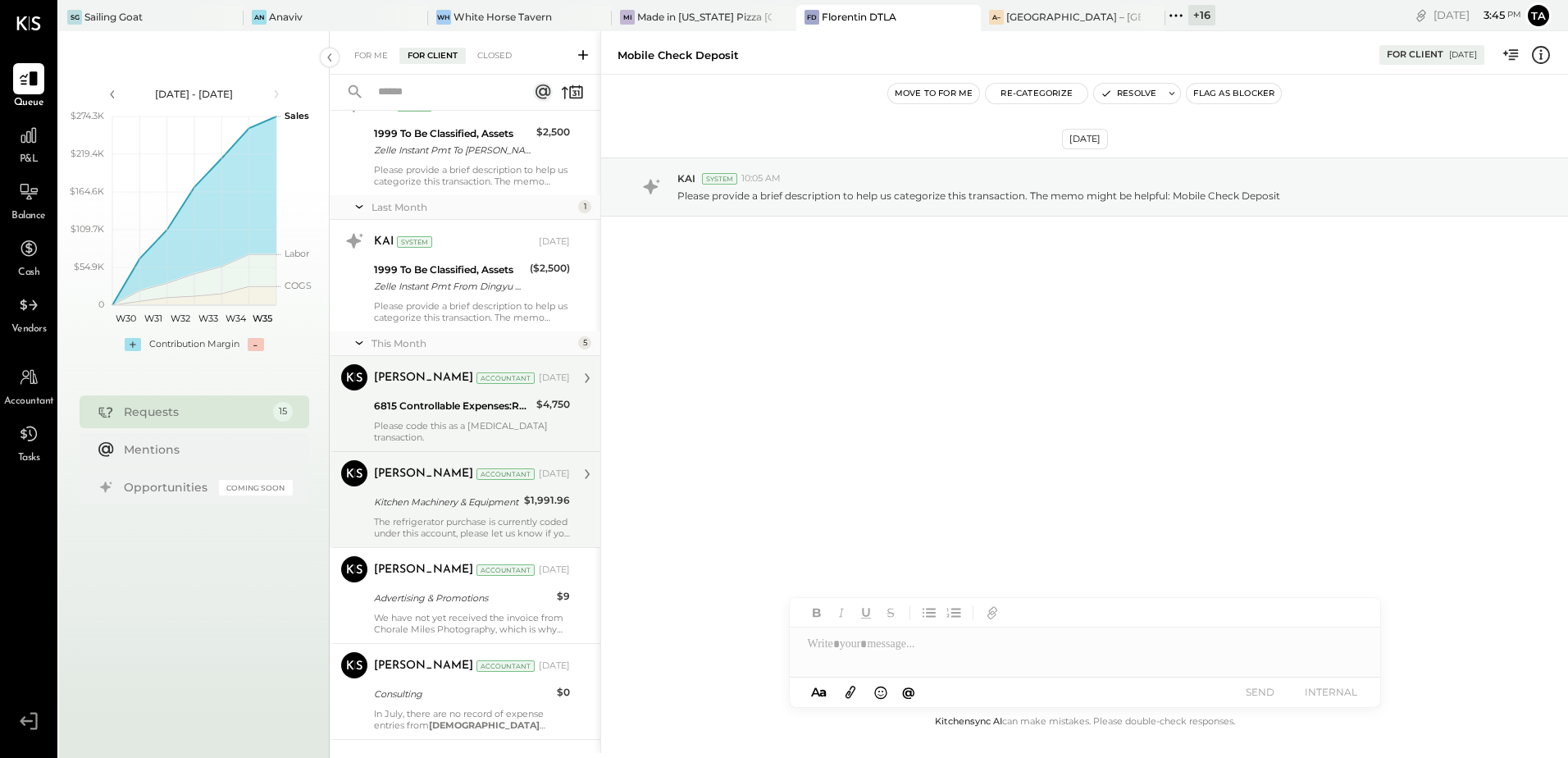
click at [449, 412] on div "6815 Controllable Expenses:Repairs & Maintenance:Repair & Maintenance, Facility" at bounding box center [453, 406] width 157 height 16
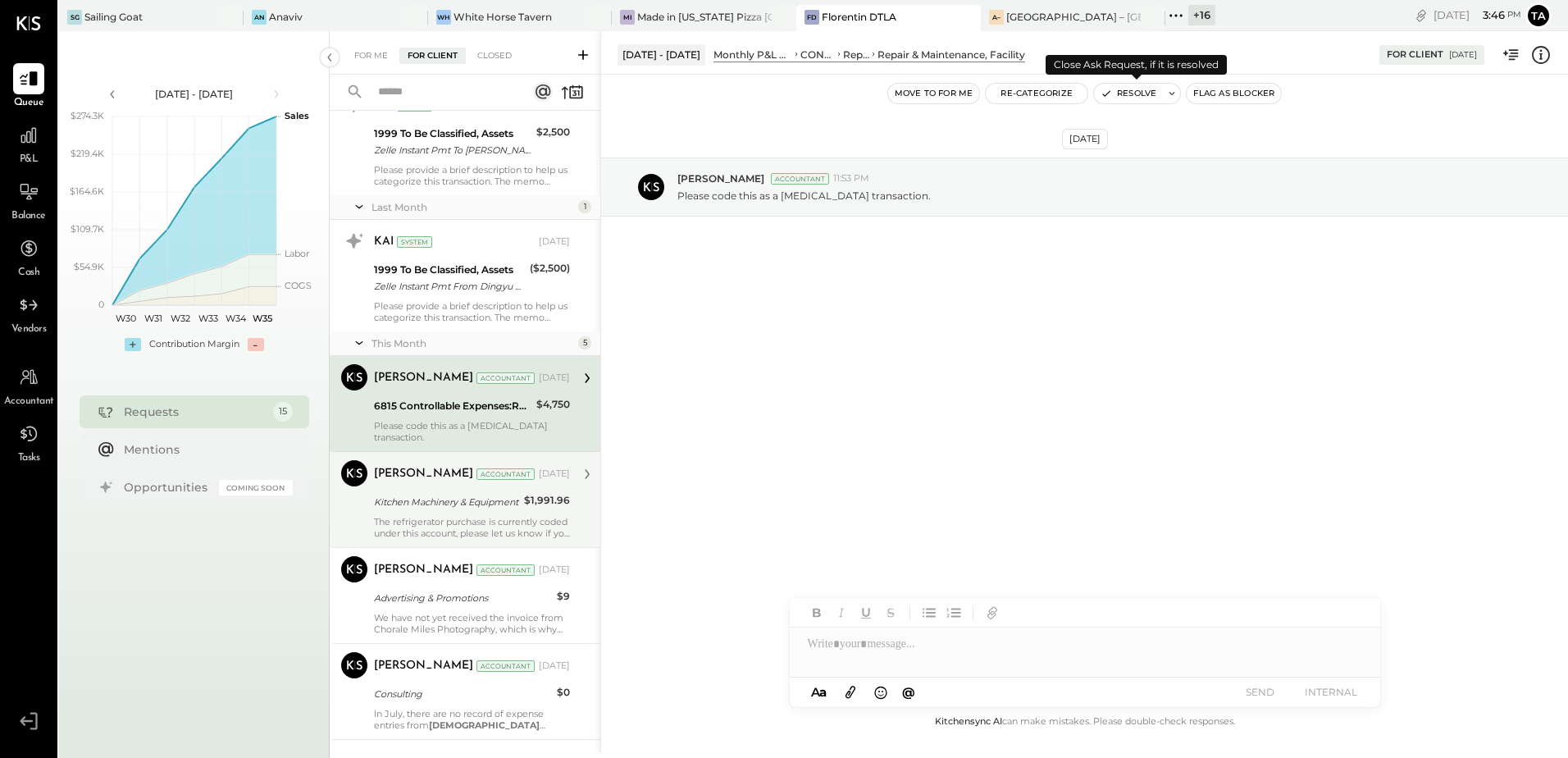
click at [1134, 99] on button "Resolve" at bounding box center [1128, 93] width 69 height 20
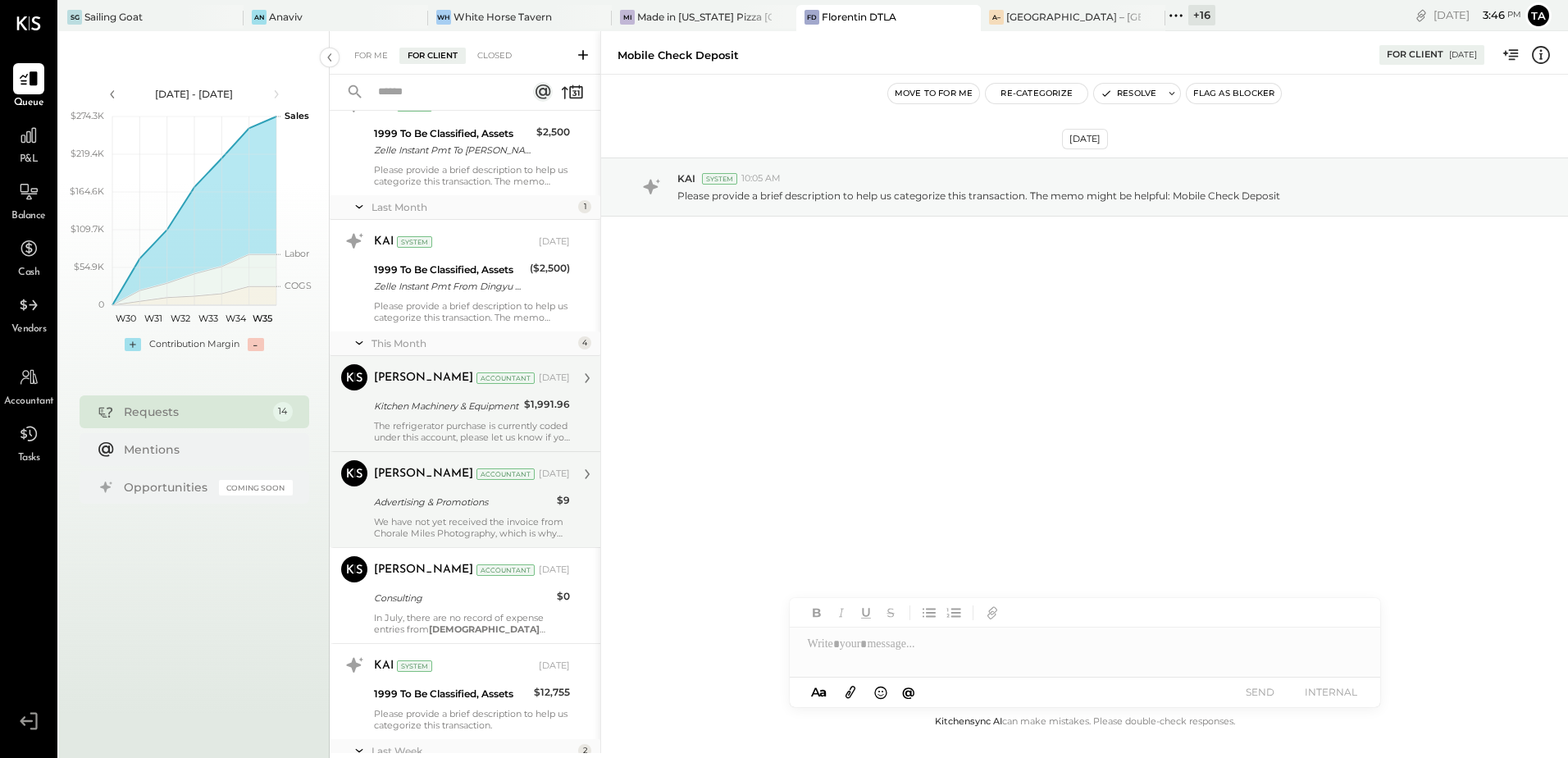
scroll to position [902, 0]
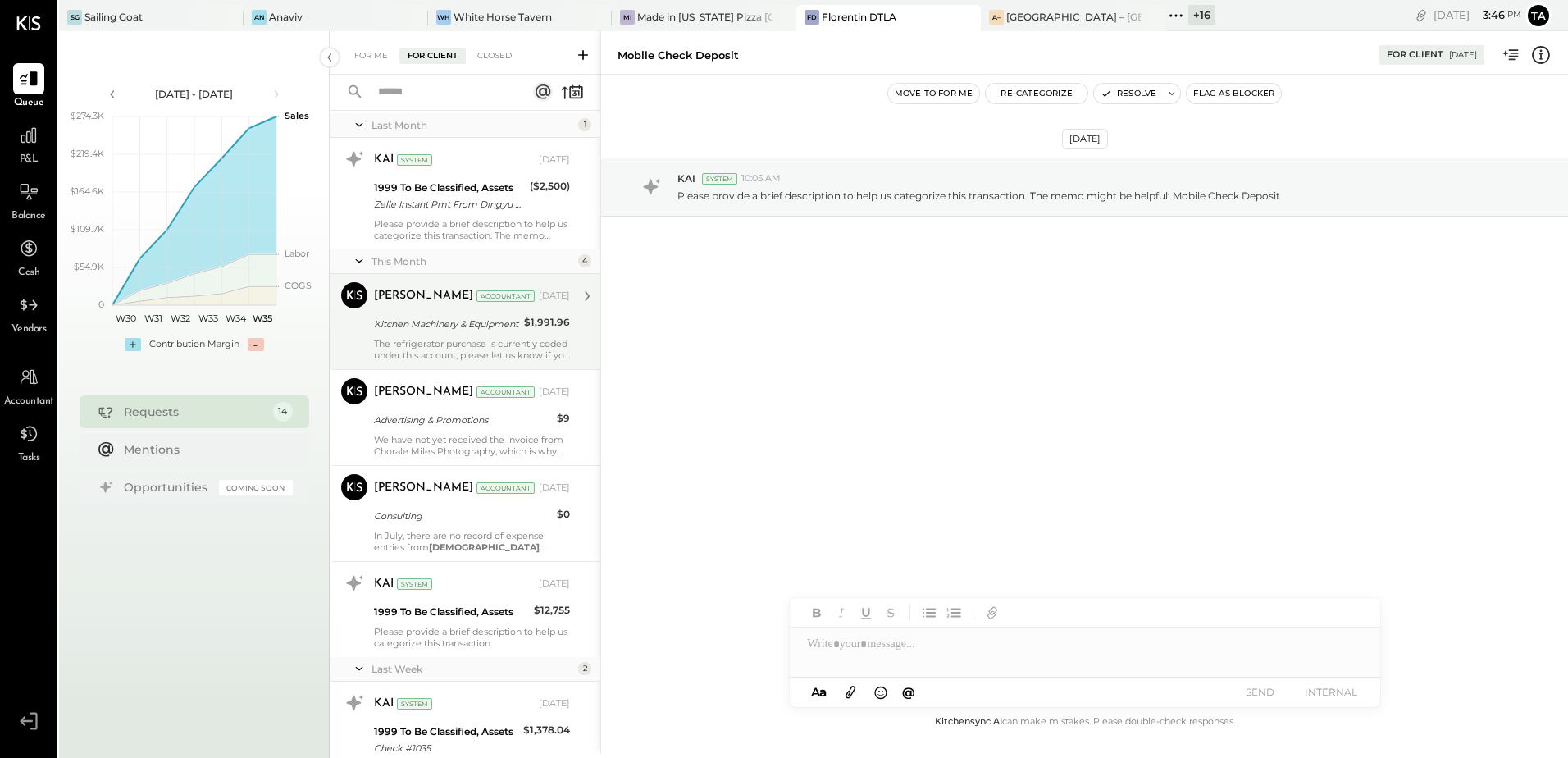
click at [437, 317] on div "Kitchen Machinery & Equipment" at bounding box center [446, 323] width 145 height 16
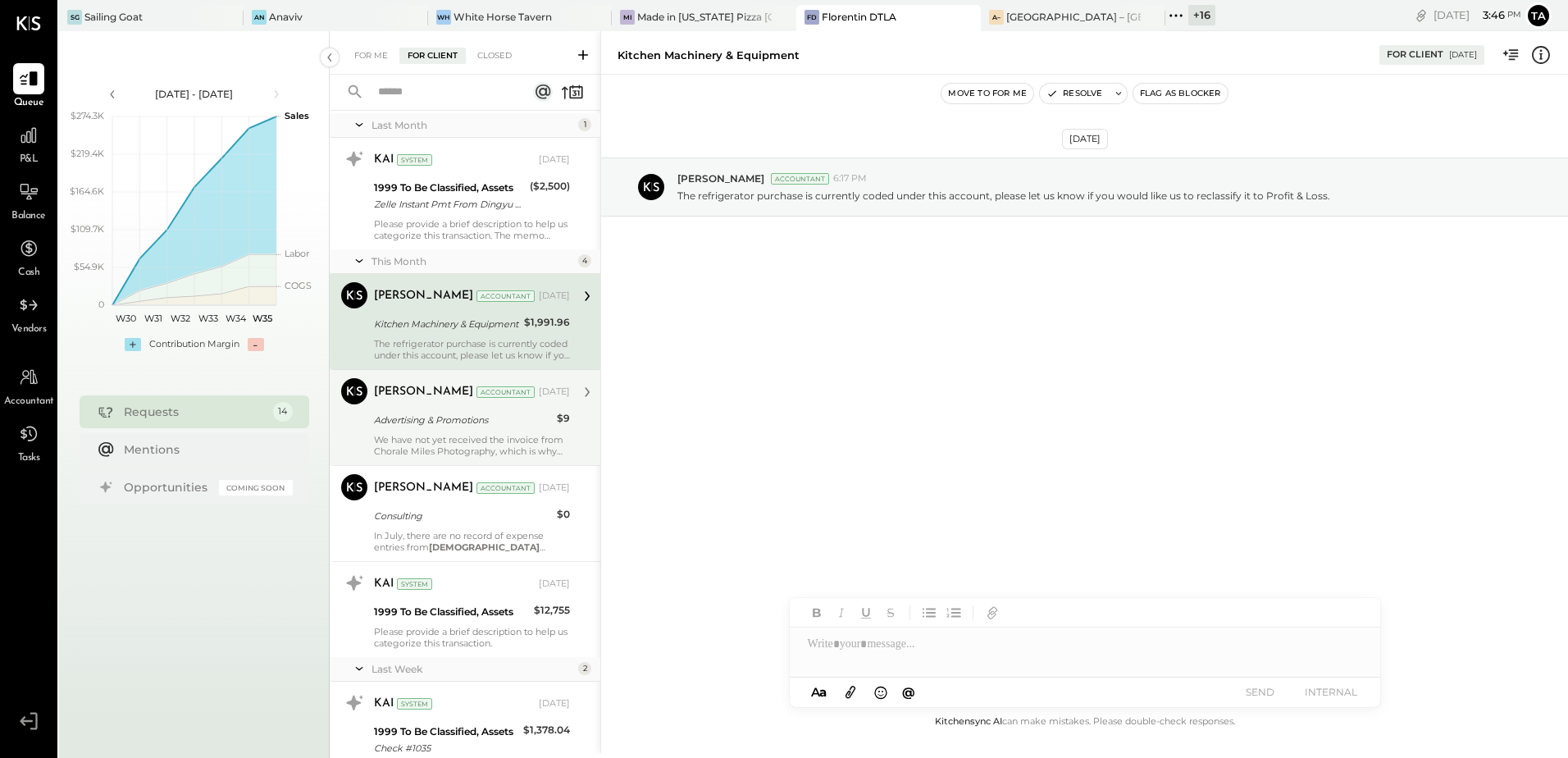
click at [389, 437] on div "We have not yet received the invoice from Chorale Miles Photography, which is w…" at bounding box center [472, 445] width 196 height 23
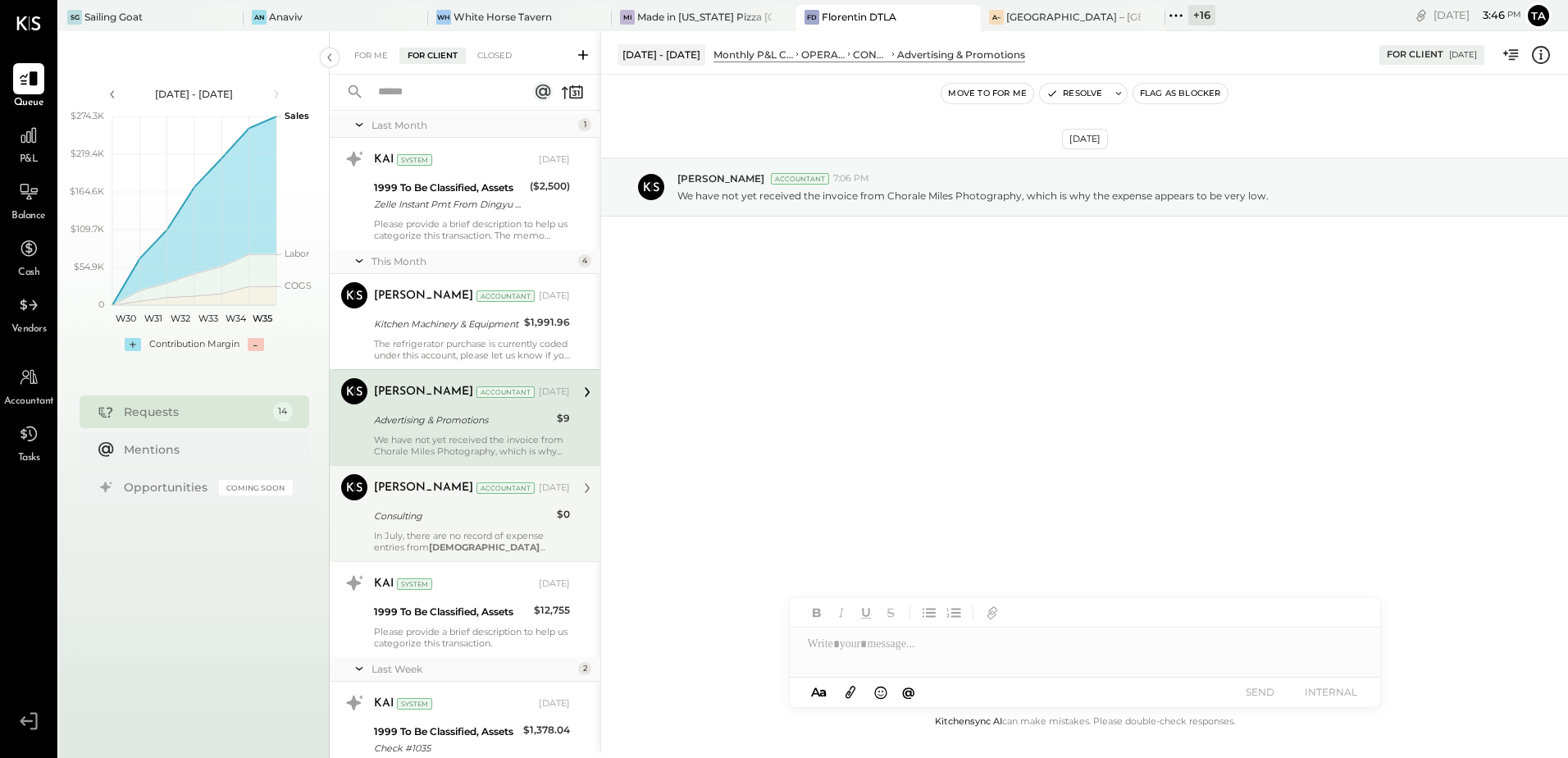
click at [454, 514] on div "Consulting" at bounding box center [463, 515] width 178 height 16
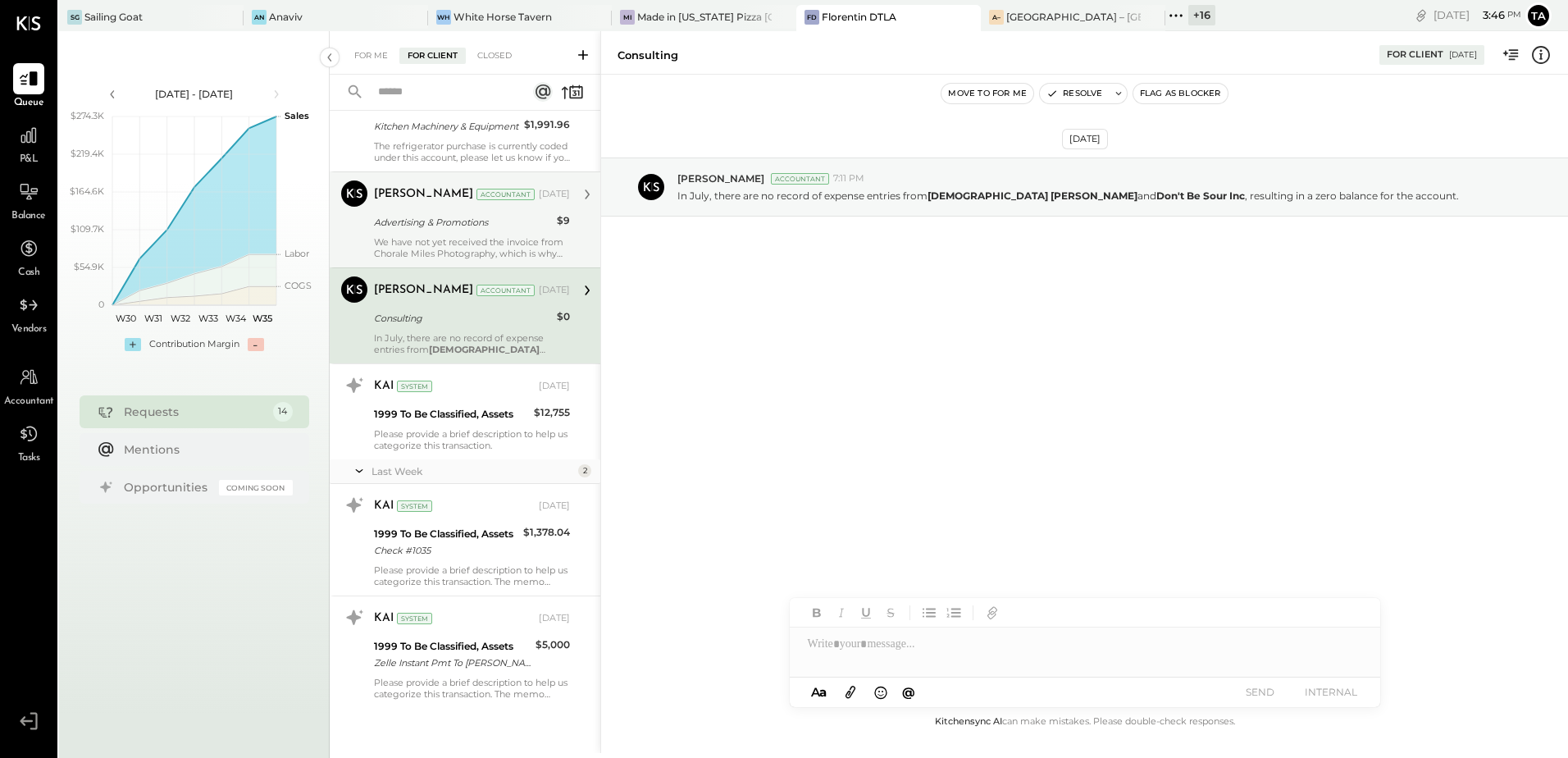
scroll to position [1102, 0]
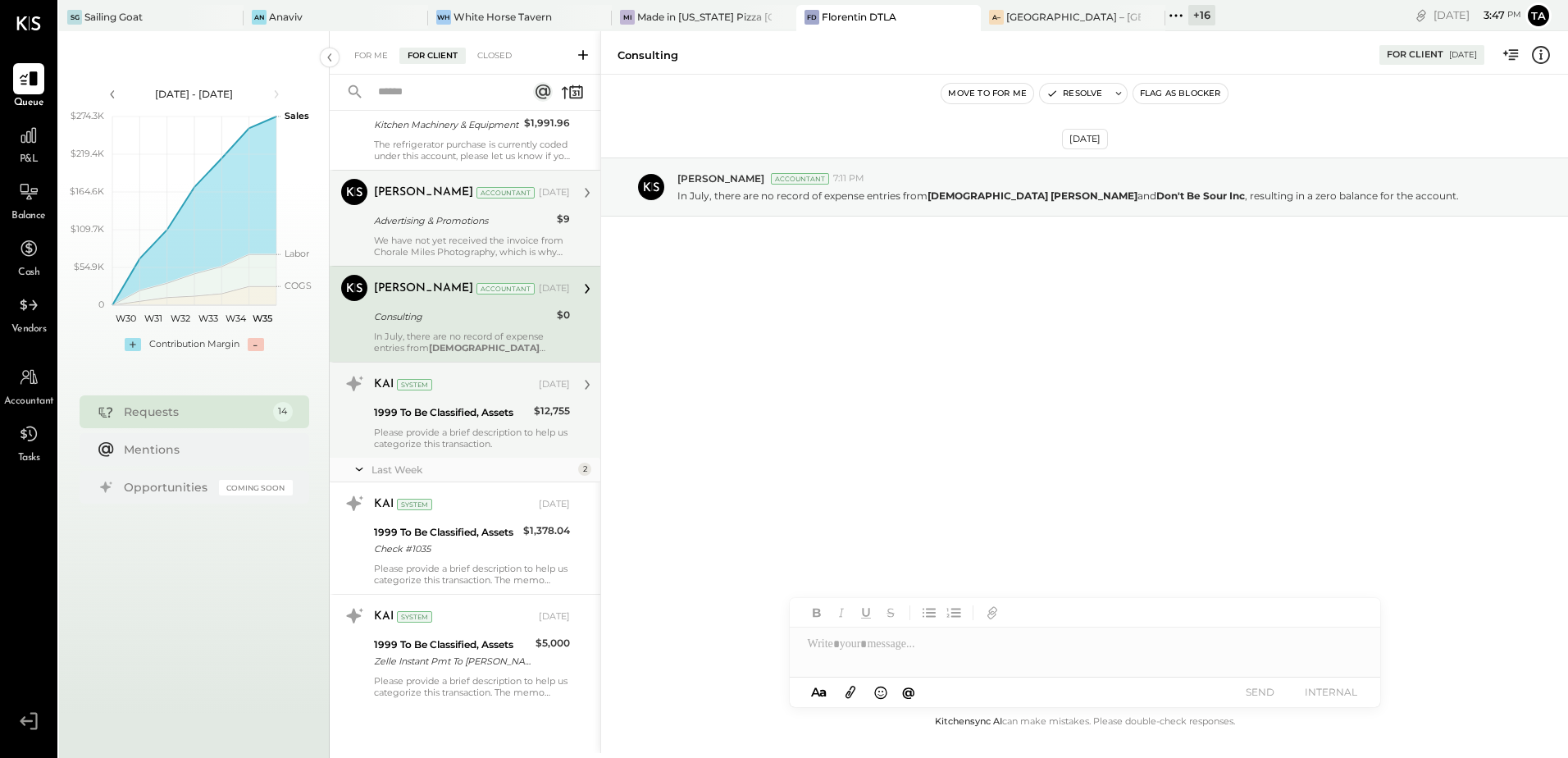
click at [461, 432] on div "Please provide a brief description to help us categorize this transaction." at bounding box center [472, 438] width 196 height 23
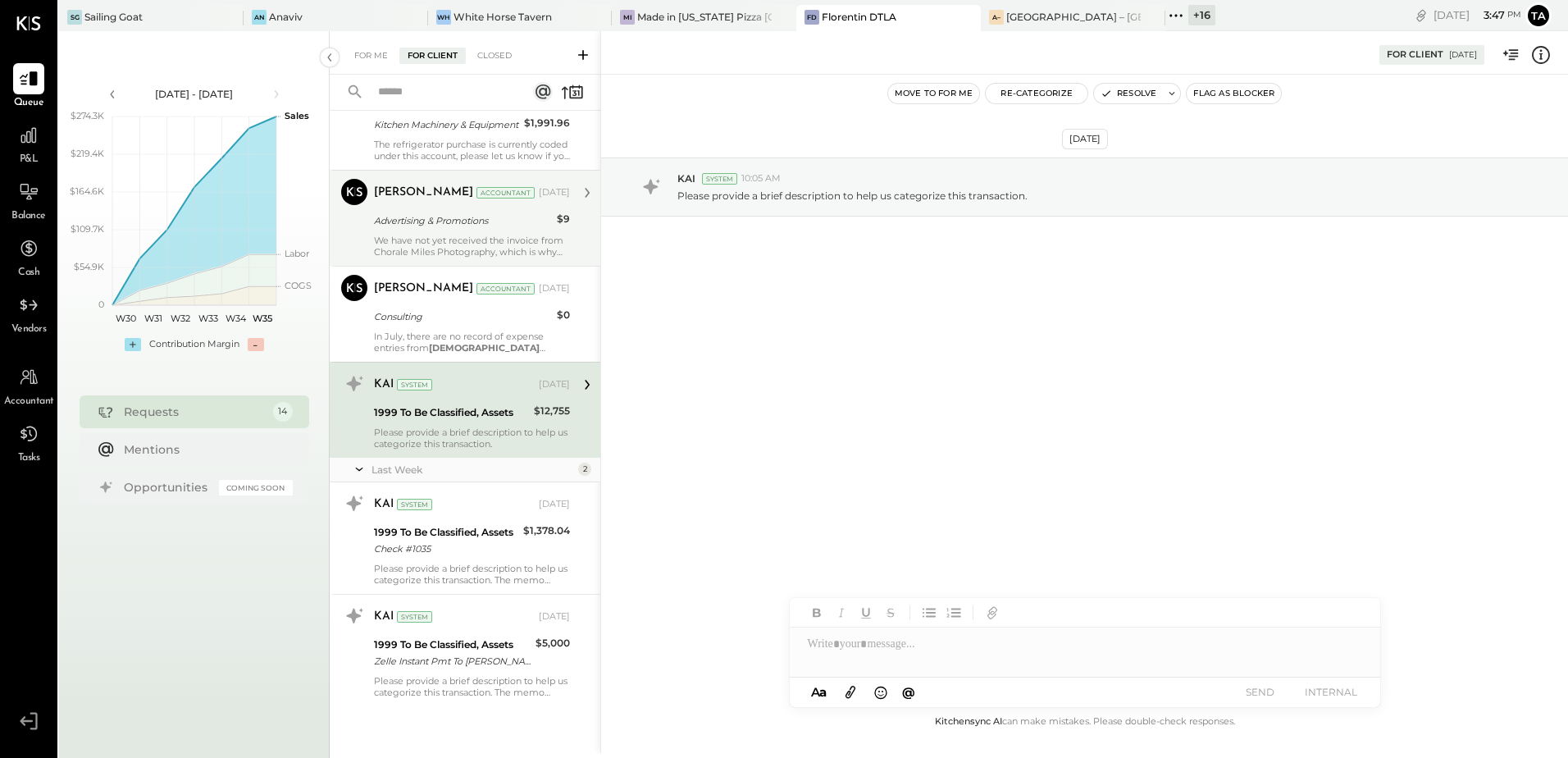
click at [542, 419] on div "$12,755" at bounding box center [552, 412] width 36 height 20
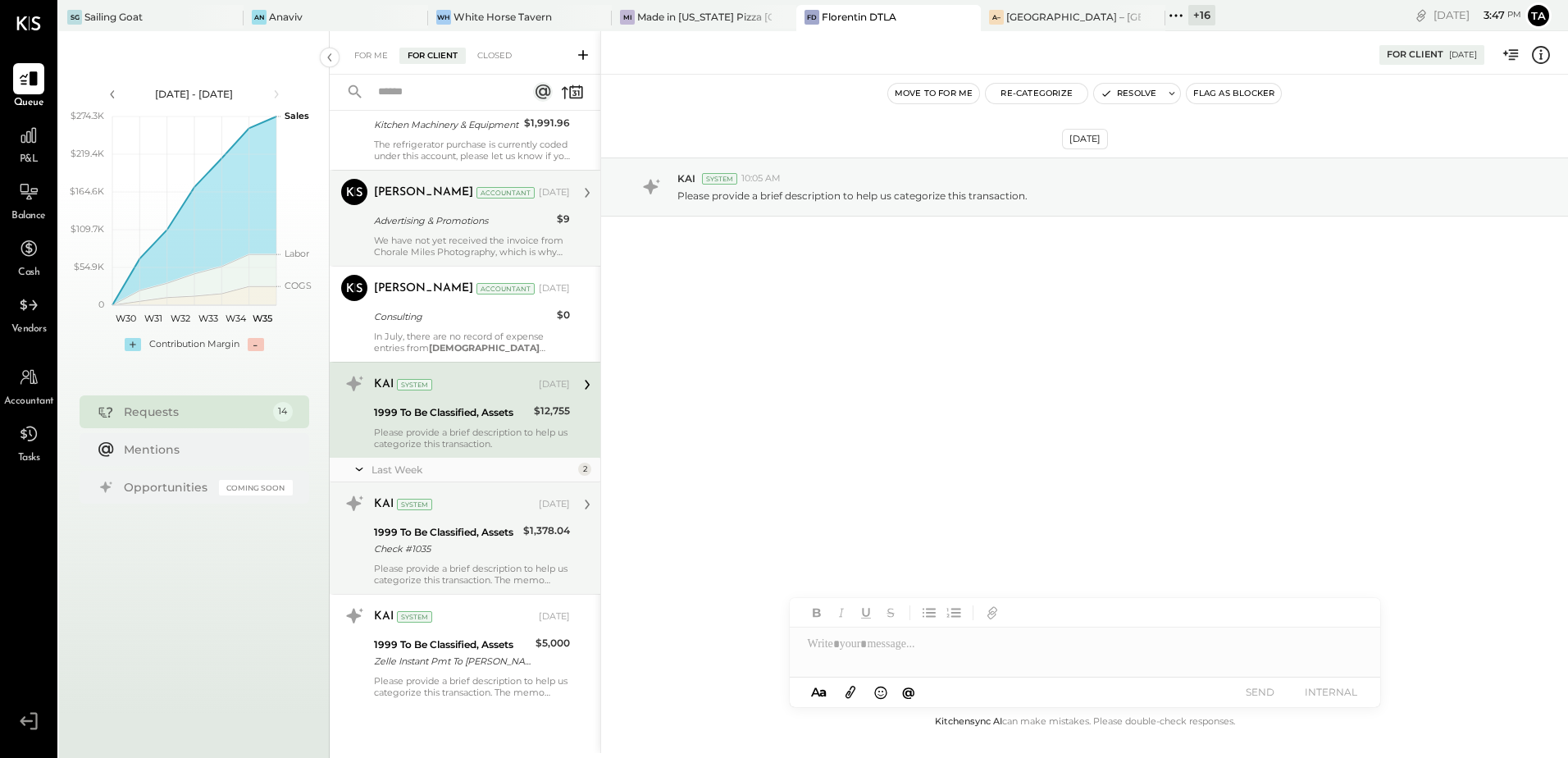
click at [465, 553] on div "Check #1035" at bounding box center [446, 549] width 144 height 16
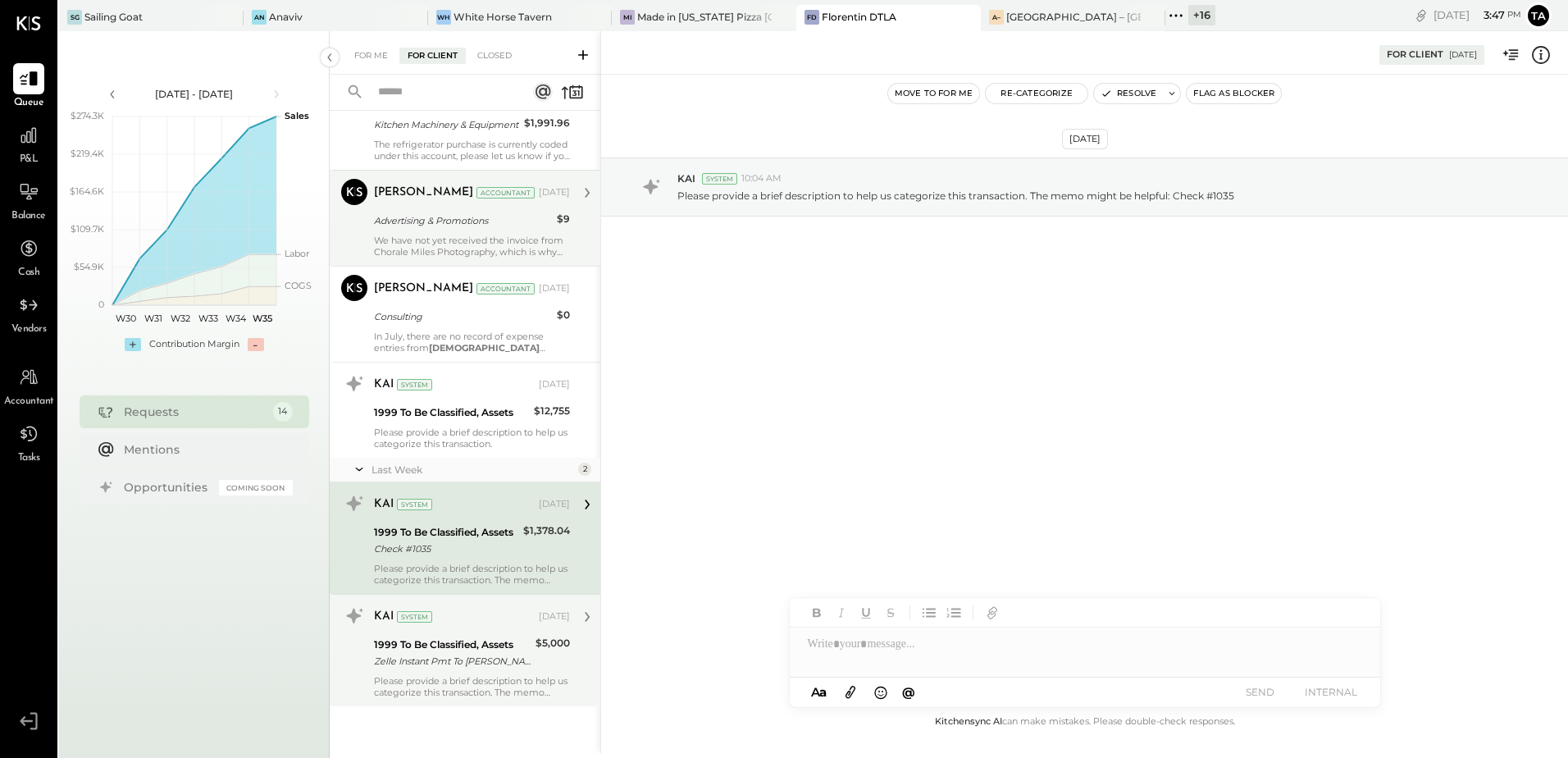
click at [472, 681] on div "Please provide a brief description to help us categorize this transaction. The …" at bounding box center [472, 687] width 196 height 23
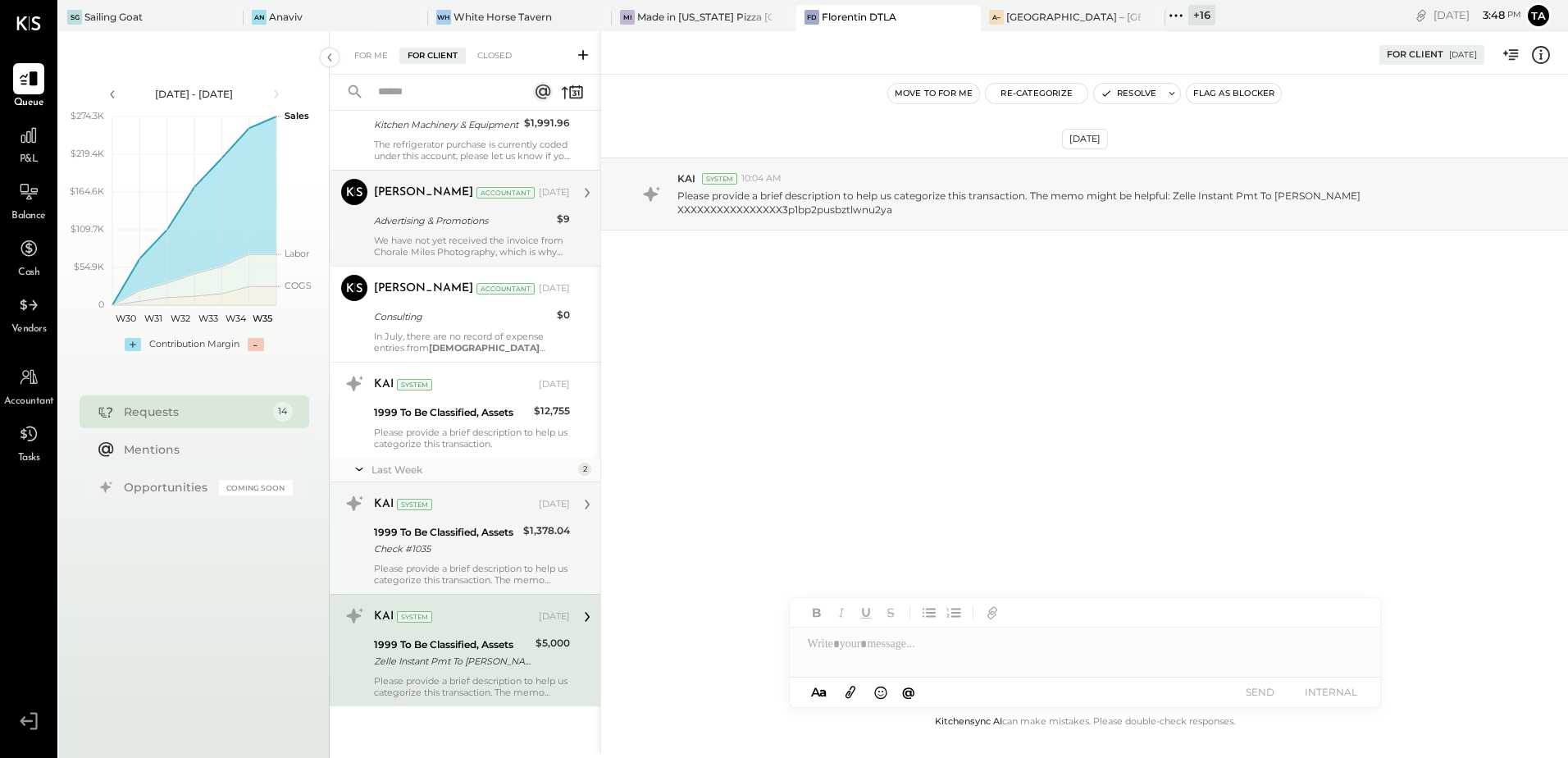
click at [449, 564] on div "Please provide a brief description to help us categorize this transaction. The …" at bounding box center [472, 574] width 196 height 23
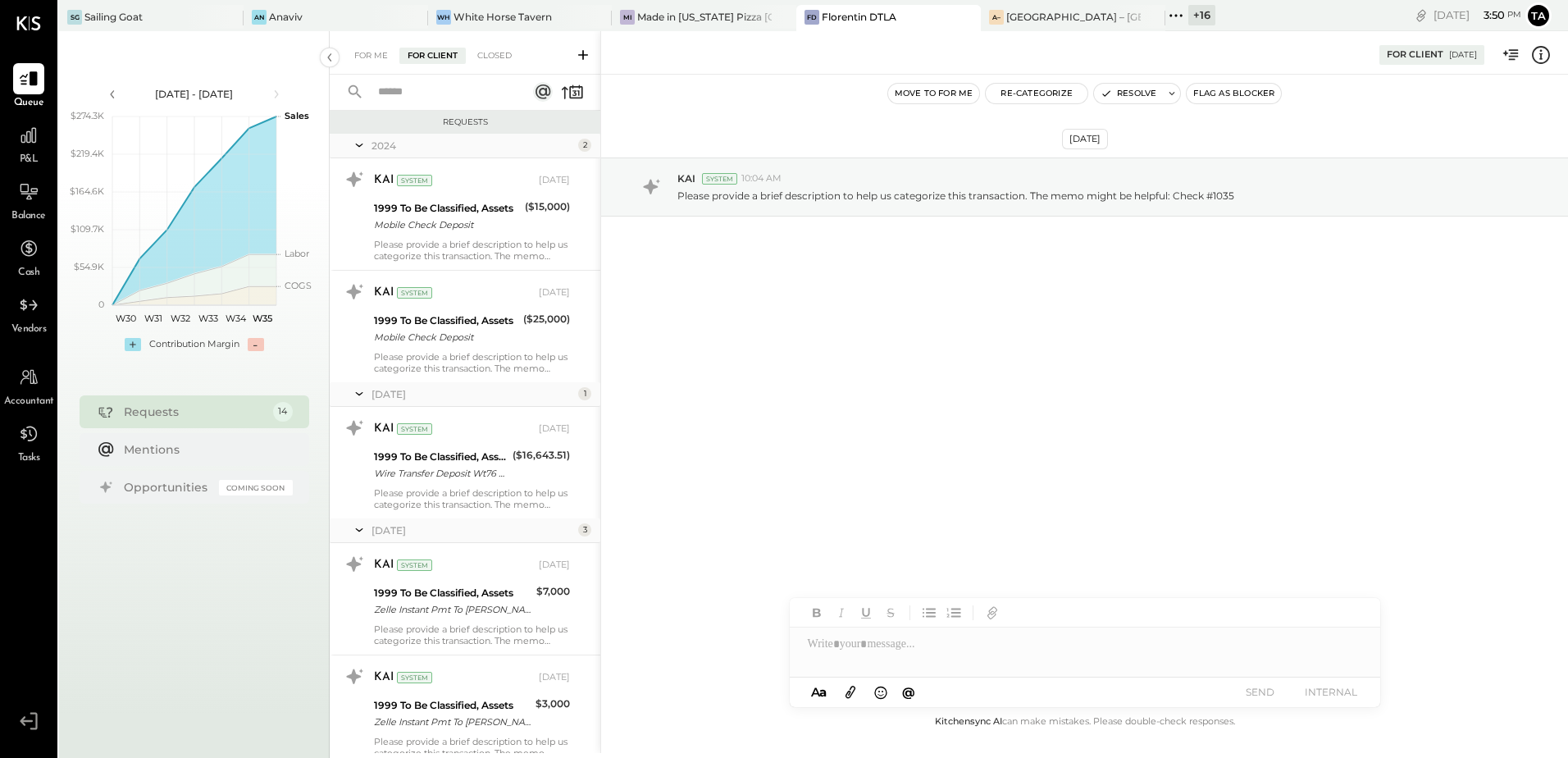
click at [1077, 425] on div "[DATE] KAI System 10:04 AM Please provide a brief description to help us catego…" at bounding box center [1085, 393] width 967 height 638
click at [1033, 15] on div "[GEOGRAPHIC_DATA] – [GEOGRAPHIC_DATA]" at bounding box center [1073, 16] width 135 height 14
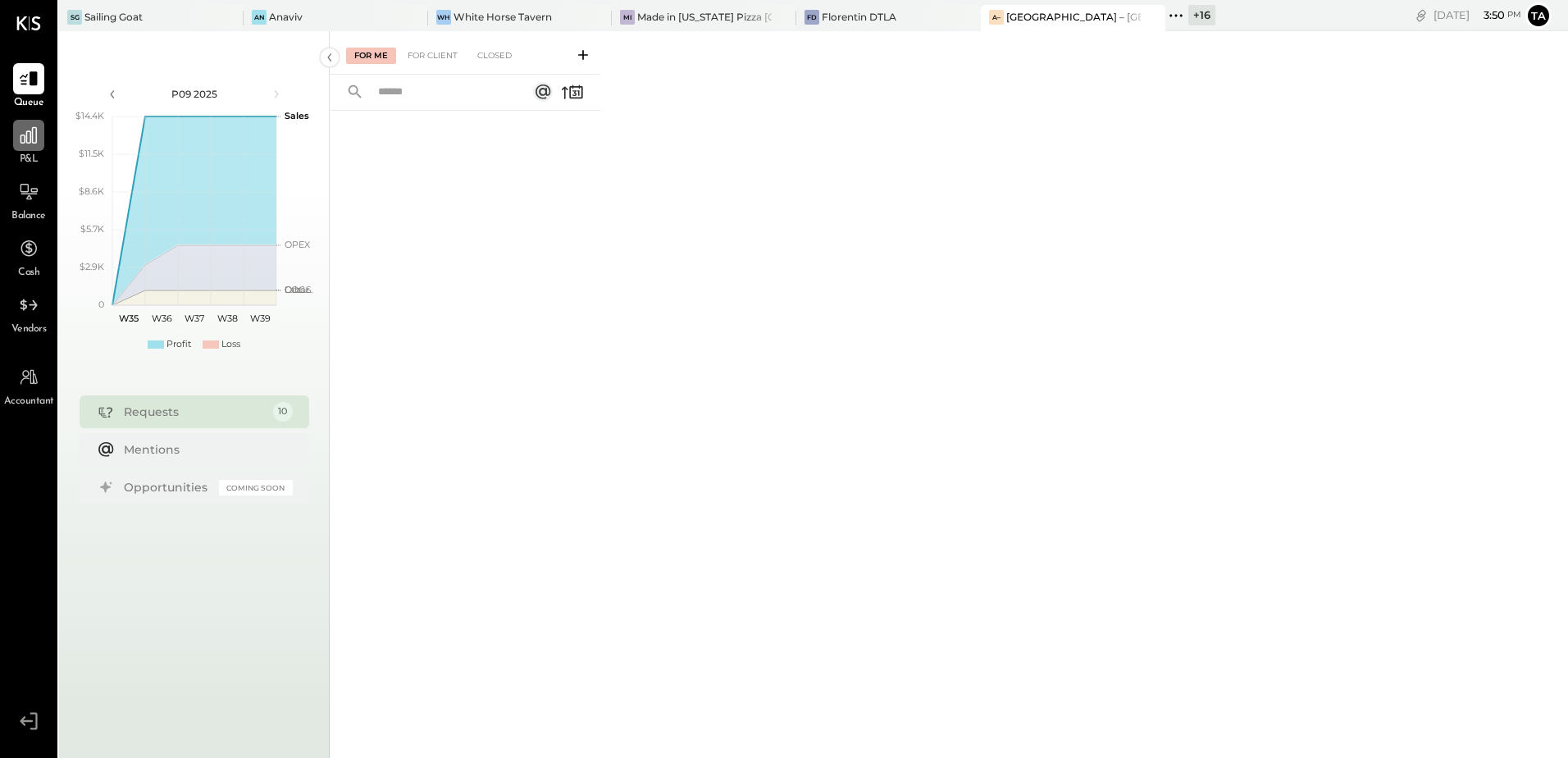
click at [19, 148] on div at bounding box center [28, 135] width 31 height 31
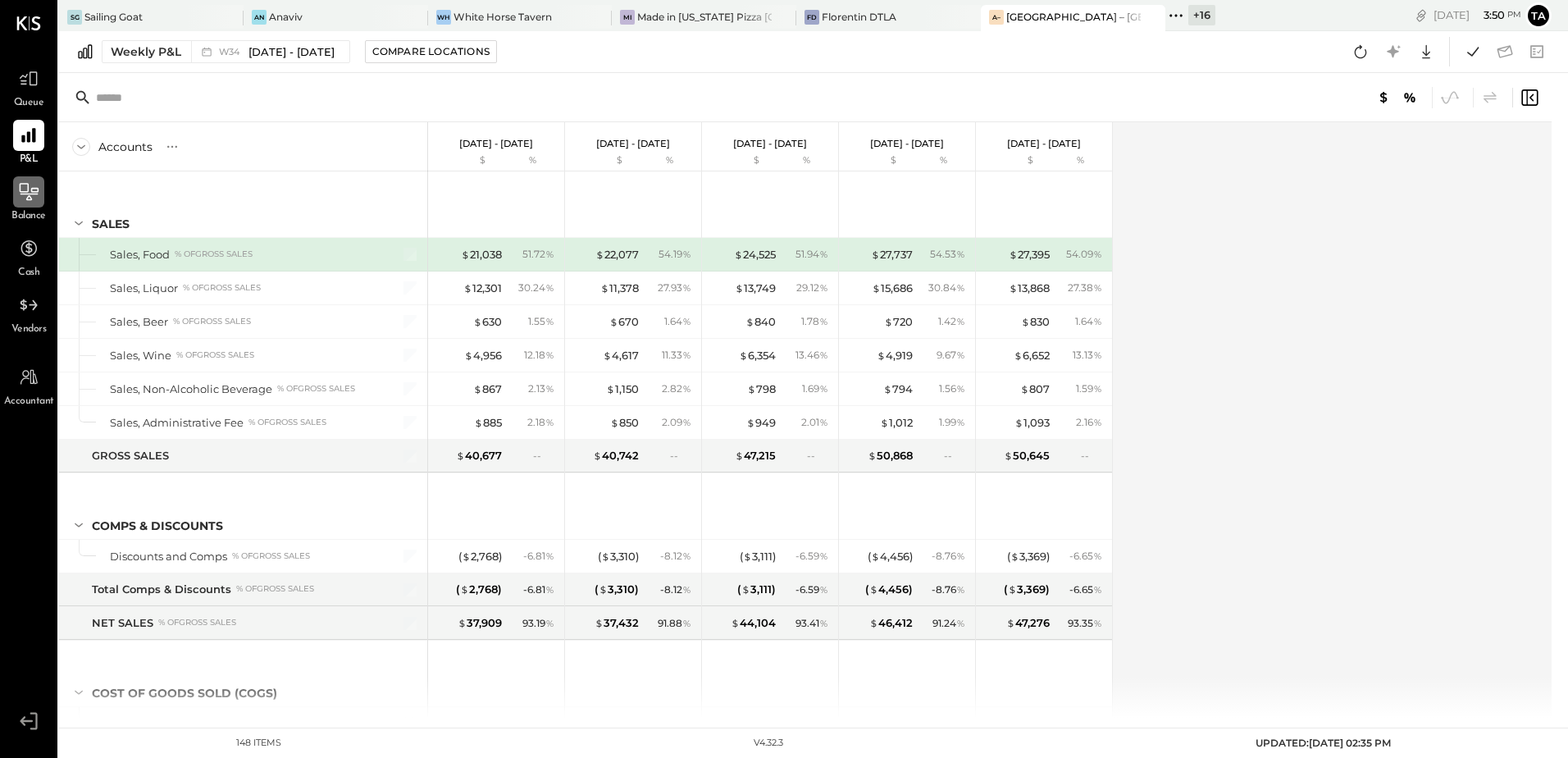
click at [19, 204] on div at bounding box center [28, 191] width 31 height 31
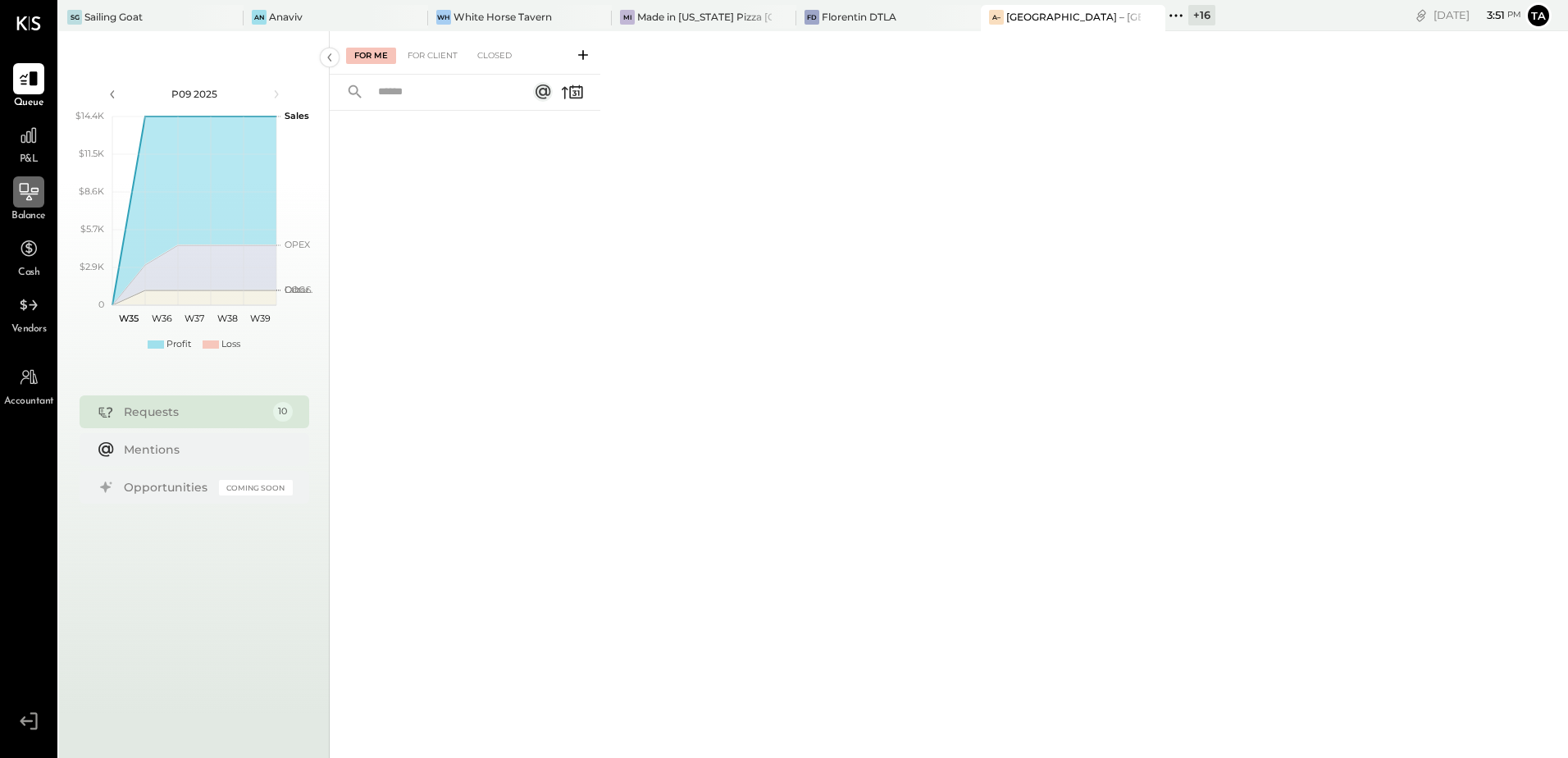
click at [24, 203] on icon at bounding box center [28, 191] width 22 height 22
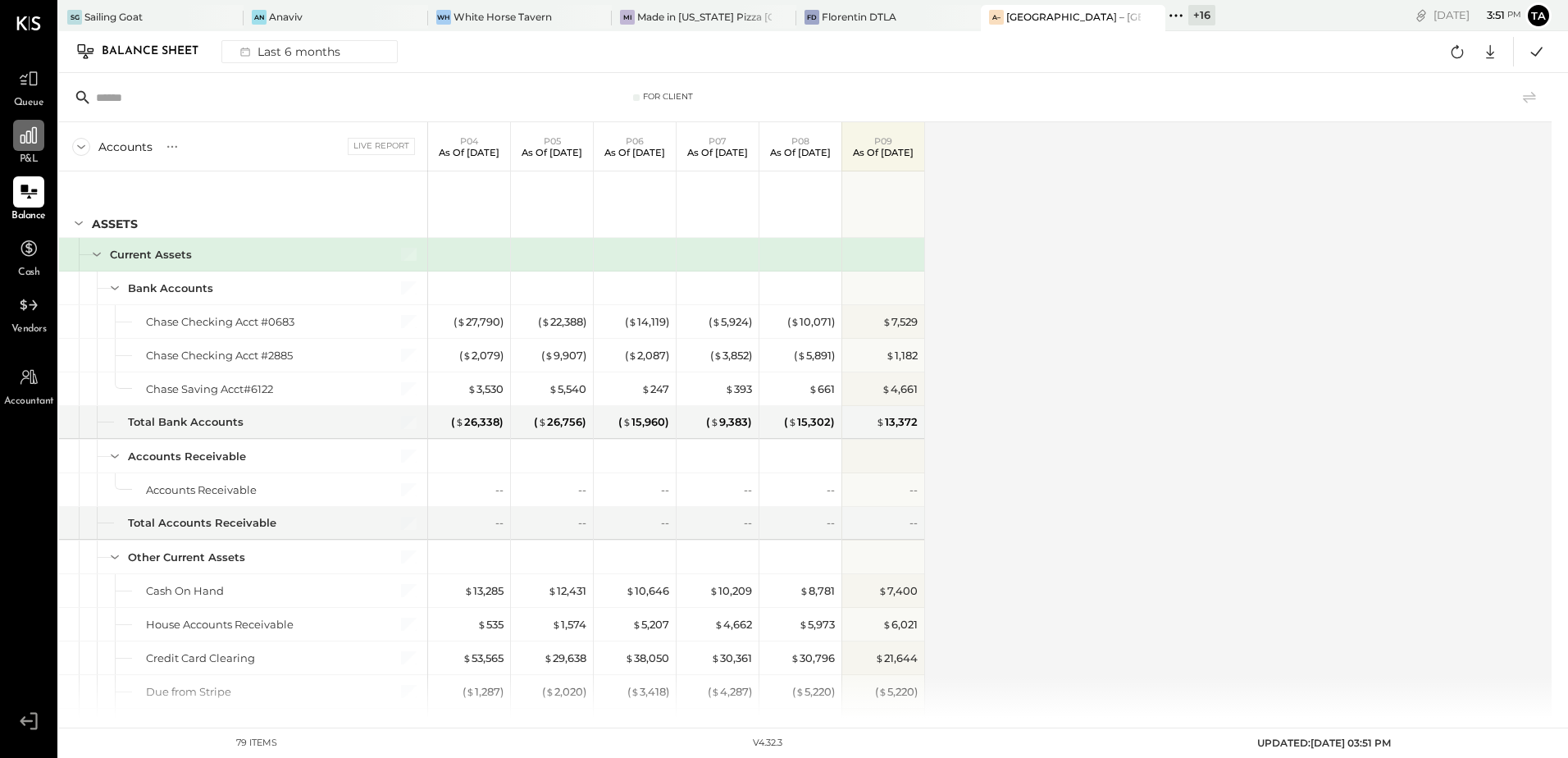
click at [19, 139] on icon at bounding box center [28, 135] width 22 height 22
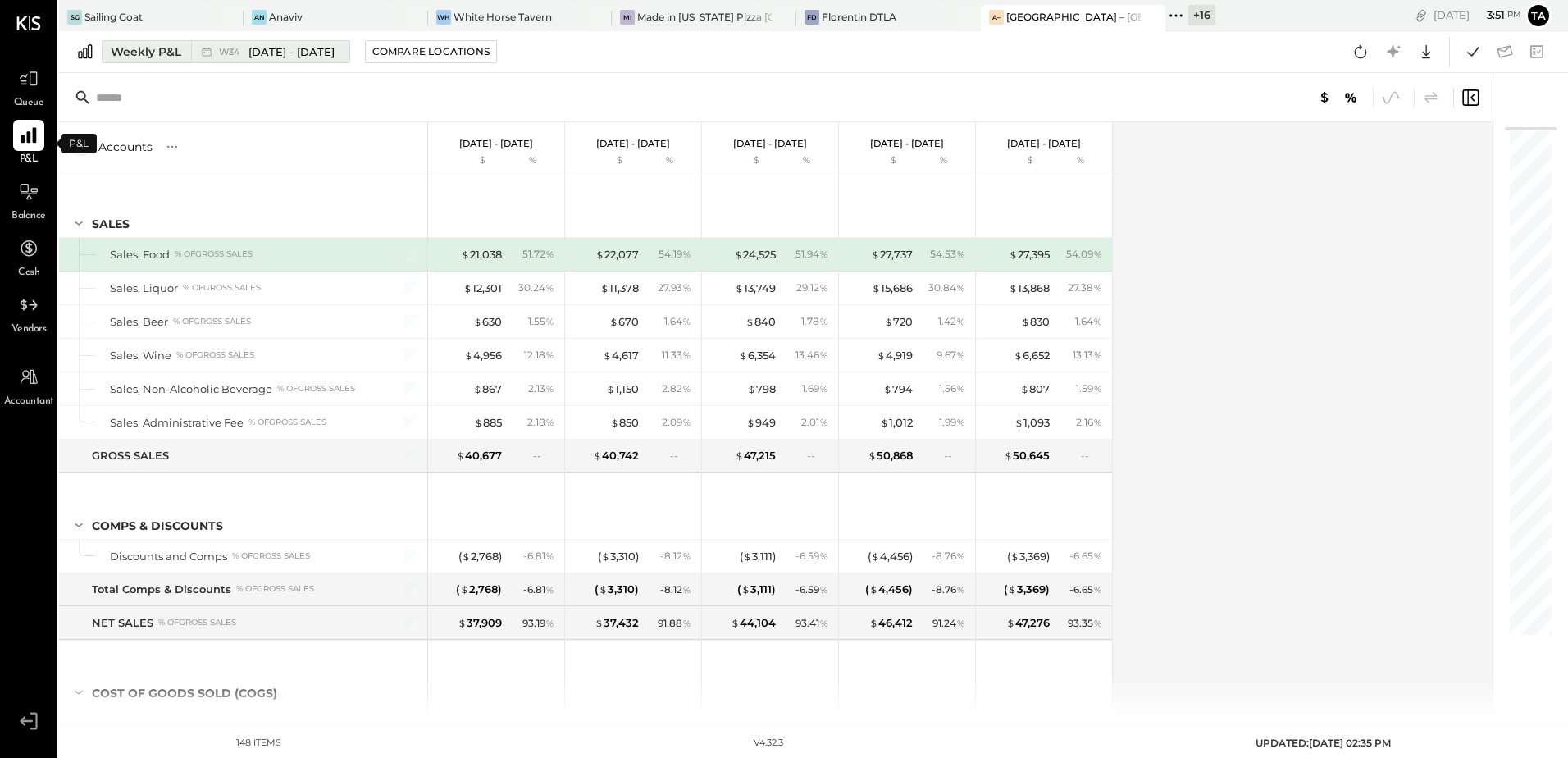
click at [154, 61] on button "Weekly P&L W34 [DATE] - [DATE]" at bounding box center [225, 51] width 248 height 23
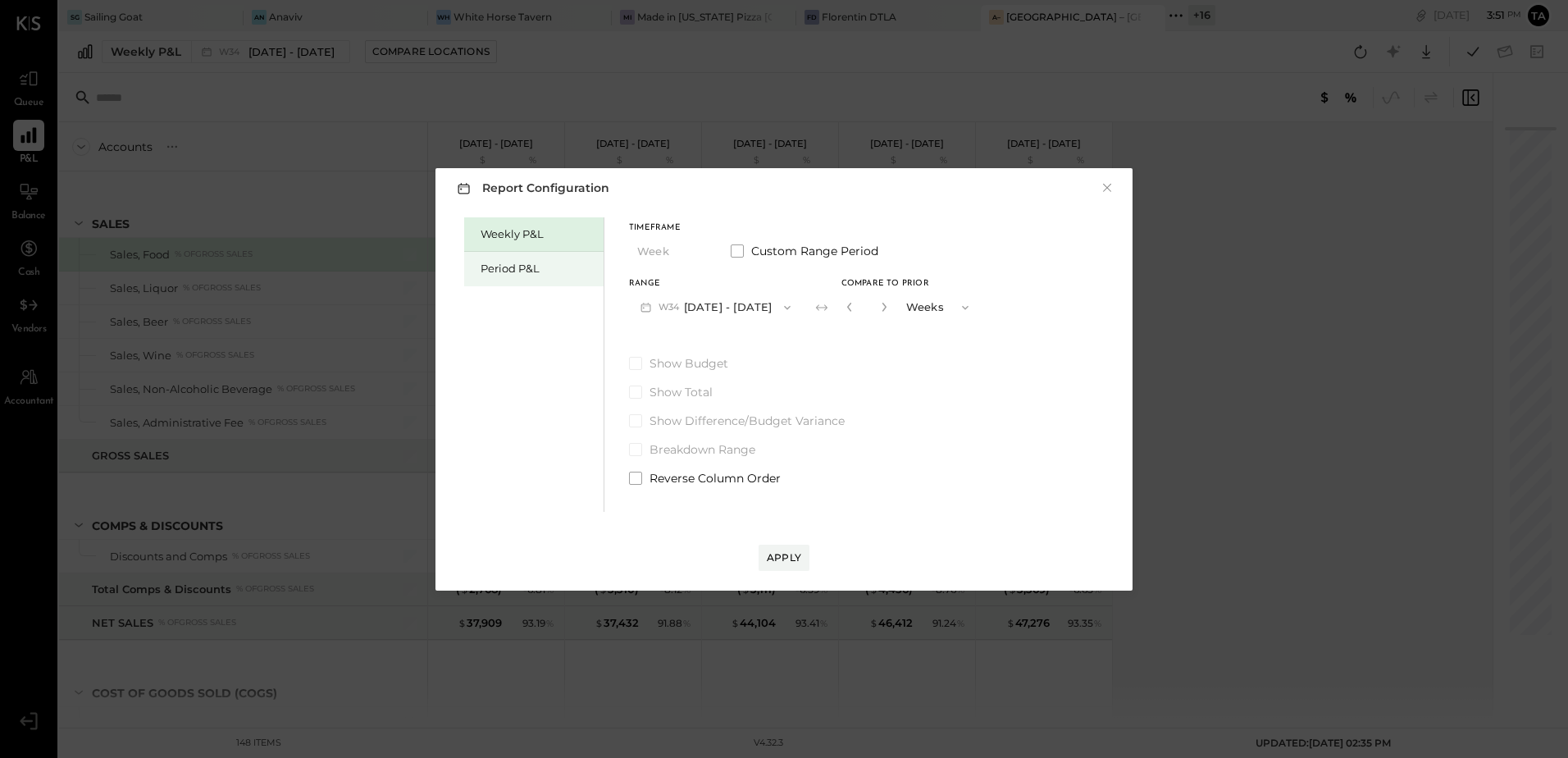
click at [509, 273] on div "Period P&L" at bounding box center [537, 268] width 115 height 15
click at [712, 309] on button "P09 [DATE] - [DATE]" at bounding box center [714, 307] width 171 height 30
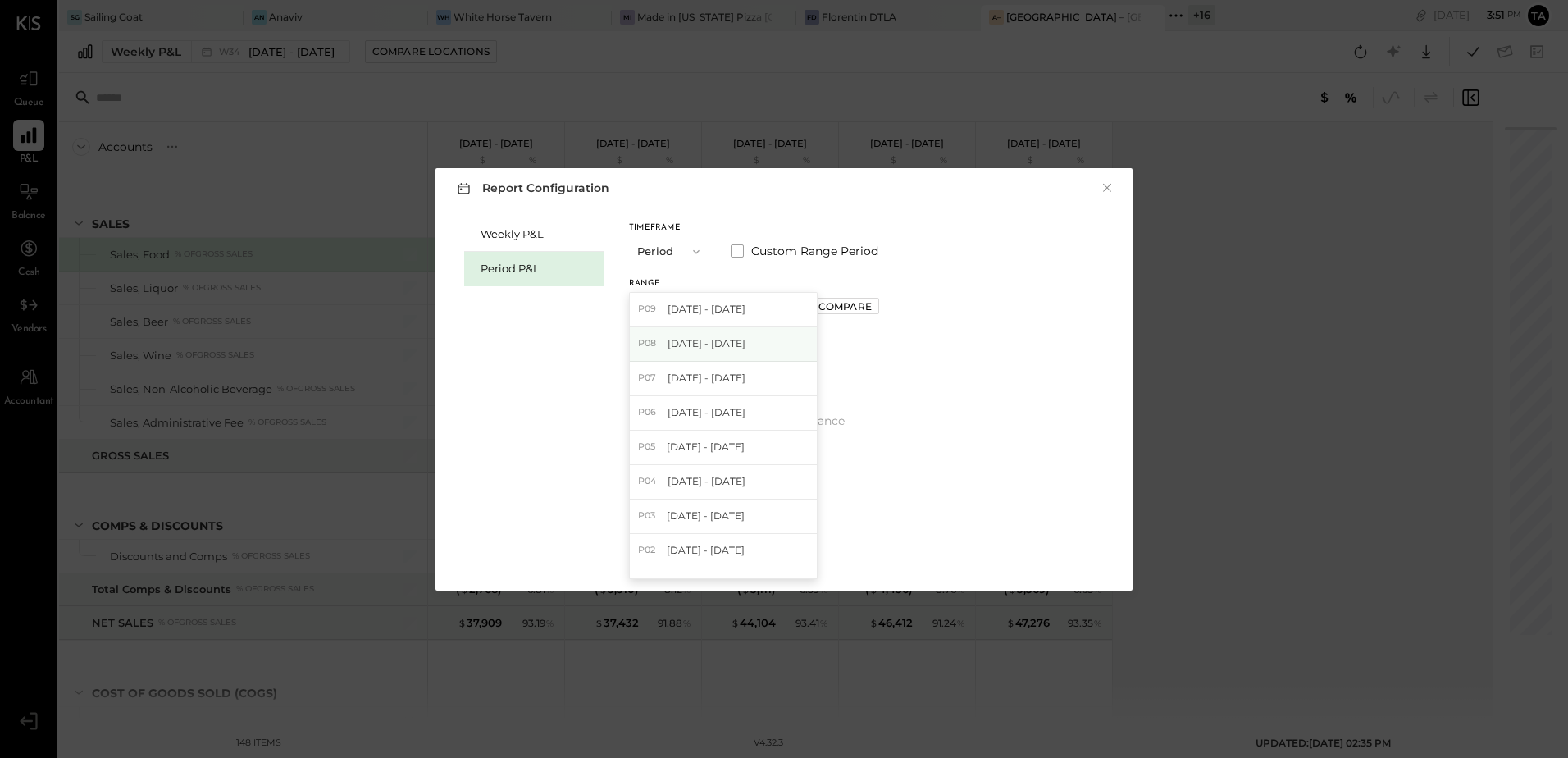
click at [712, 335] on div "P08 [DATE] - [DATE]" at bounding box center [723, 344] width 187 height 34
click at [872, 311] on div "Compare" at bounding box center [845, 306] width 53 height 14
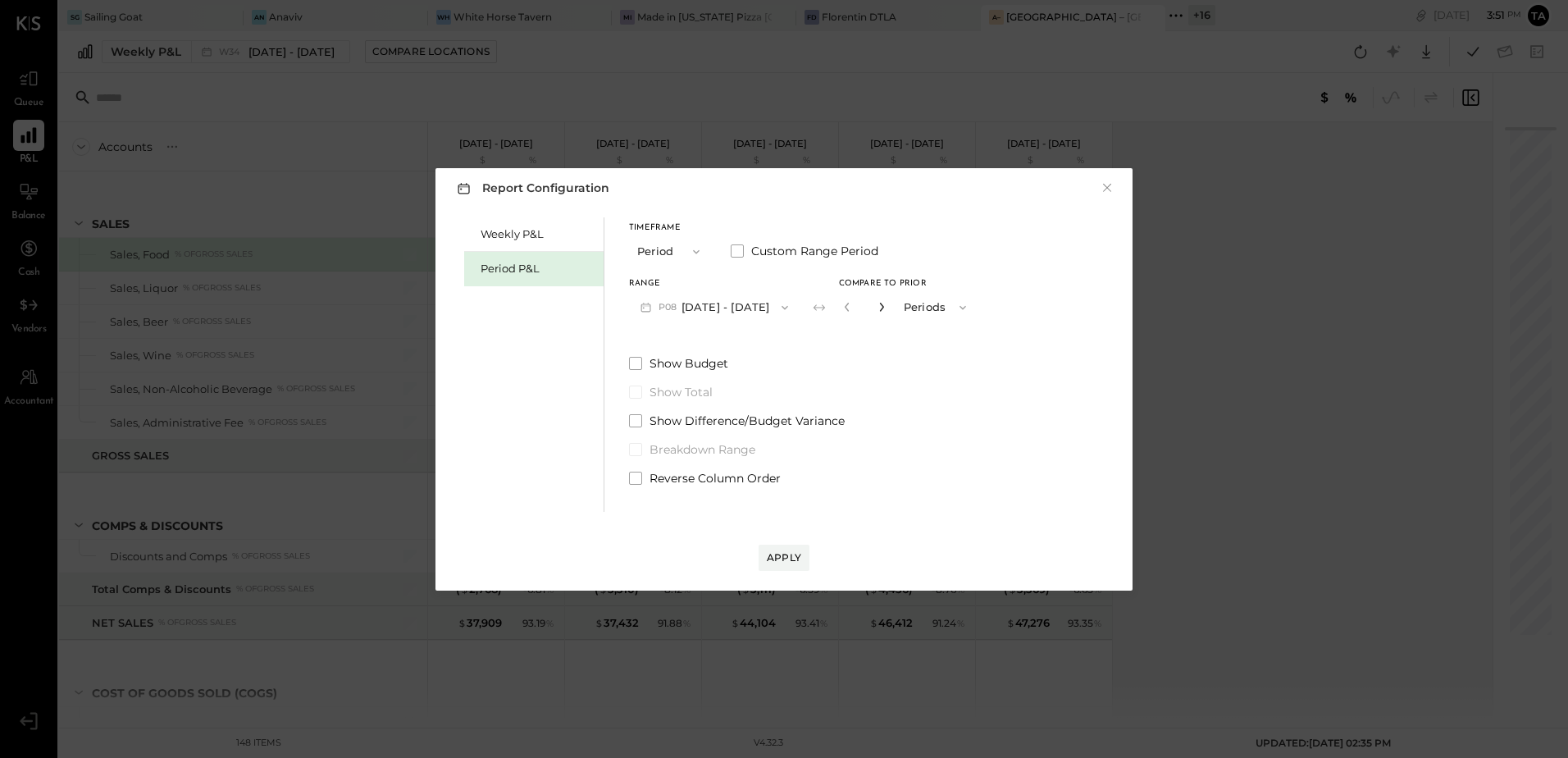
click at [887, 312] on icon "button" at bounding box center [882, 307] width 9 height 9
type input "*"
click at [639, 480] on span at bounding box center [636, 478] width 13 height 13
click at [796, 559] on div "Apply" at bounding box center [784, 557] width 34 height 14
